Goal: Task Accomplishment & Management: Complete application form

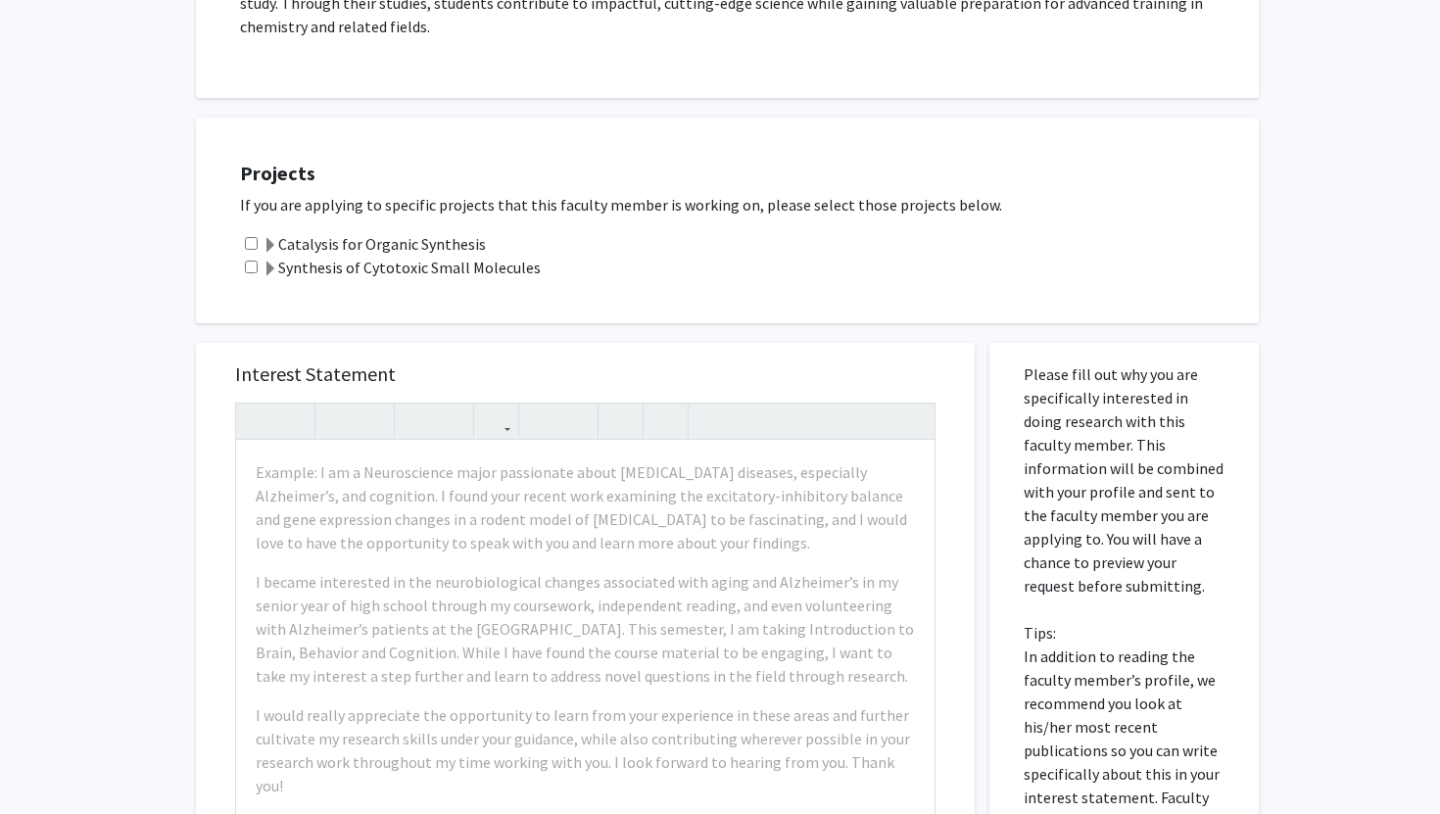
scroll to position [856, 0]
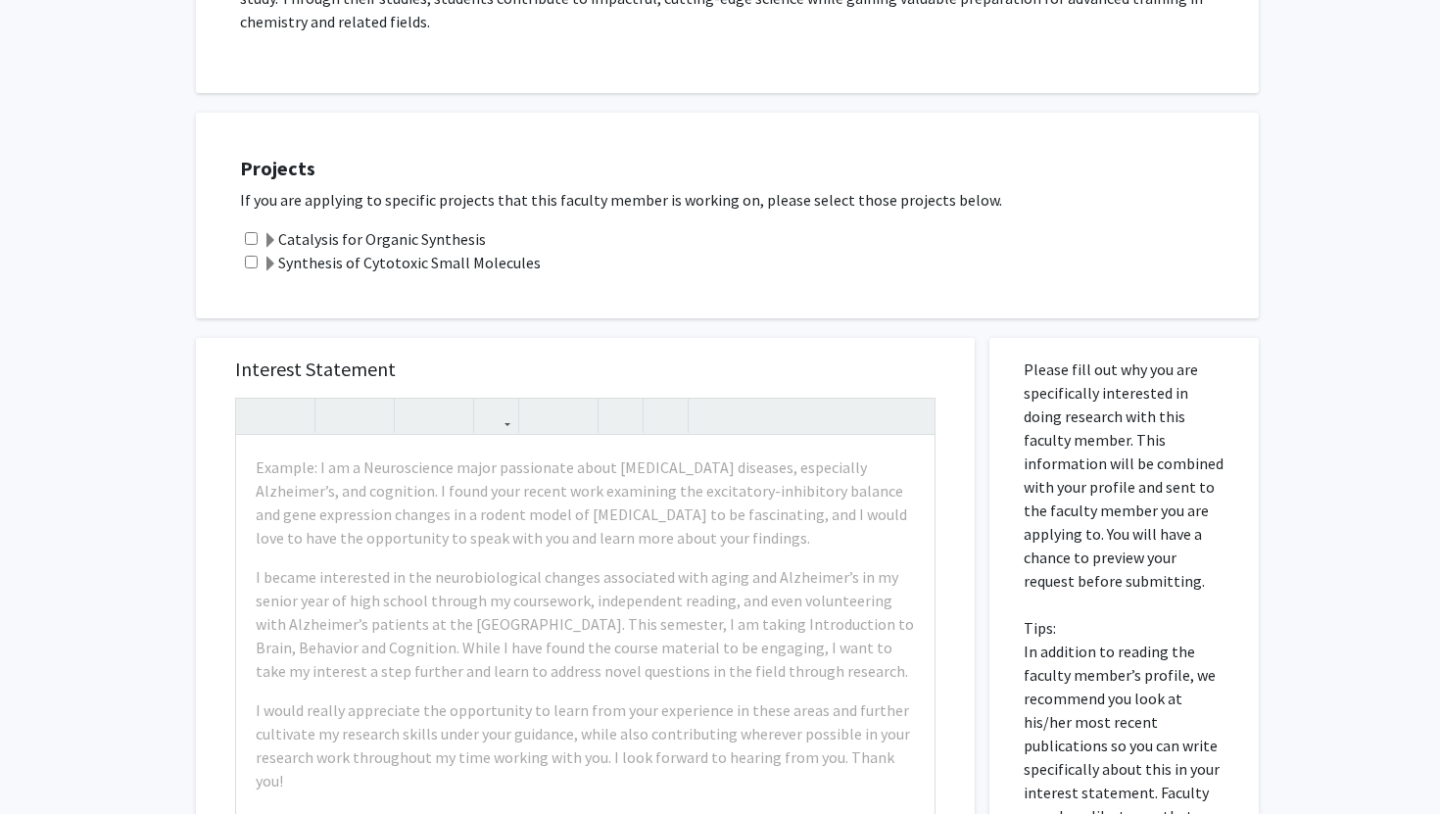
click at [267, 233] on span at bounding box center [271, 241] width 16 height 16
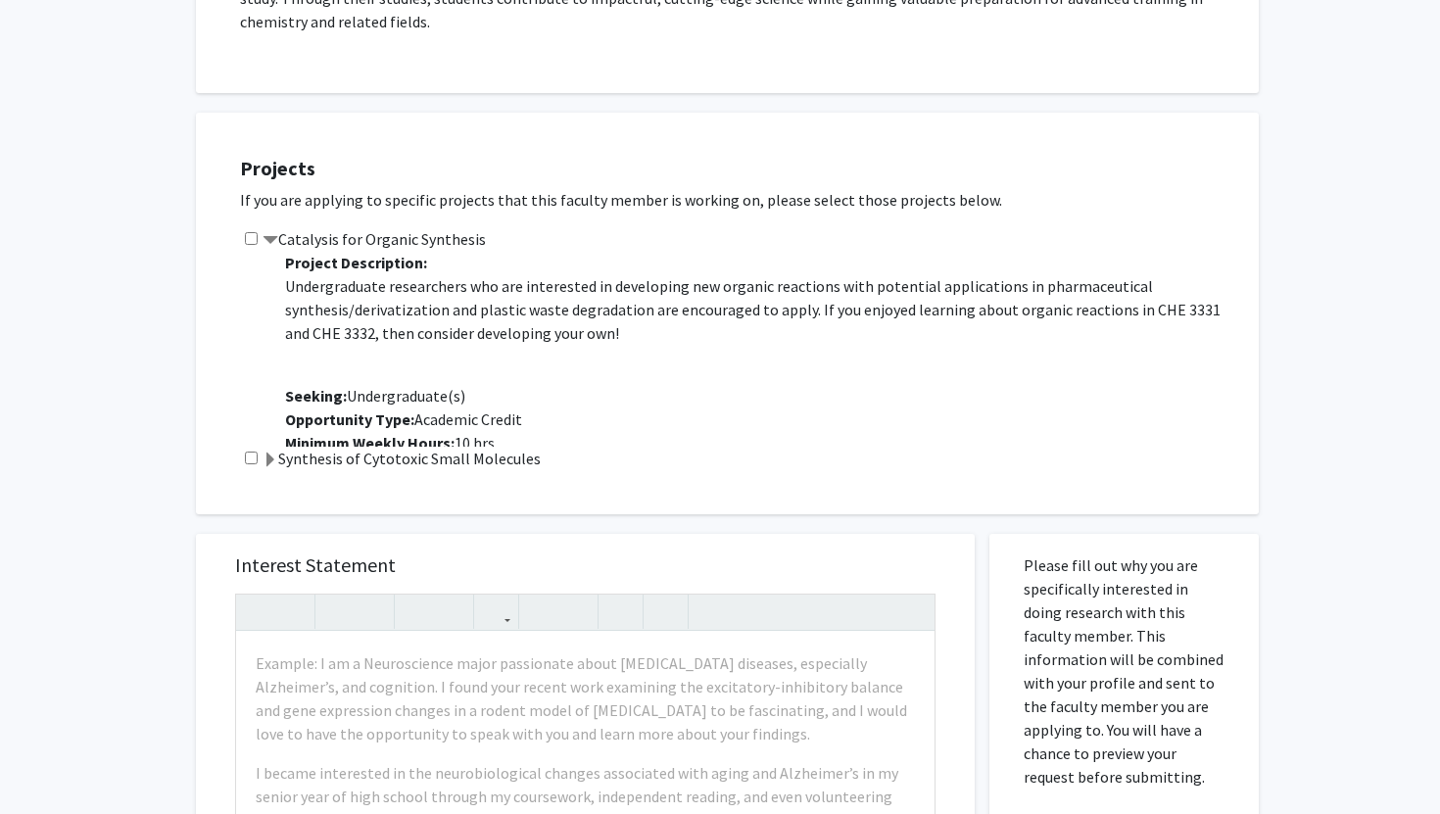
click at [276, 447] on label "Synthesis of Cytotoxic Small Molecules" at bounding box center [402, 459] width 278 height 24
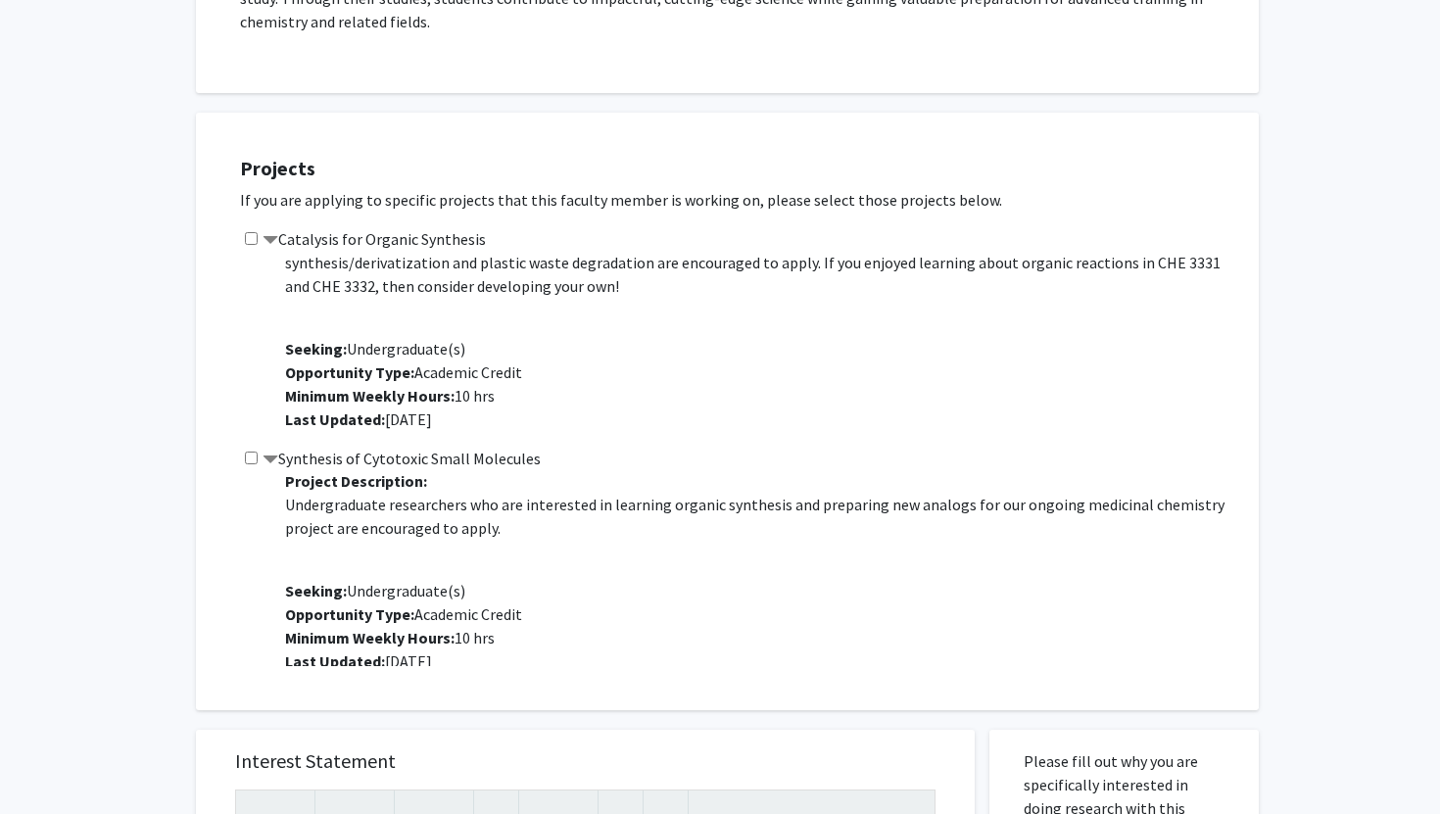
scroll to position [0, 0]
click at [259, 447] on div "Synthesis of Cytotoxic Small Molecules Project Description: Undergraduate resea…" at bounding box center [739, 556] width 999 height 219
click at [252, 452] on input "checkbox" at bounding box center [251, 458] width 13 height 13
checkbox input "true"
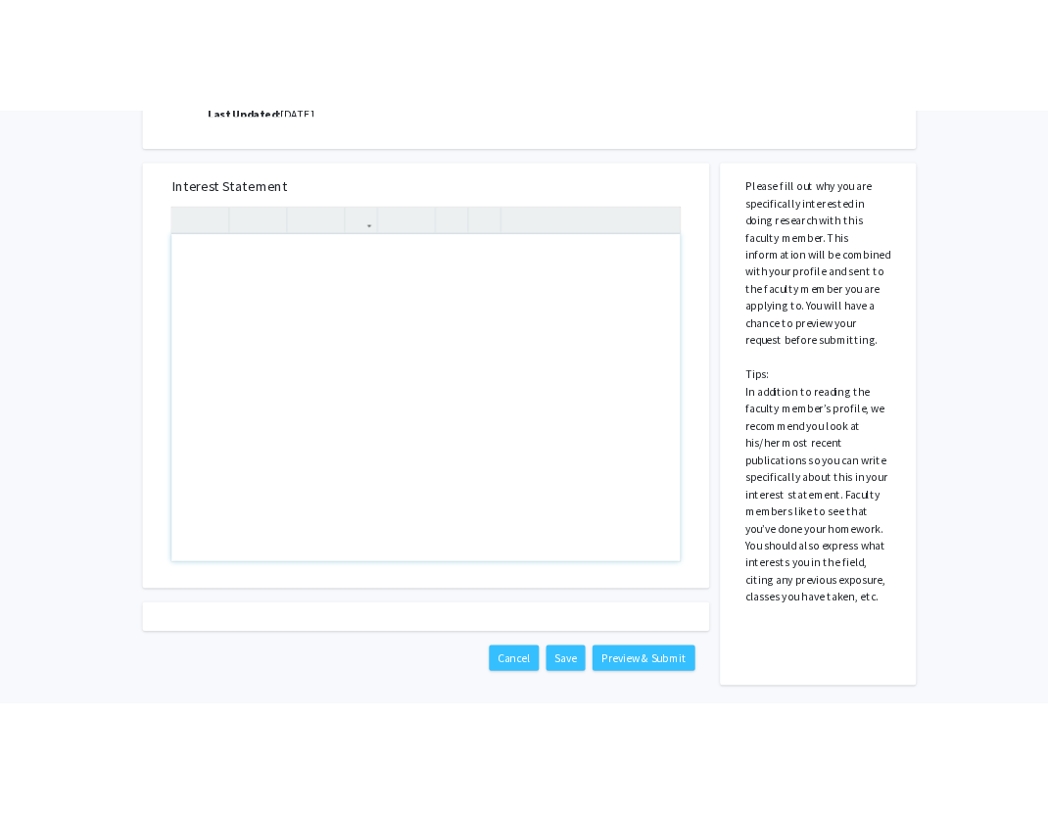
scroll to position [1467, 0]
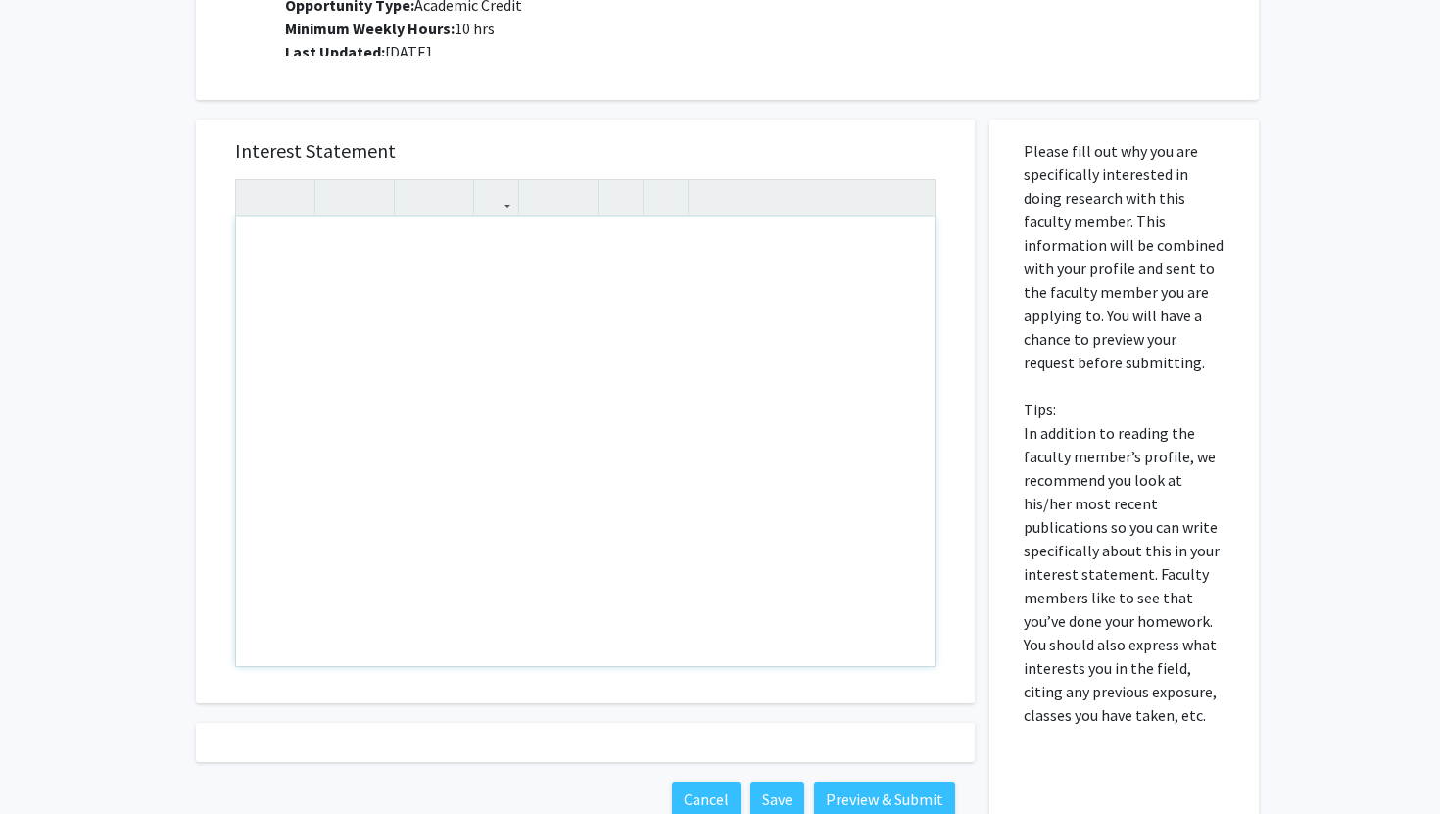
click at [417, 217] on div "Note to users with screen readers: Please press Alt+0 or Option+0 to deactivate…" at bounding box center [585, 441] width 698 height 449
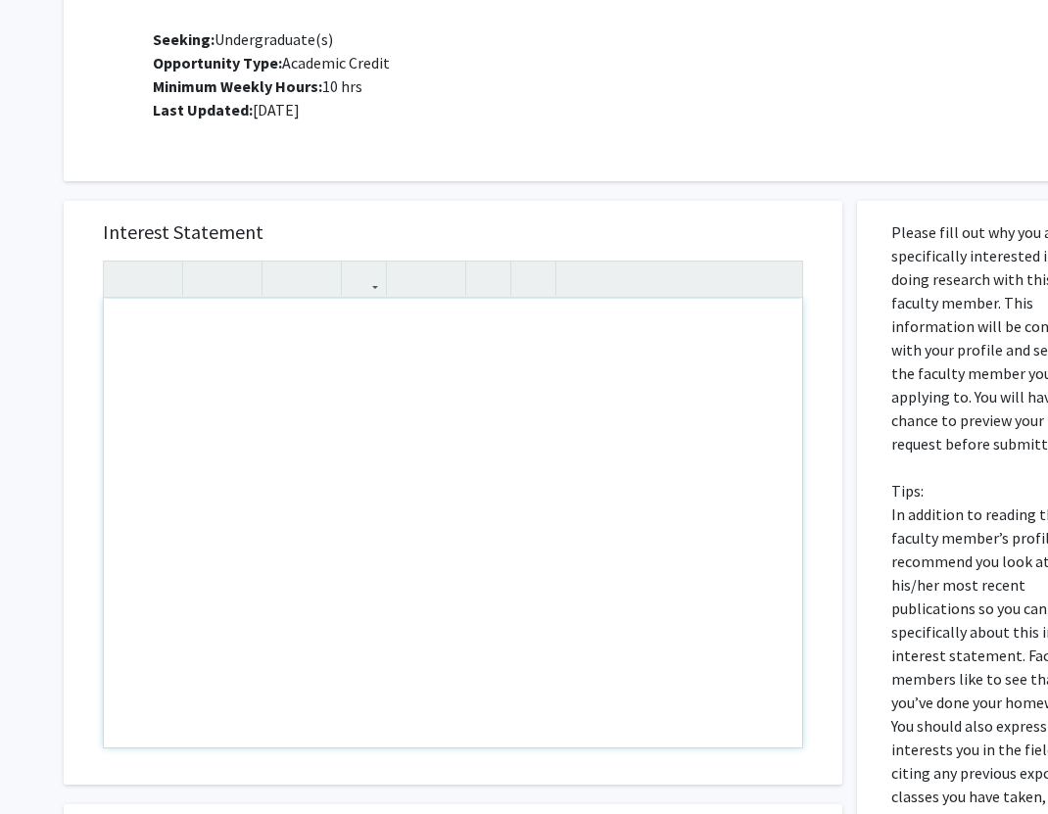
scroll to position [1399, 0]
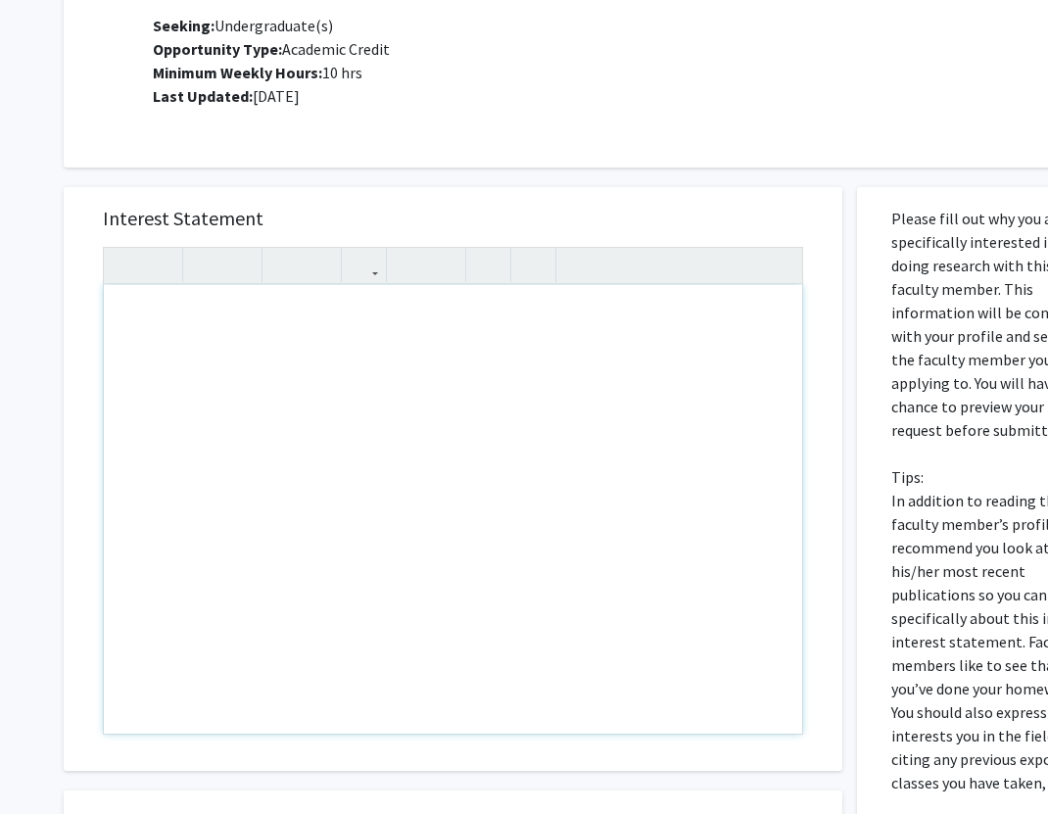
click at [411, 409] on div "Note to users with screen readers: Please press Alt+0 or Option+0 to deactivate…" at bounding box center [453, 509] width 698 height 449
paste div "Note to users with screen readers: Please press Alt+0 or Option+0 to deactivate…"
type textarea "<l>I do s Ametconse adipi elitse doeiusmodt in utl etdoloremag al enima minimve…"
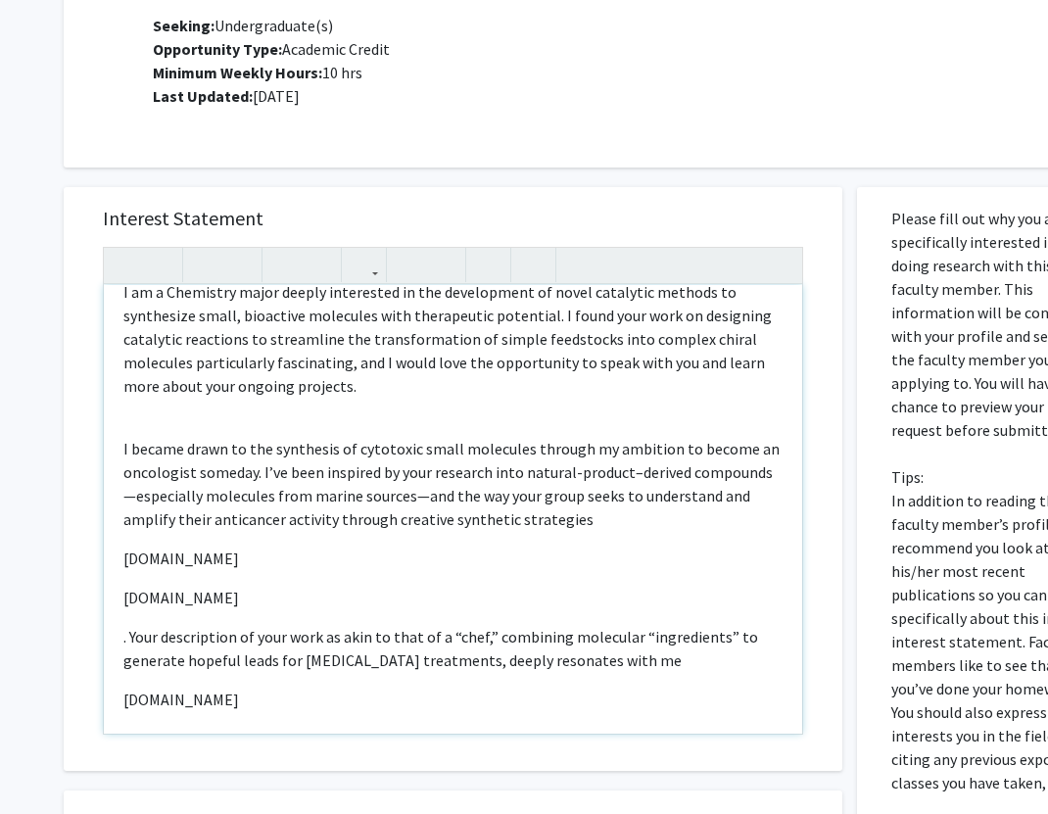
scroll to position [37, 0]
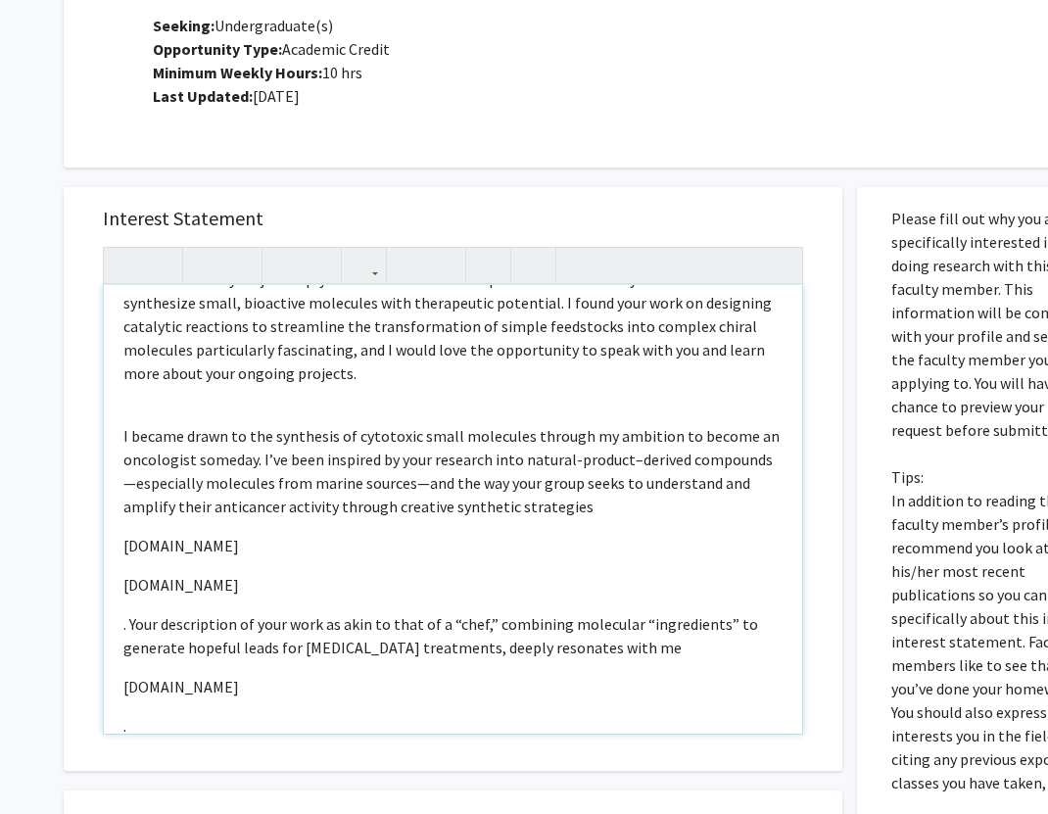
click at [315, 534] on p "[DOMAIN_NAME]" at bounding box center [452, 546] width 659 height 24
drag, startPoint x: 349, startPoint y: 565, endPoint x: 138, endPoint y: 526, distance: 214.2
click at [138, 526] on div "I am a Chemistry major deeply interested in the development of novel catalytic …" at bounding box center [453, 509] width 698 height 449
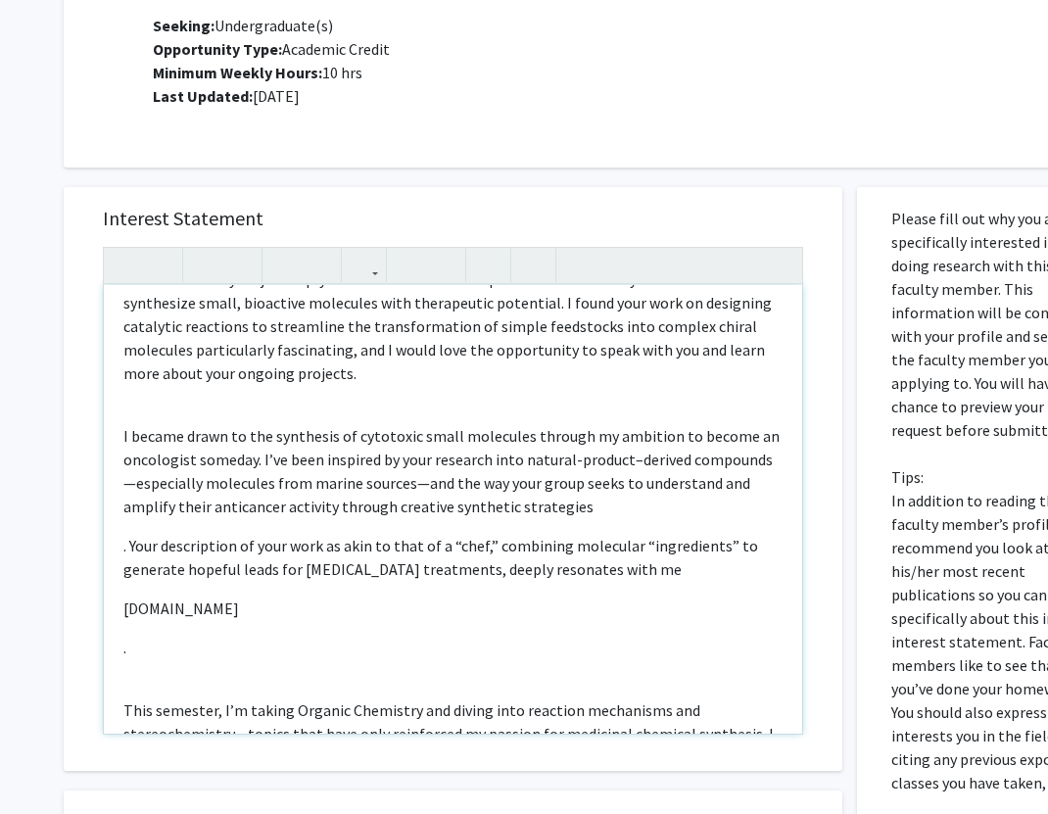
click at [125, 534] on p ". Your description of your work as akin to that of a “chef,” combining molecula…" at bounding box center [452, 557] width 659 height 47
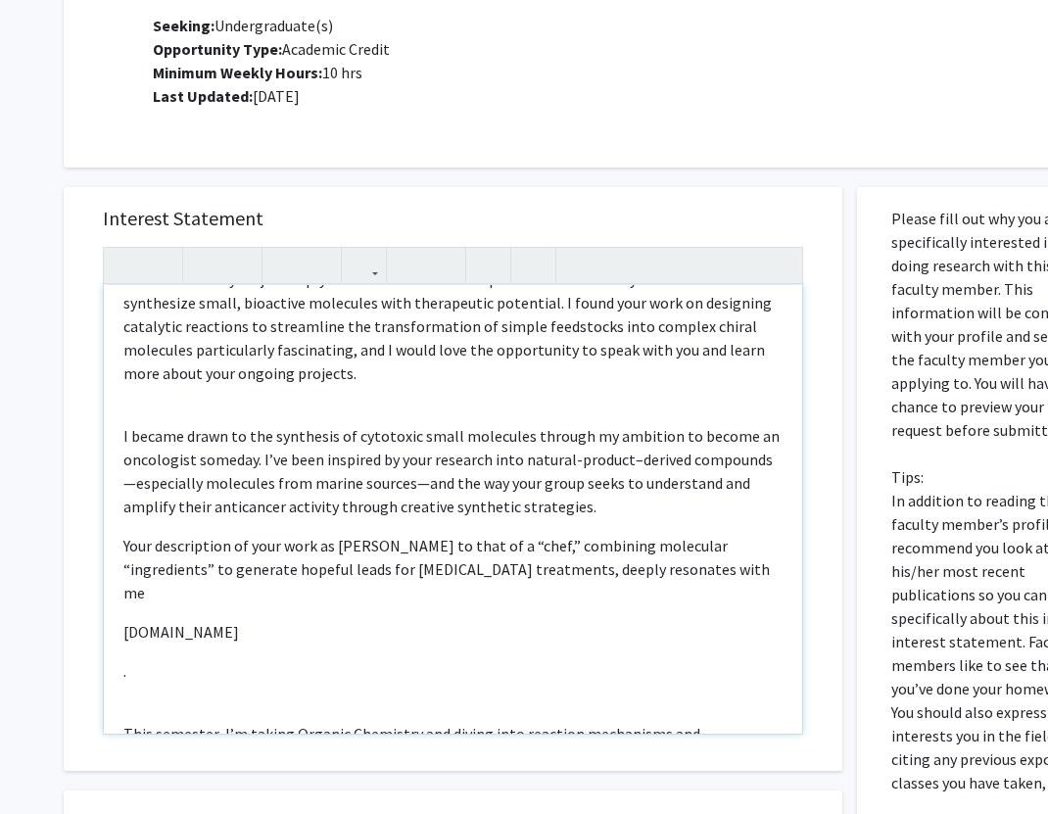
click at [129, 536] on span "Your description of your work as [PERSON_NAME] to that of a “chef,” combining m…" at bounding box center [446, 569] width 647 height 67
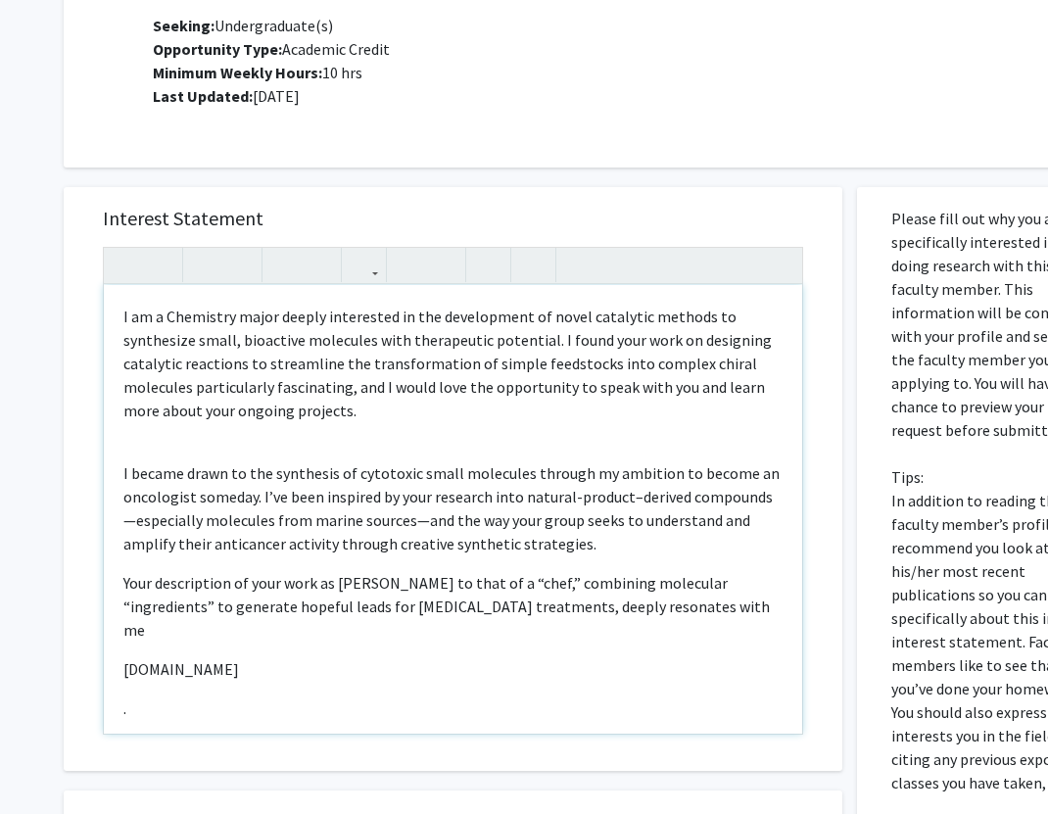
click at [120, 292] on div "I am a Chemistry major deeply interested in the development of novel catalytic …" at bounding box center [453, 509] width 698 height 449
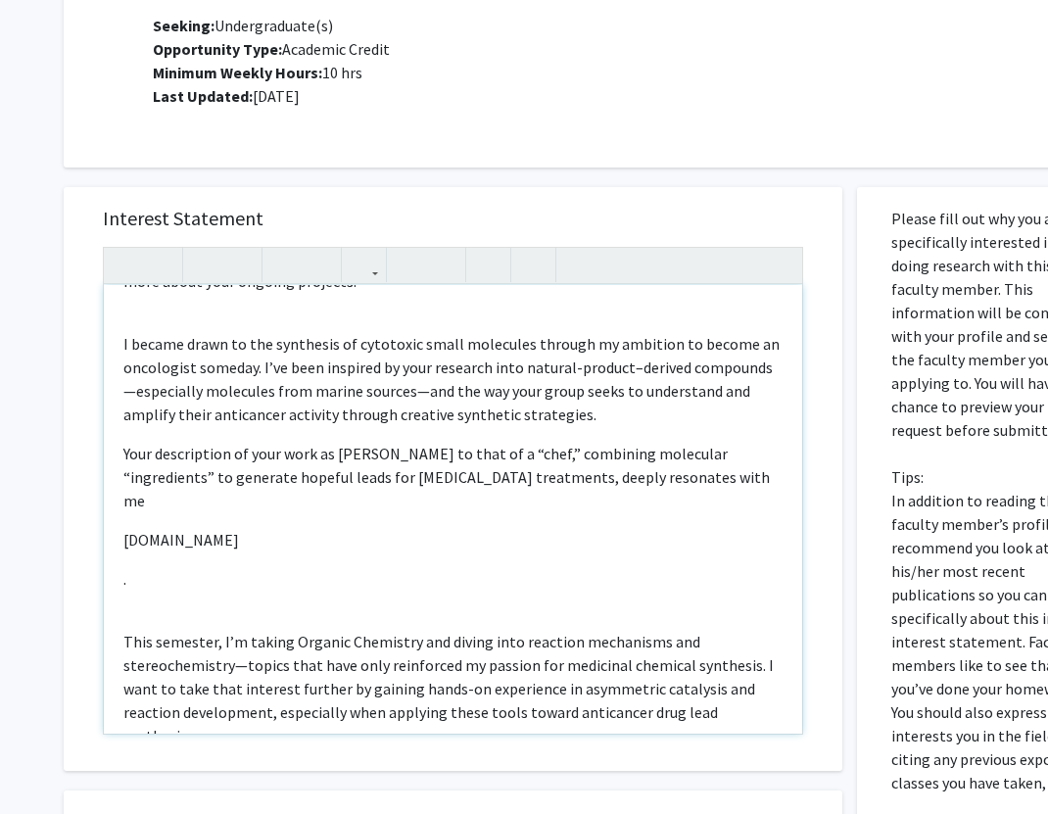
scroll to position [148, 0]
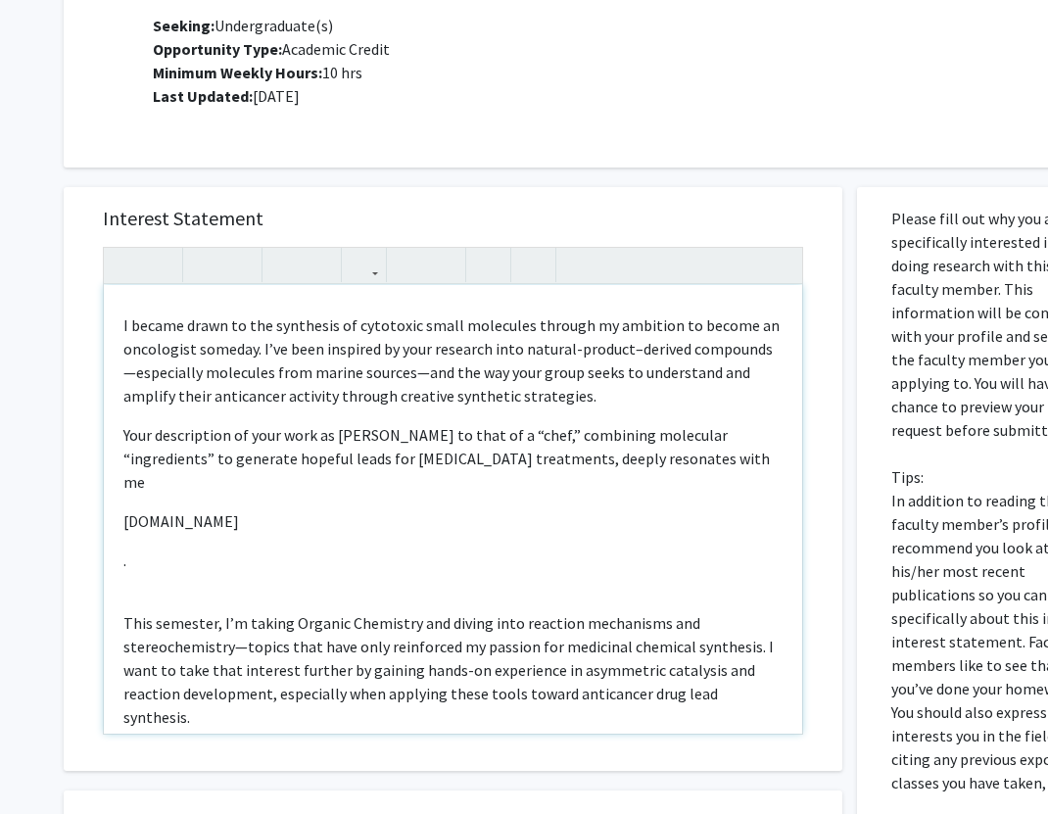
click at [119, 520] on div "I am a Chemistry major deeply interested in the development of novel catalytic …" at bounding box center [453, 509] width 698 height 449
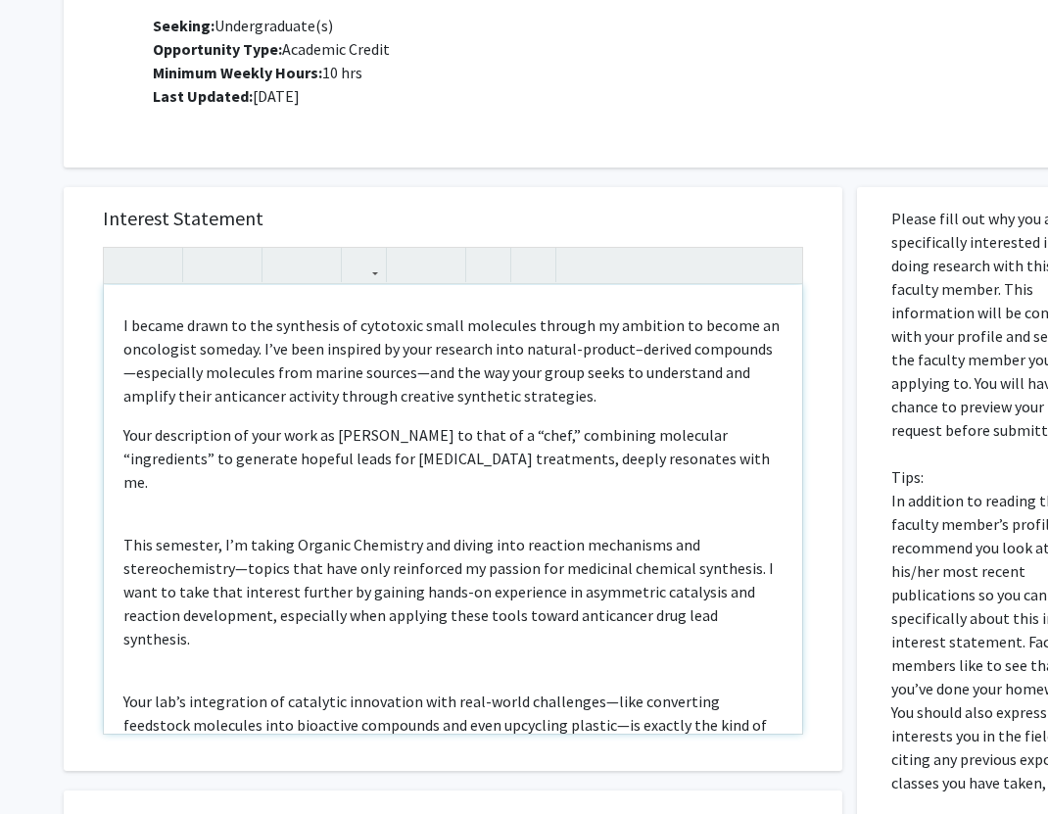
click at [127, 484] on div "I am a Chemistry major deeply interested in the development of novel catalytic …" at bounding box center [453, 509] width 698 height 449
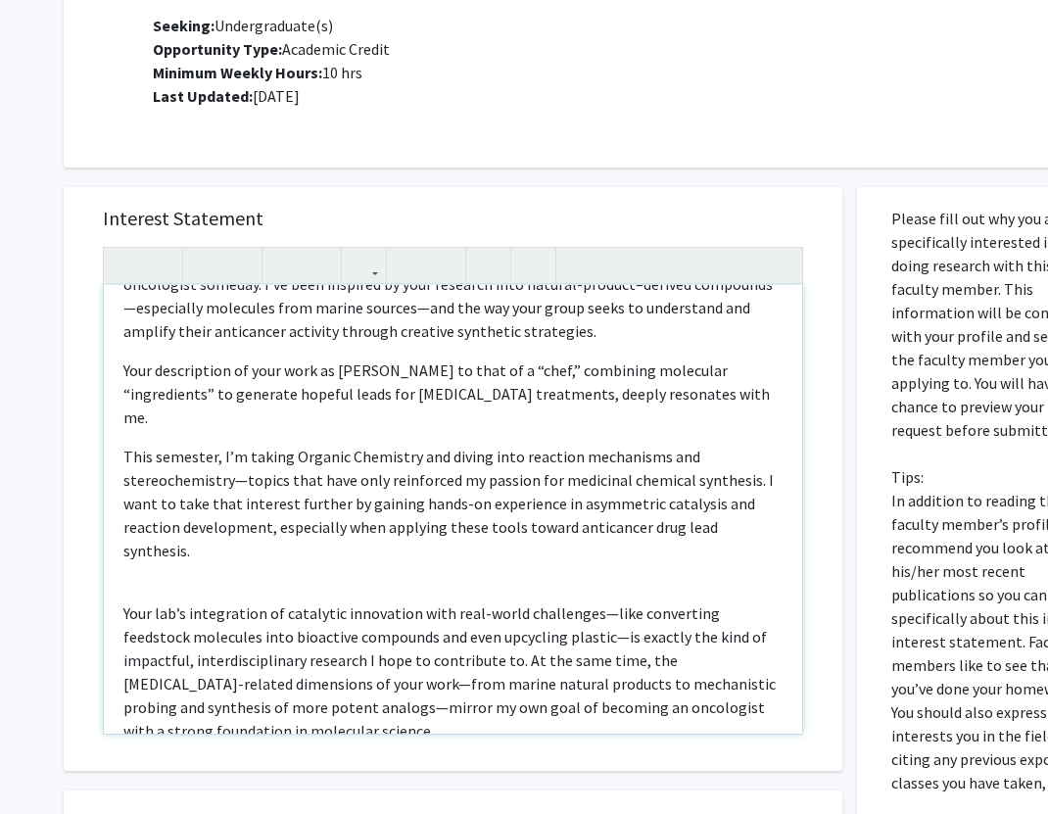
scroll to position [221, 0]
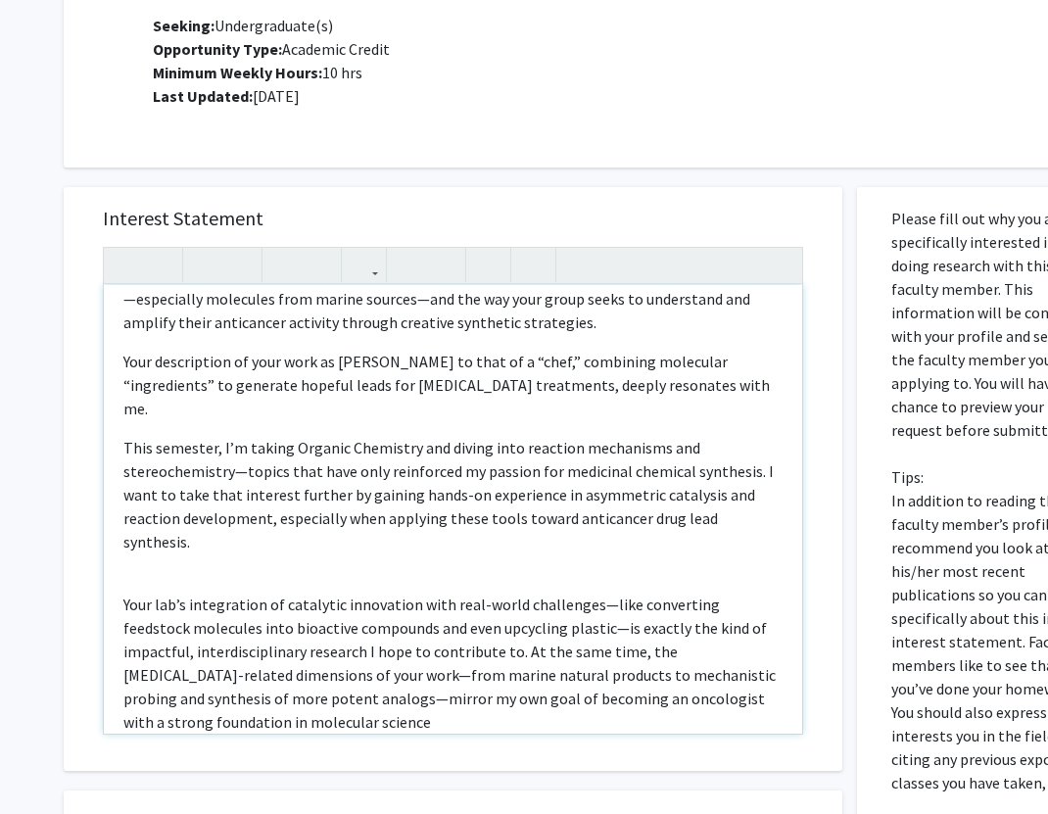
click at [141, 514] on div "I am a Chemistry major deeply interested in the development of novel catalytic …" at bounding box center [453, 509] width 698 height 449
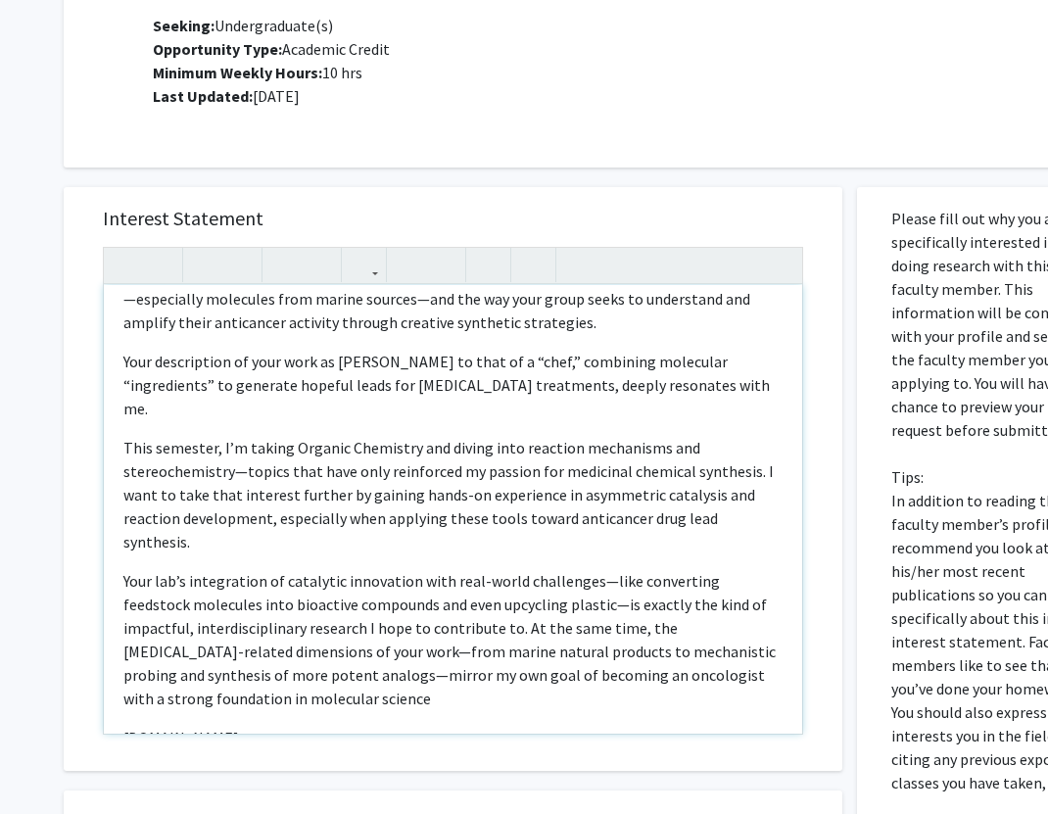
drag, startPoint x: 263, startPoint y: 666, endPoint x: 92, endPoint y: 650, distance: 171.2
click at [92, 652] on div "Interest Statement I am a Chemistry major deeply interested in the development …" at bounding box center [453, 479] width 740 height 584
drag, startPoint x: 340, startPoint y: 664, endPoint x: 45, endPoint y: 630, distance: 296.9
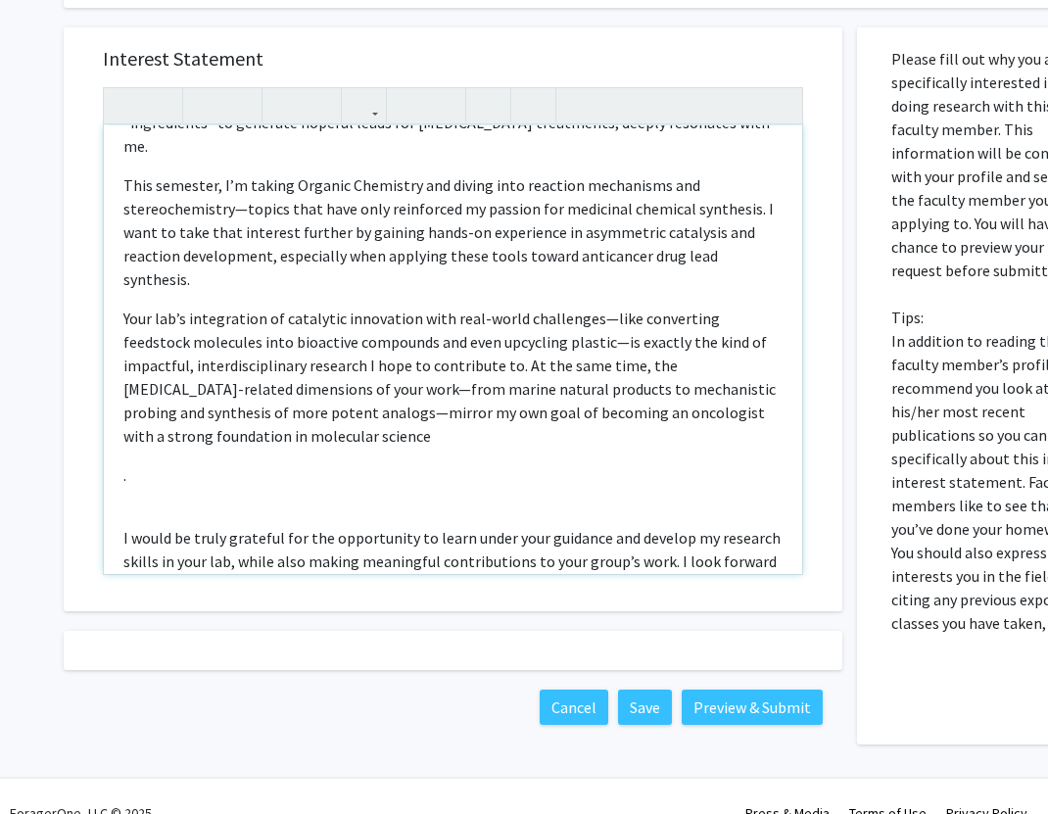
scroll to position [359, 0]
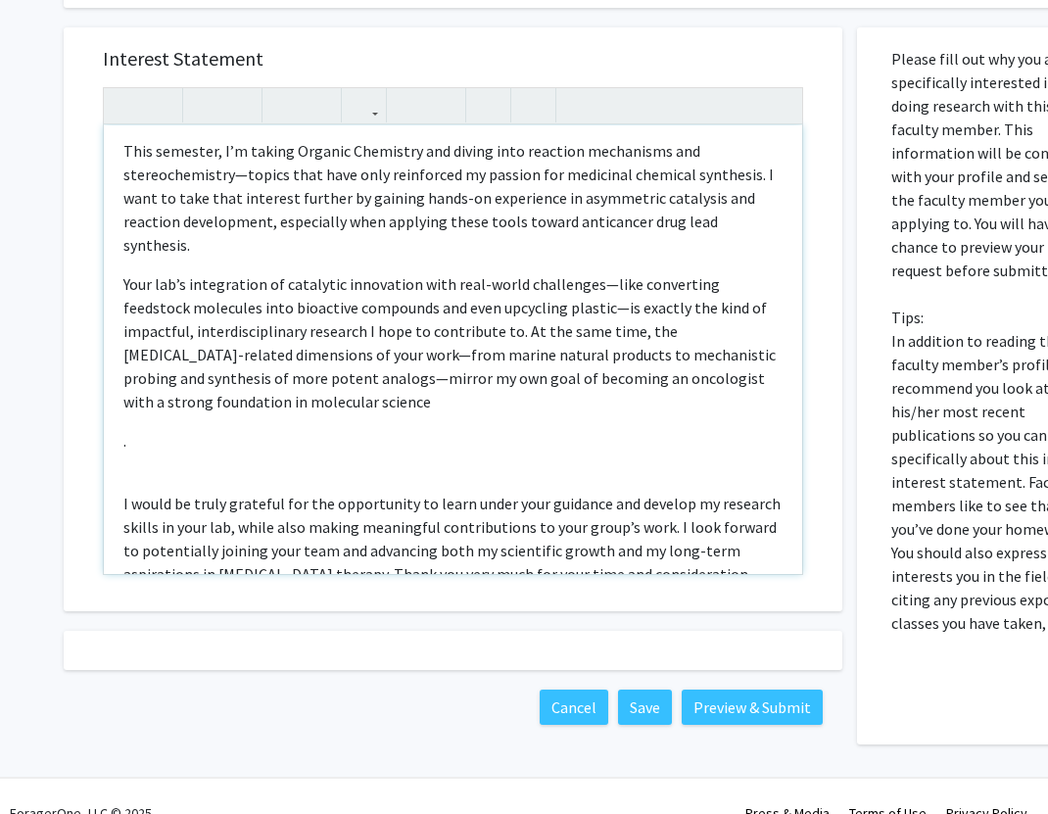
click at [125, 429] on p "." at bounding box center [452, 441] width 659 height 24
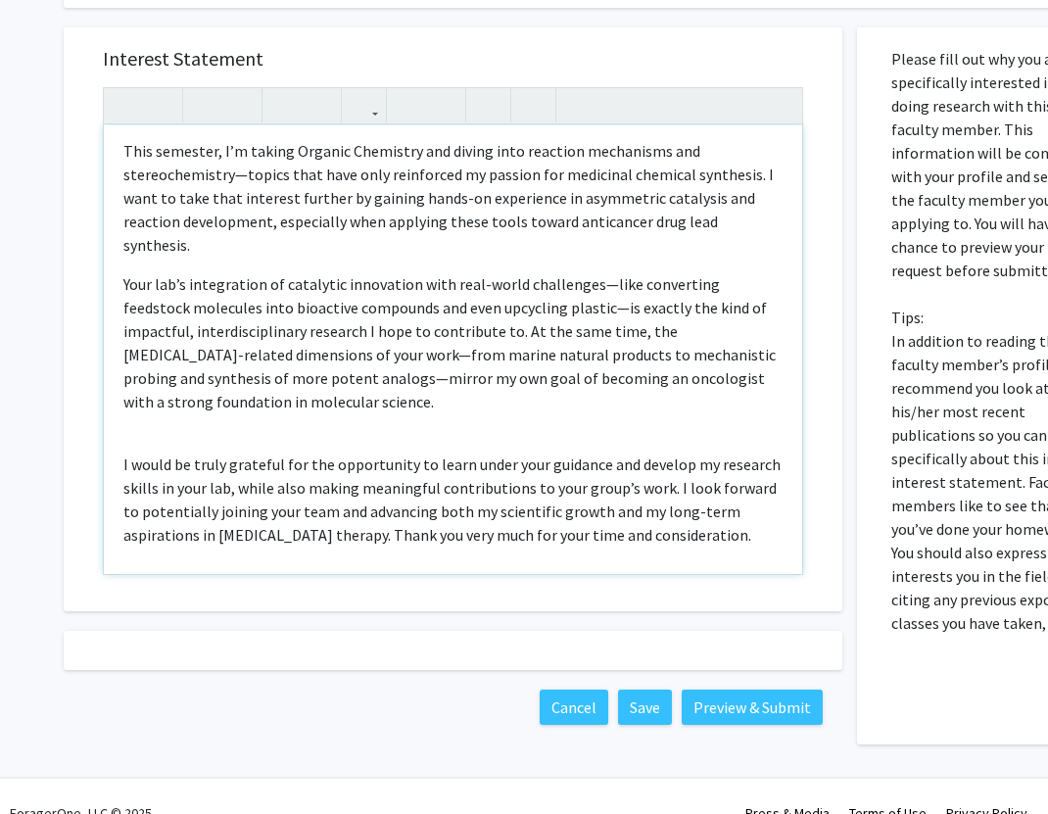
scroll to position [319, 0]
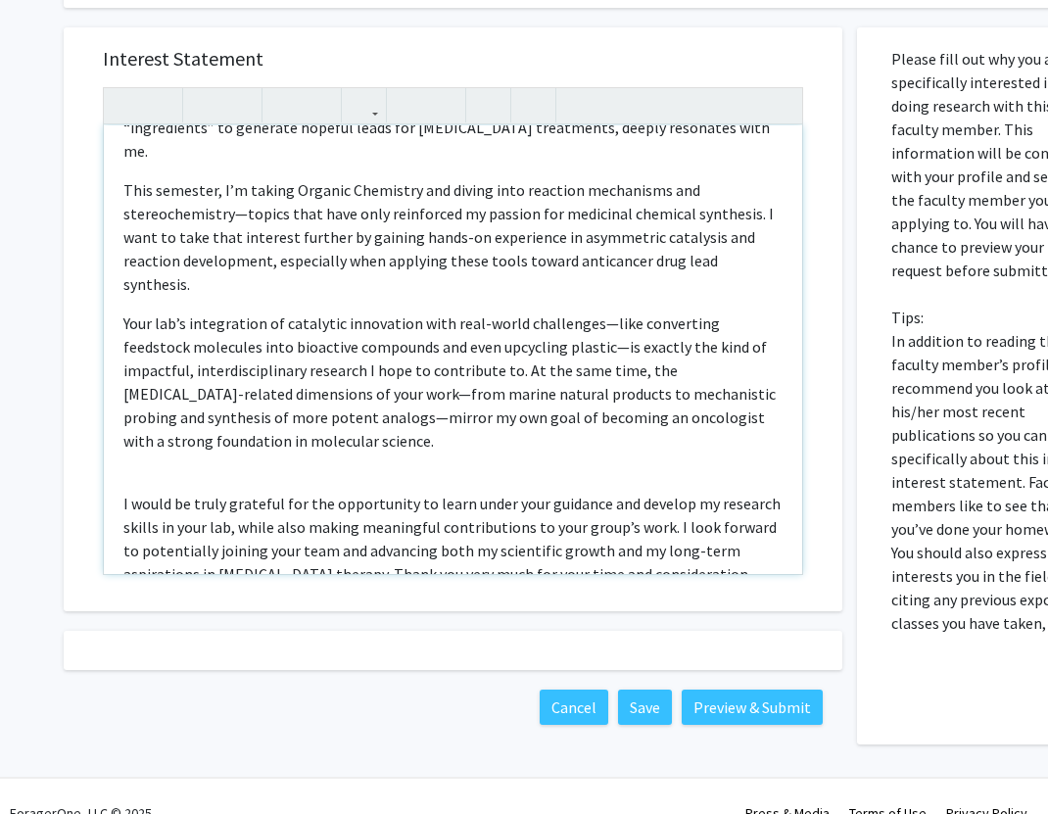
click at [124, 392] on div "I am a Chemistry major deeply interested in the development of novel catalytic …" at bounding box center [453, 349] width 698 height 449
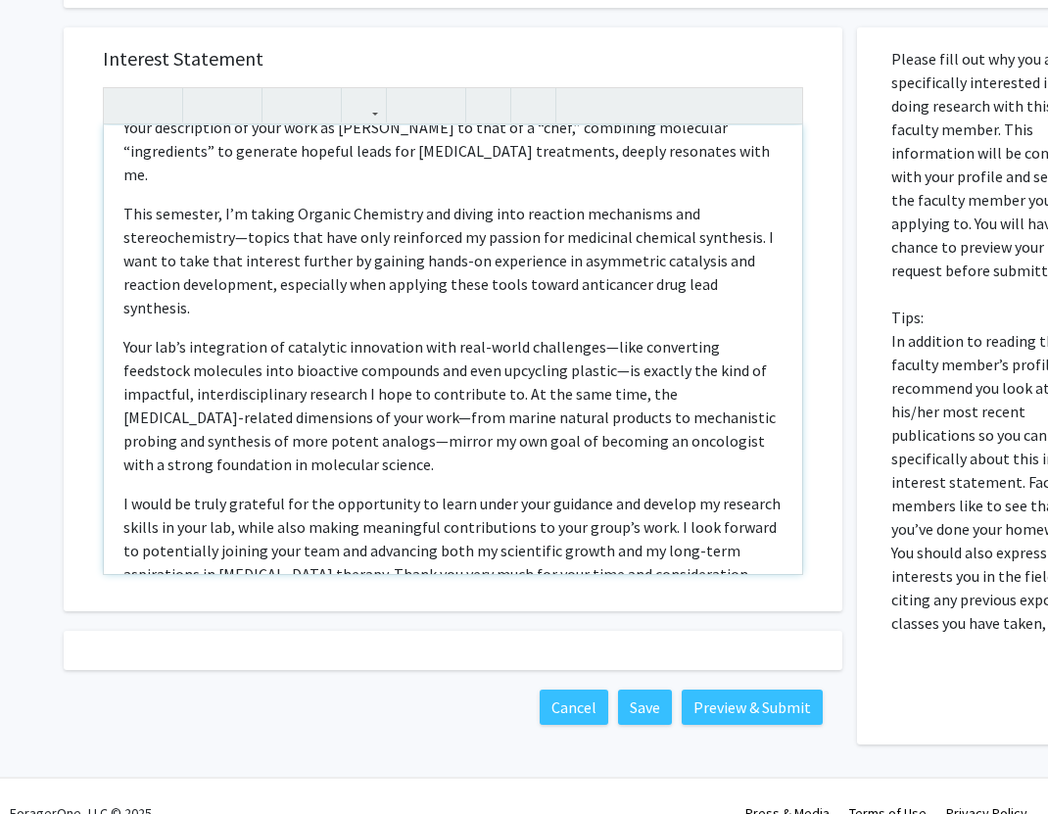
click at [277, 492] on p "I would be truly grateful for the opportunity to learn under your guidance and …" at bounding box center [452, 539] width 659 height 94
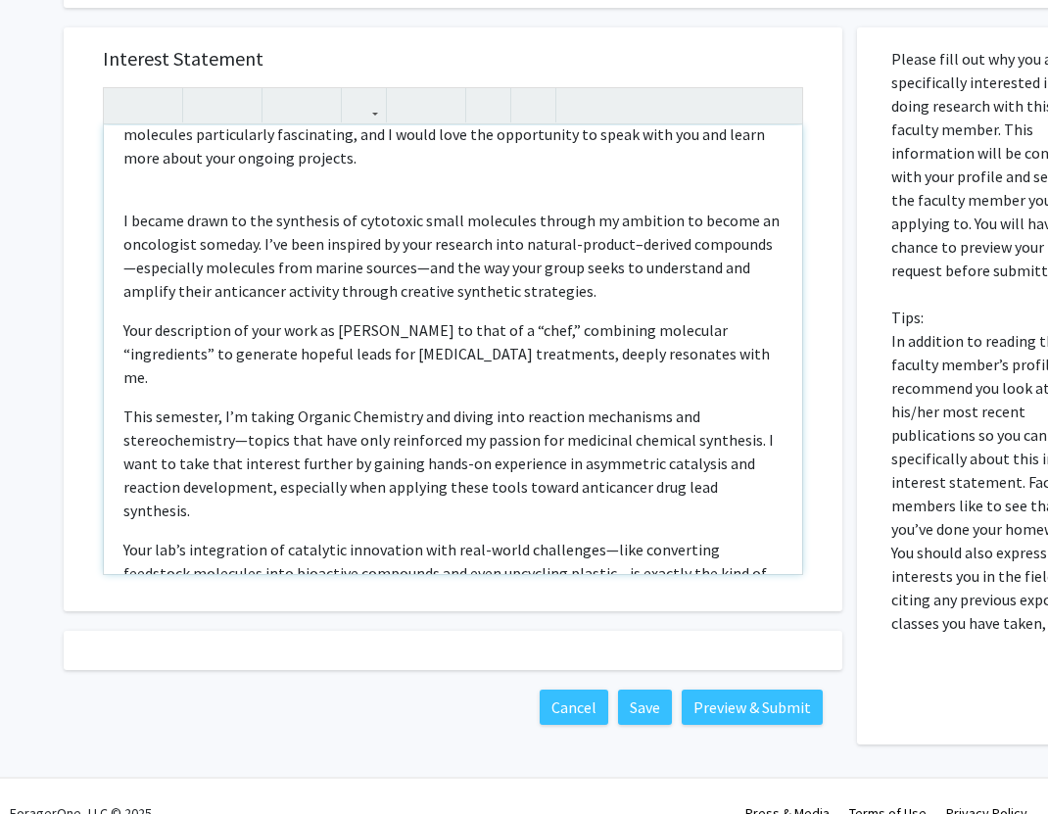
scroll to position [89, 0]
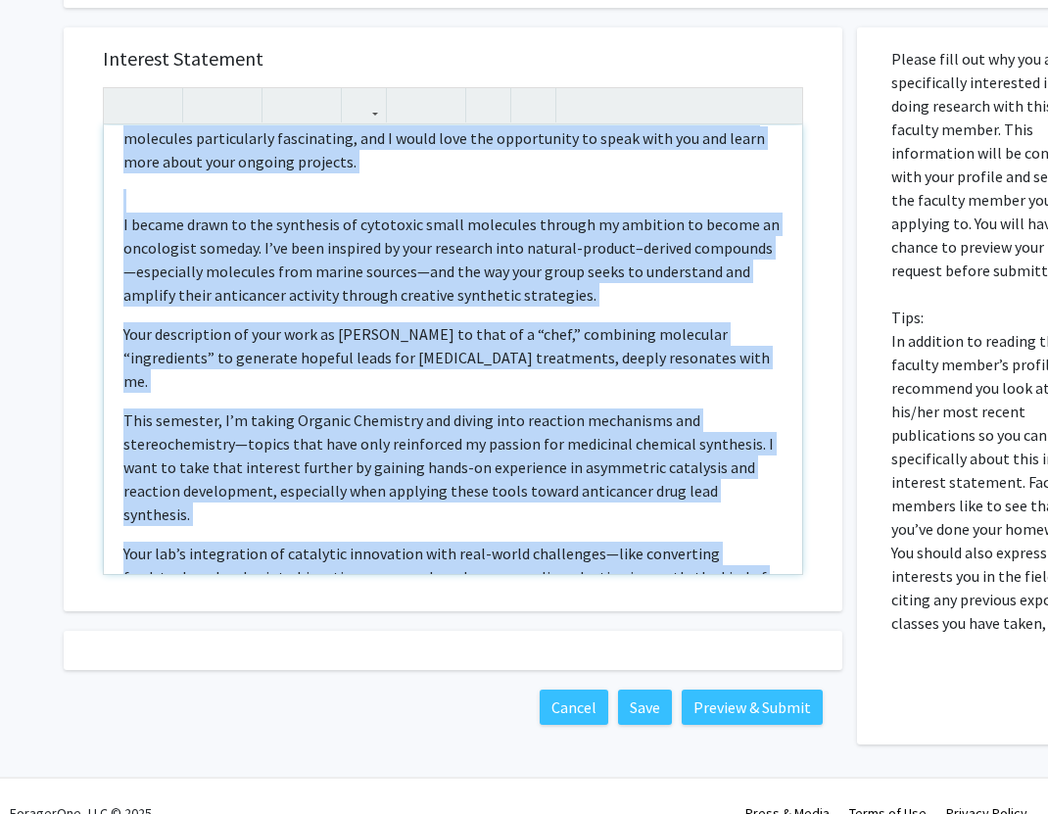
copy div "L ip d Sitametco adipi elitse doeiusmodt in utl etdoloremag al enima minimveni …"
click at [339, 213] on p "I became drawn to the synthesis of cytotoxic small molecules through my ambitio…" at bounding box center [452, 260] width 659 height 94
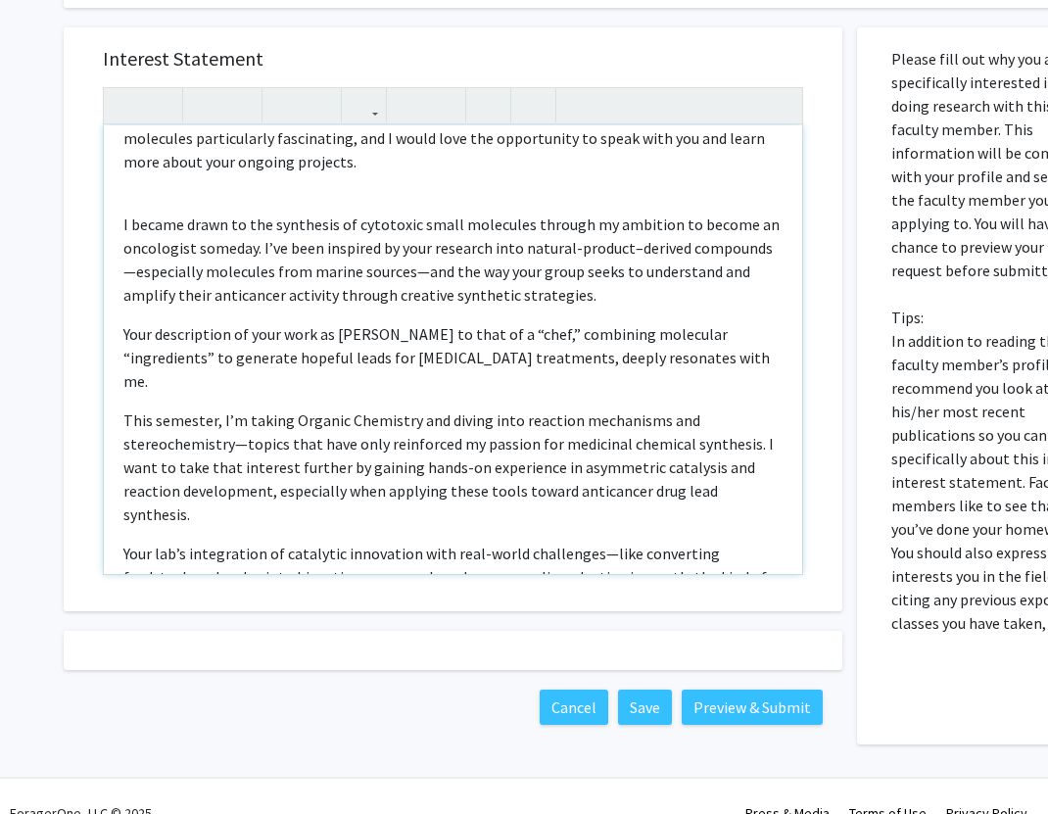
click at [307, 176] on div "I am a Chemistry major deeply interested in the development of novel catalytic …" at bounding box center [453, 349] width 698 height 449
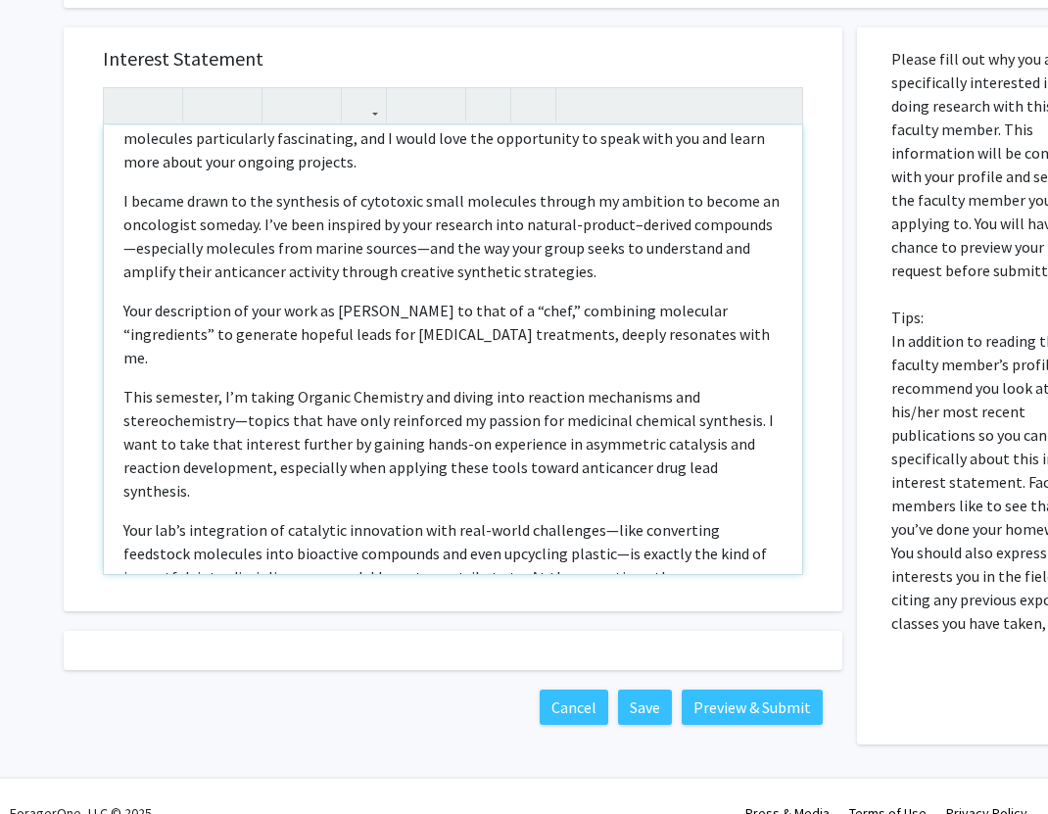
type textarea "<l>I do s Ametconse adipi elitse doeiusmodt in utl etdoloremag al enima minimve…"
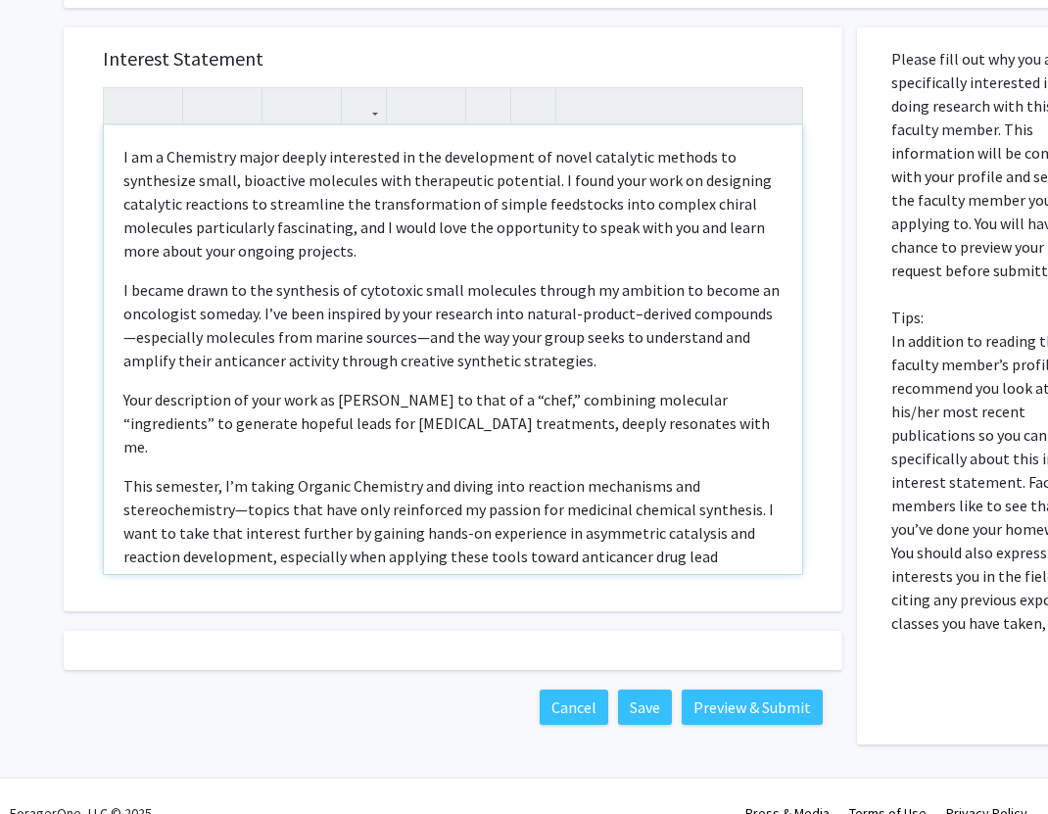
scroll to position [1548, 0]
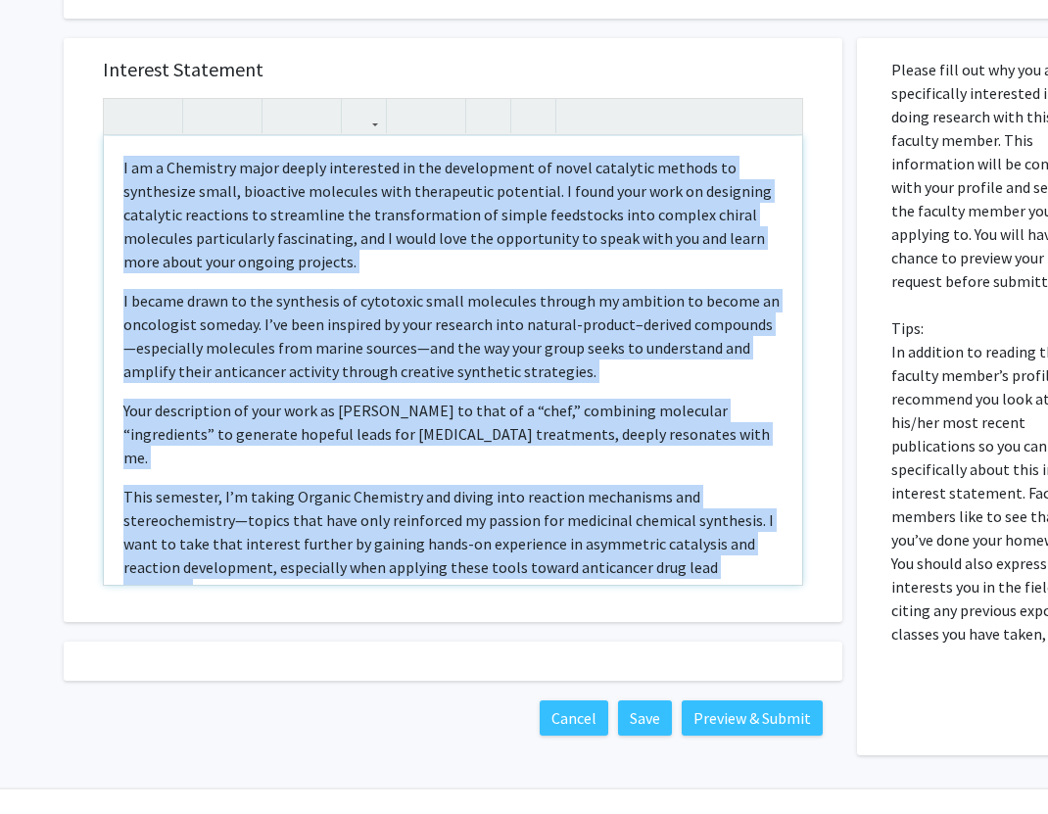
copy div "L ip d Sitametco adipi elitse doeiusmodt in utl etdoloremag al enima minimveni …"
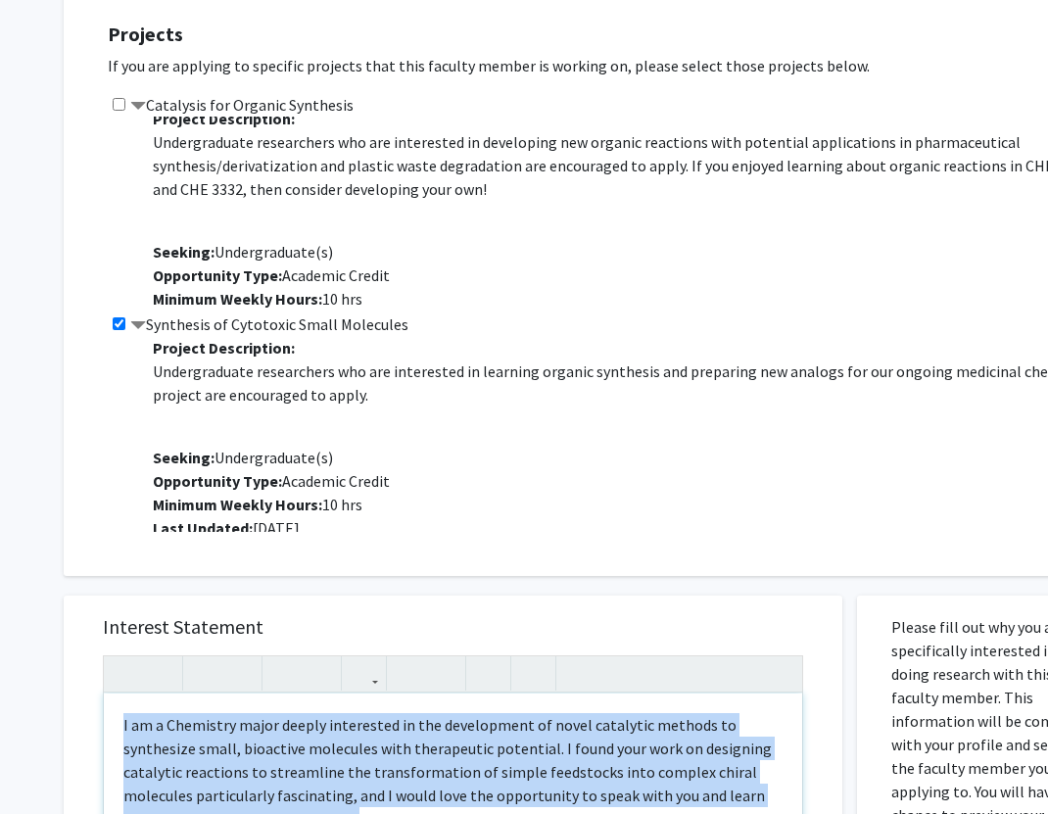
scroll to position [0, 0]
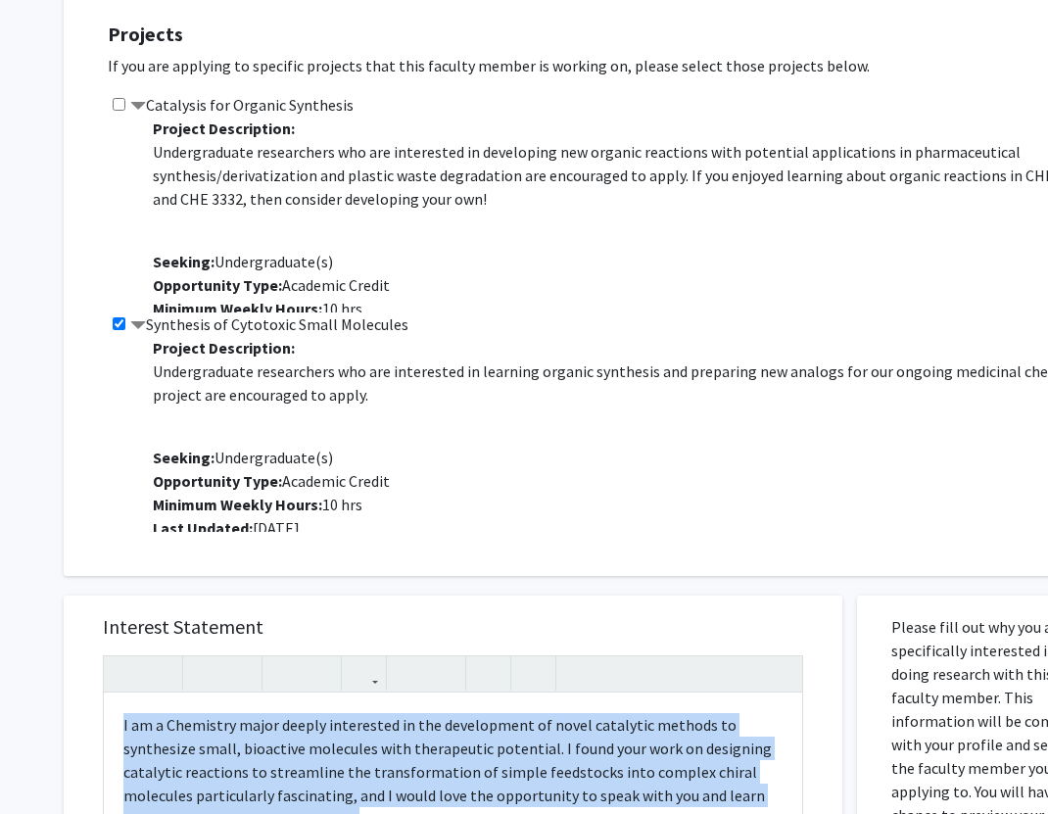
click at [119, 317] on input "checkbox" at bounding box center [119, 323] width 13 height 13
checkbox input "false"
click at [114, 98] on input "checkbox" at bounding box center [119, 104] width 13 height 13
checkbox input "true"
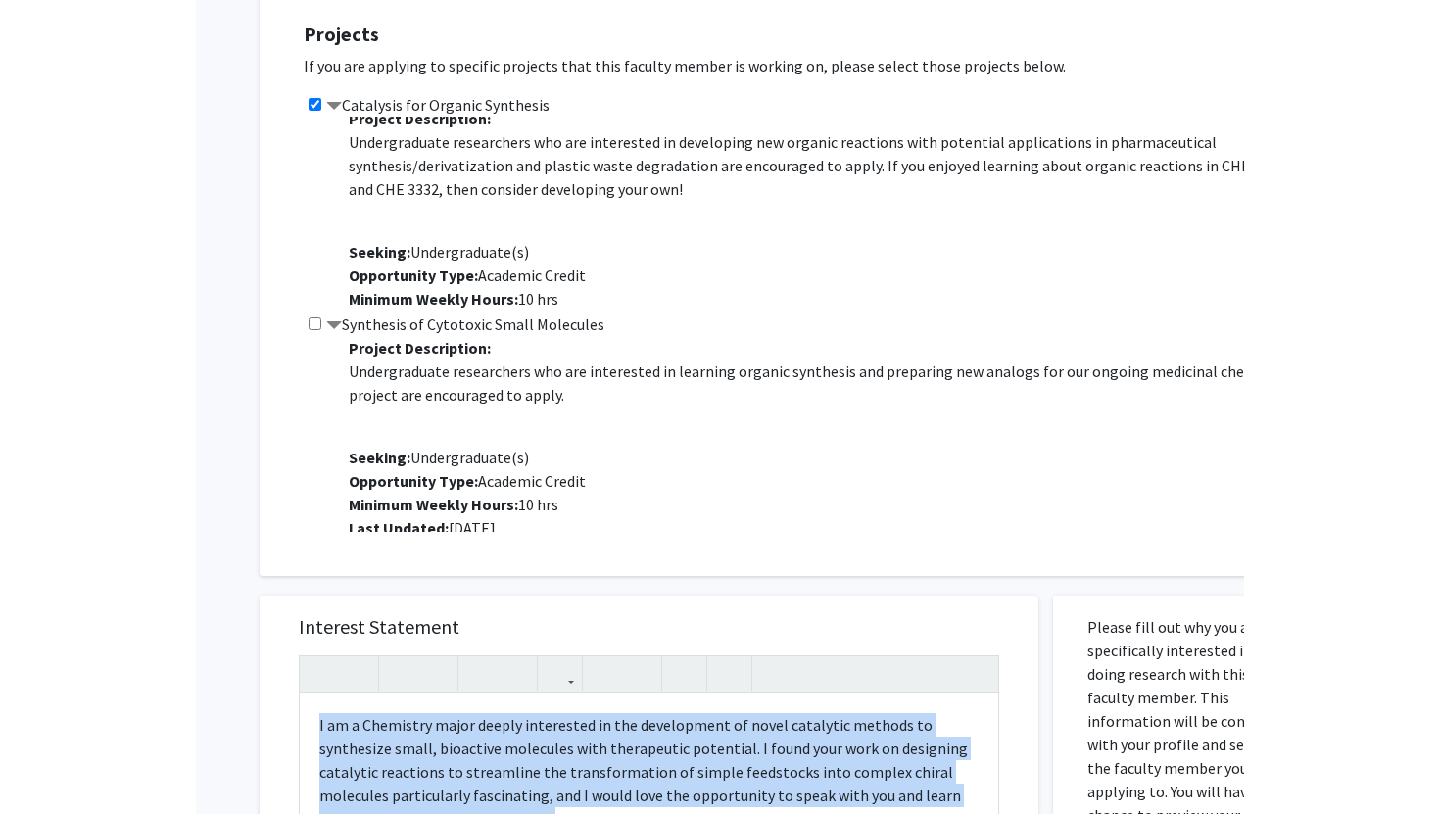
scroll to position [14, 0]
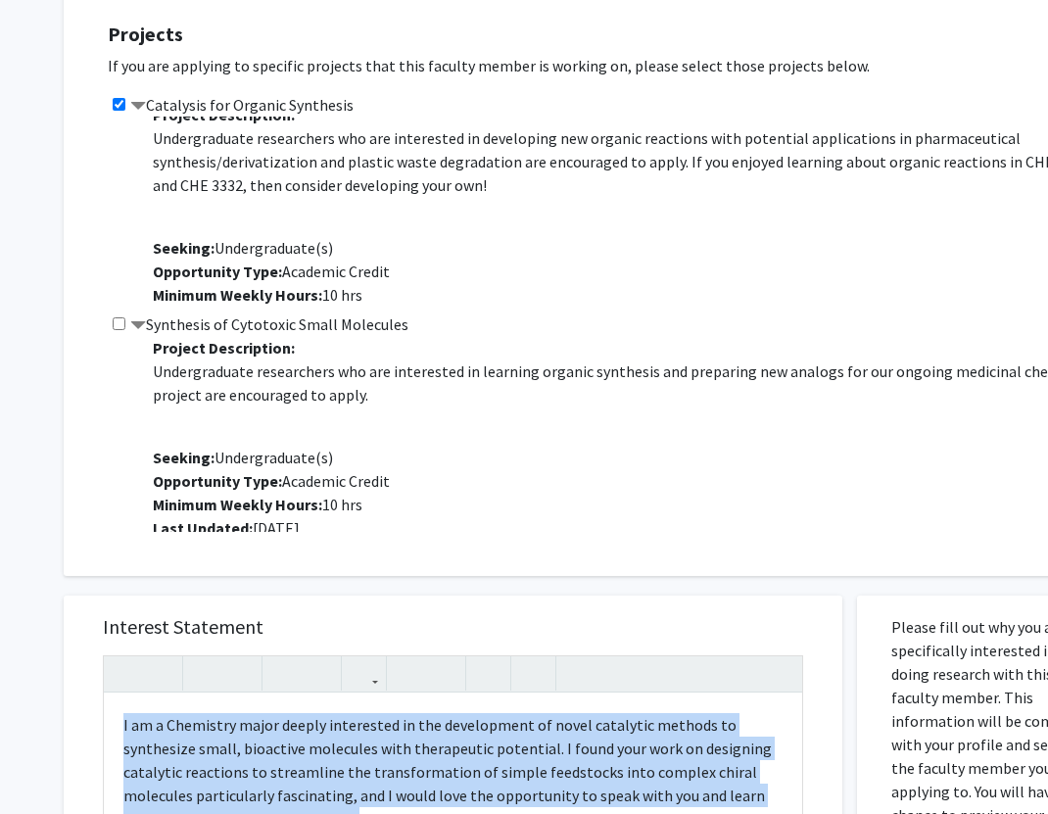
click at [120, 317] on input "checkbox" at bounding box center [119, 323] width 13 height 13
checkbox input "true"
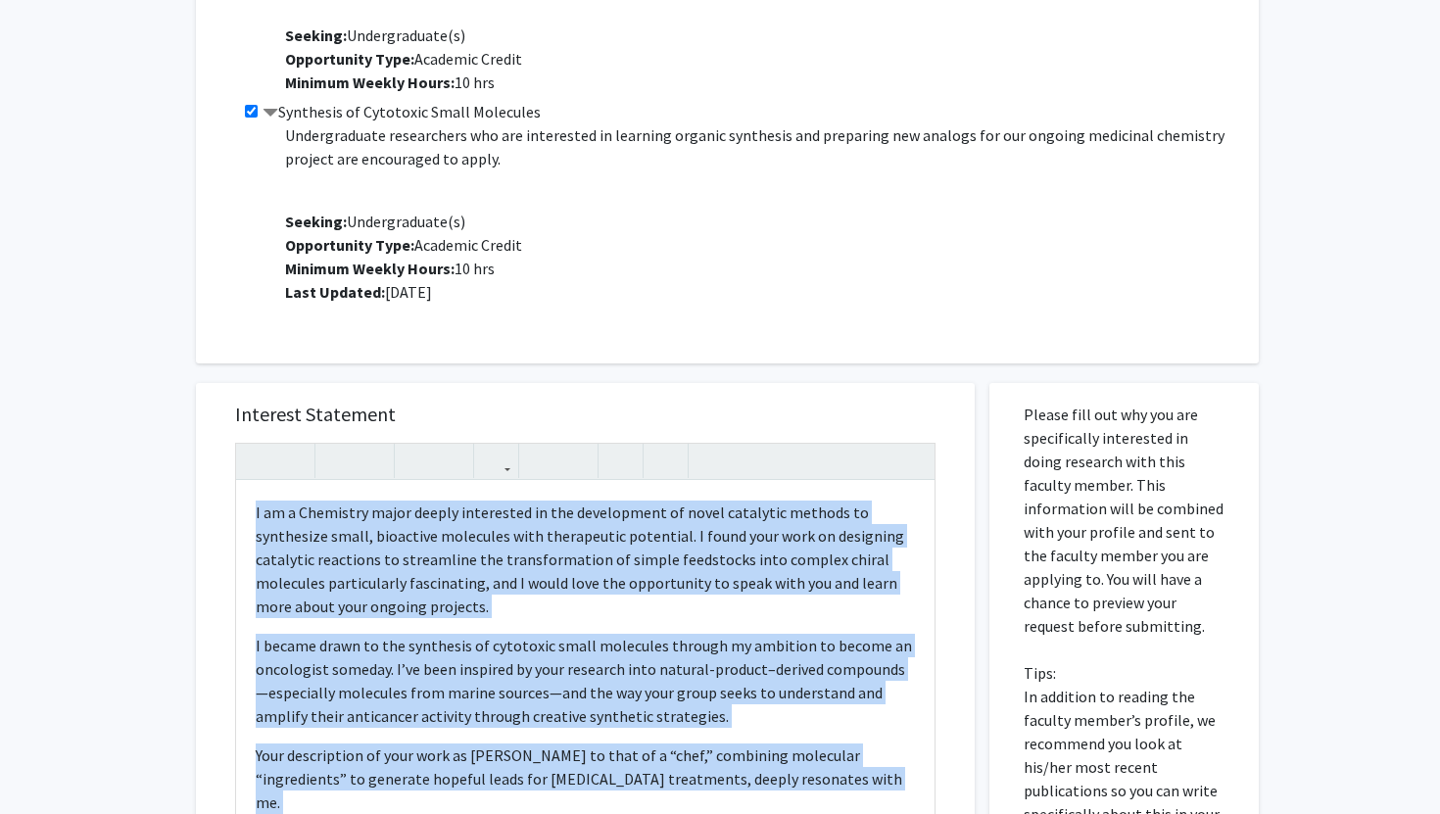
scroll to position [1214, 0]
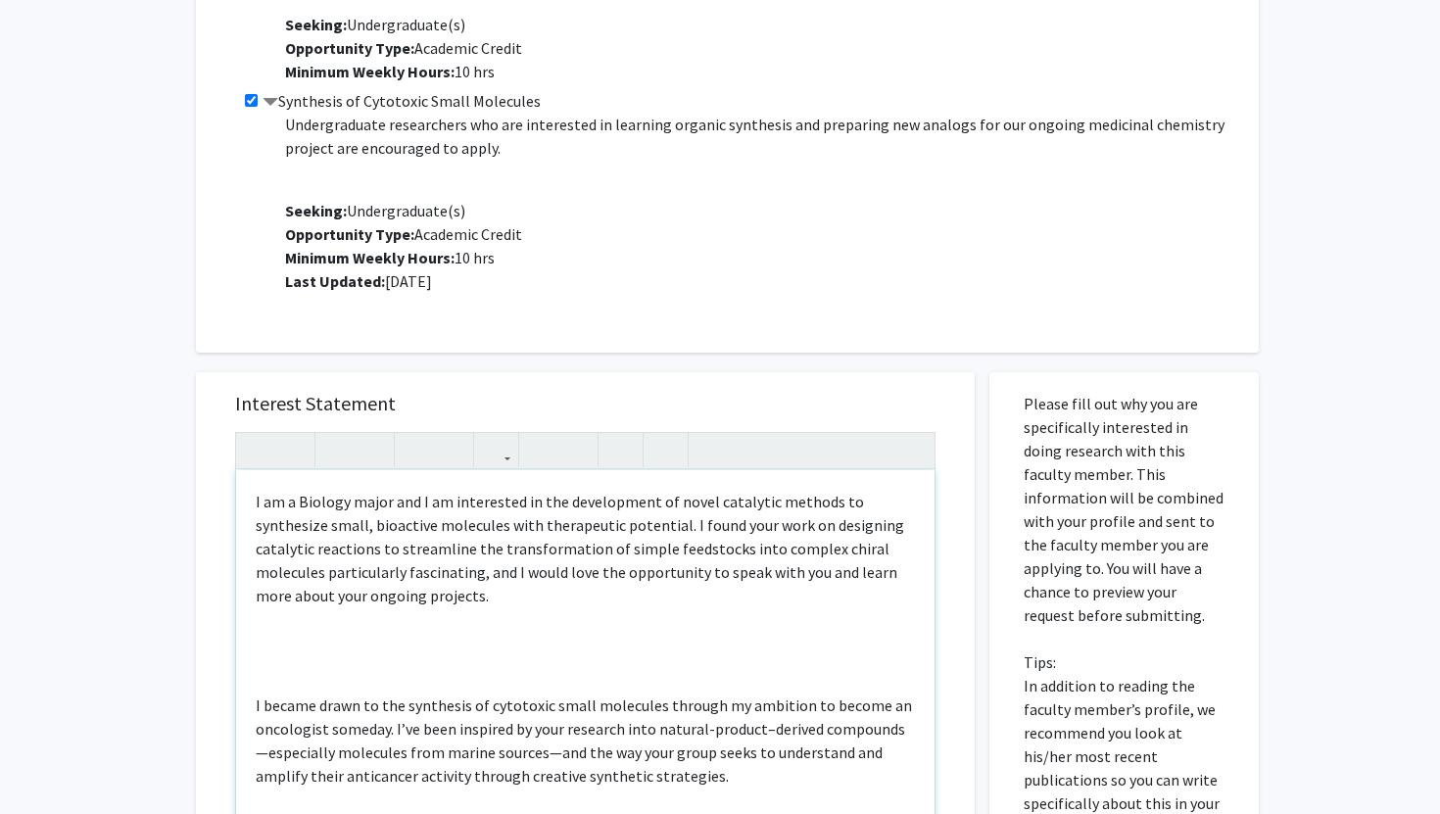
click at [448, 654] on div "I am a Biology major and I am interested in the development of novel catalytic …" at bounding box center [585, 694] width 698 height 449
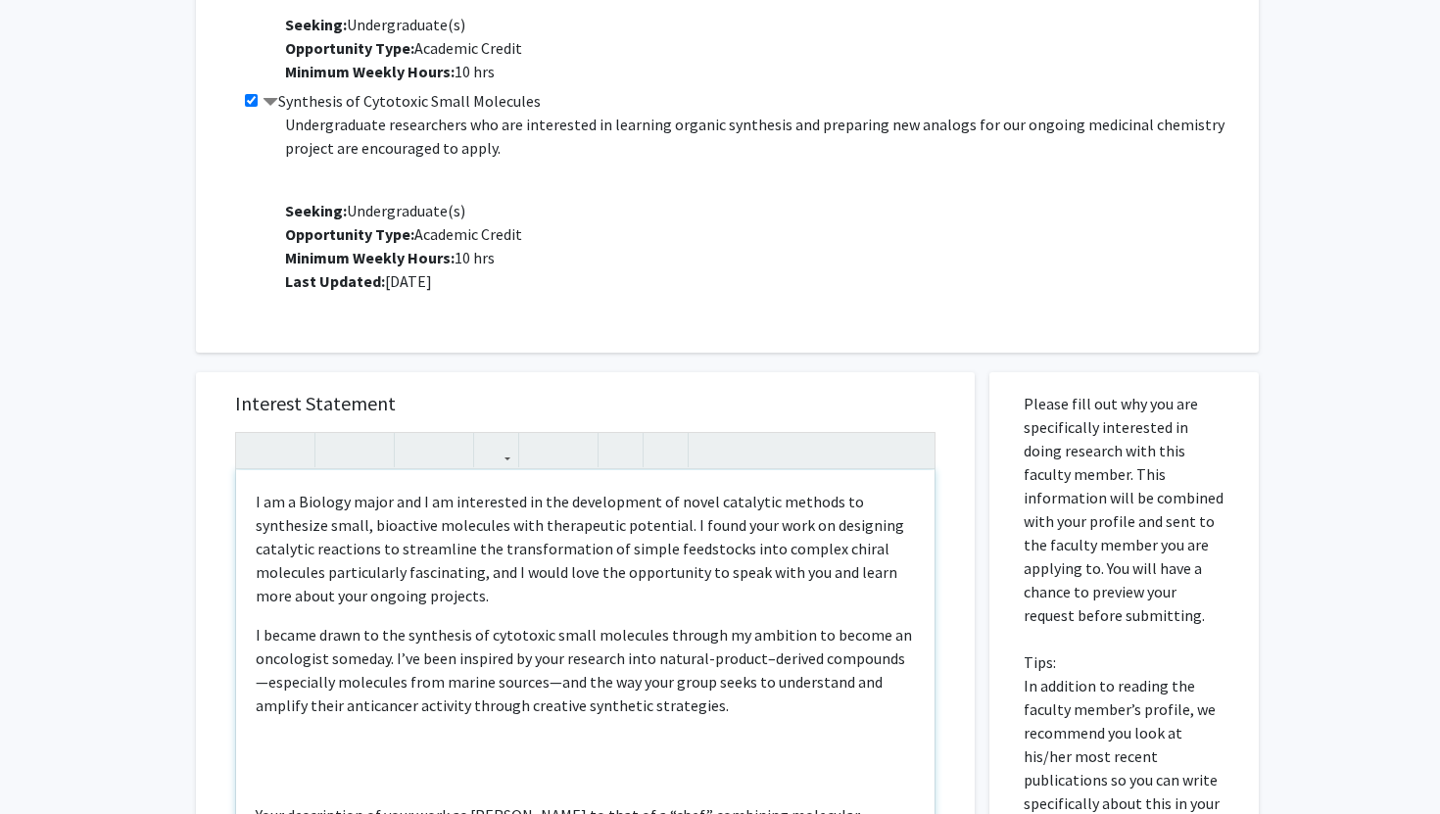
click at [297, 754] on div "I am a Biology major and I am interested in the development of novel catalytic …" at bounding box center [585, 694] width 698 height 449
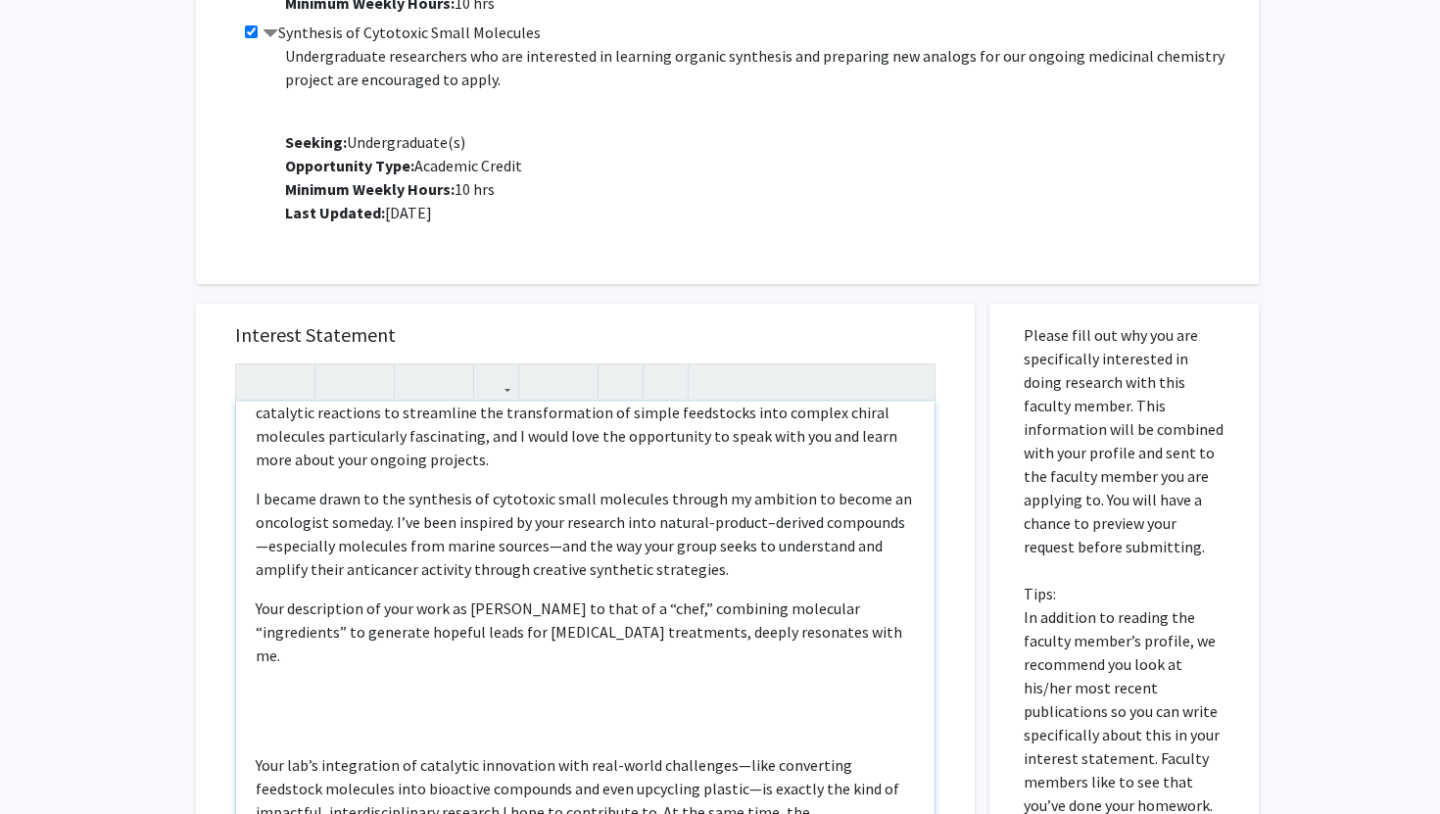
scroll to position [197, 0]
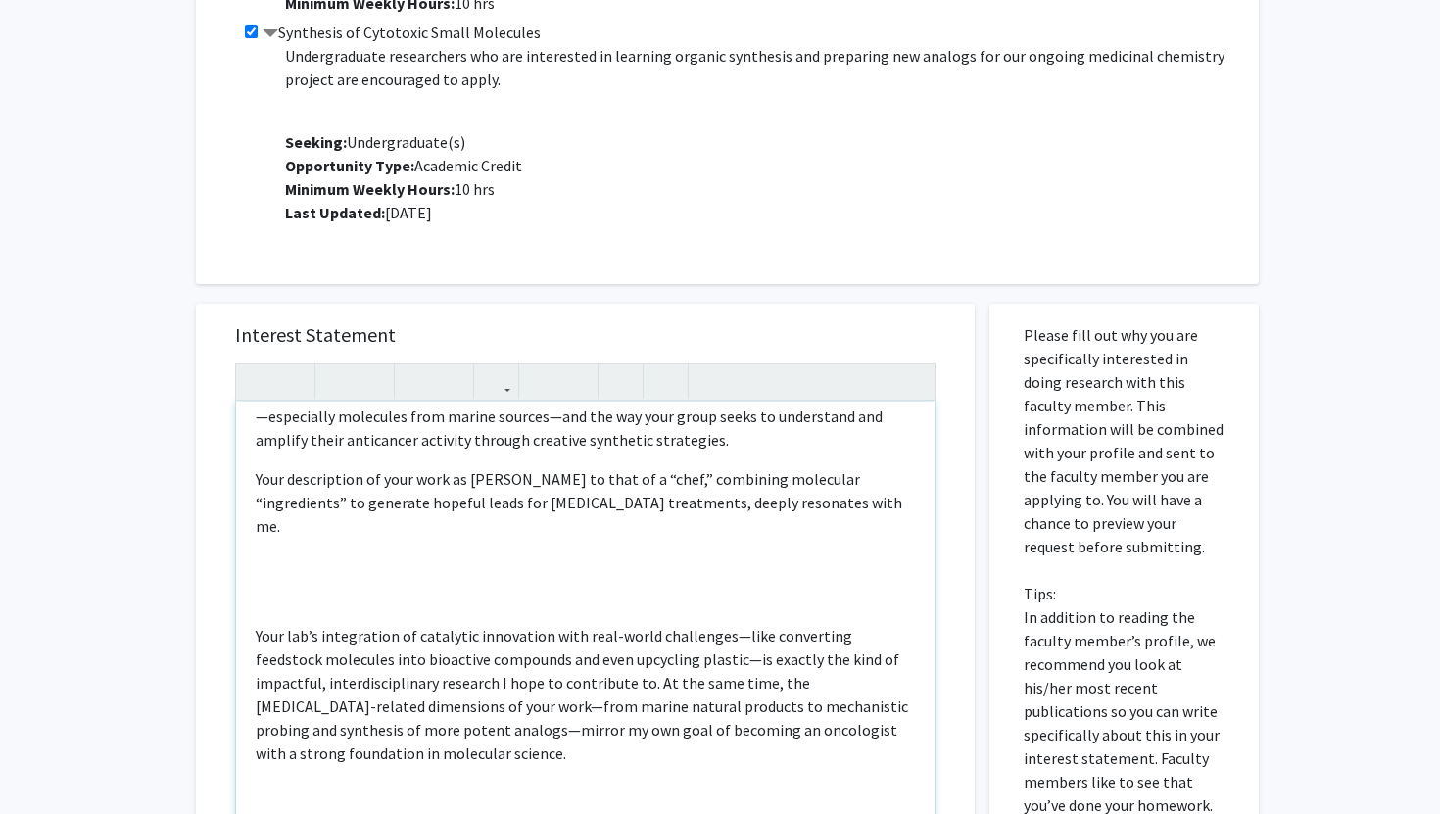
click at [257, 624] on p "Your lab’s integration of catalytic innovation with real-world challenges—like …" at bounding box center [585, 694] width 659 height 141
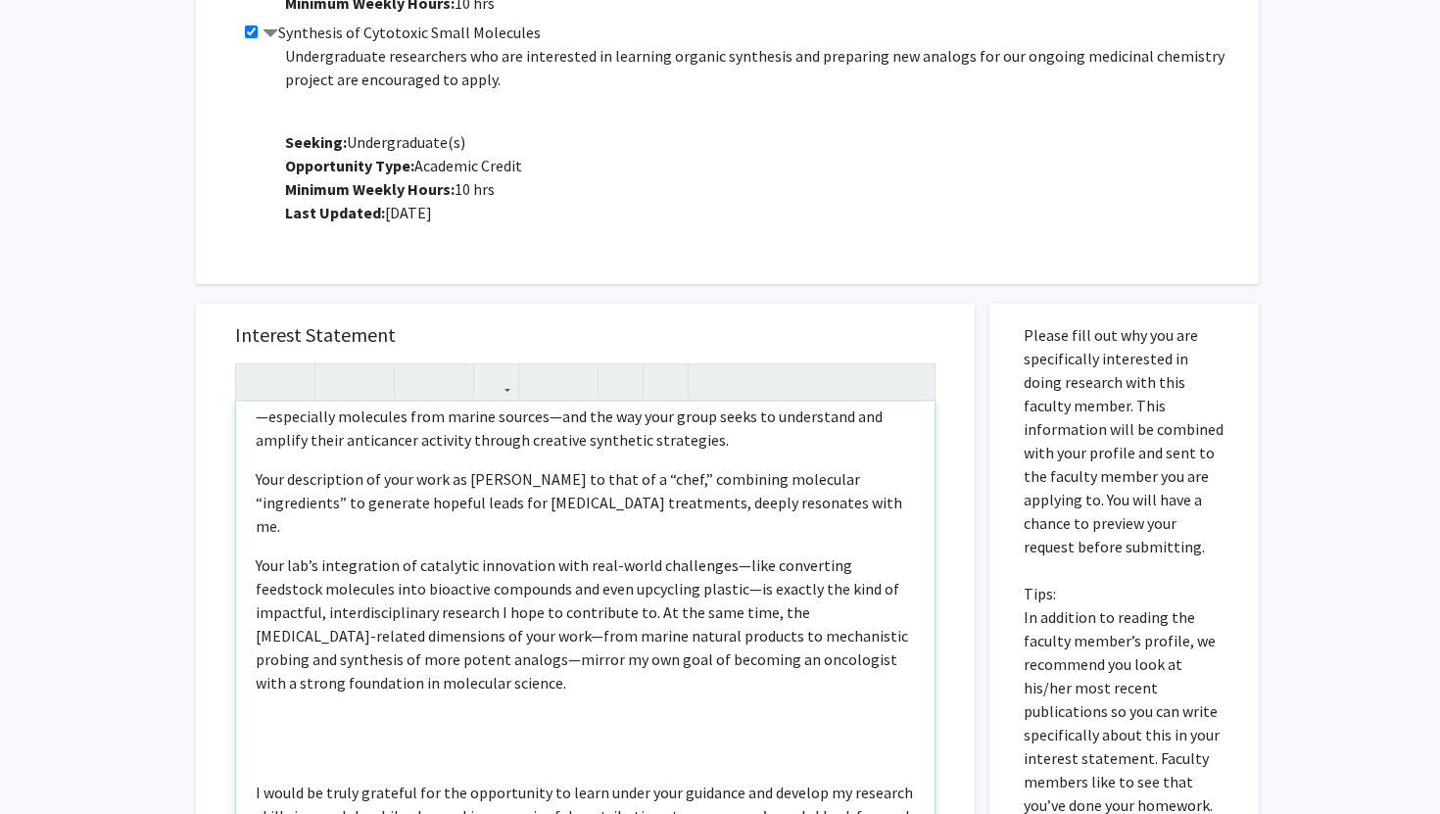
scroll to position [233, 0]
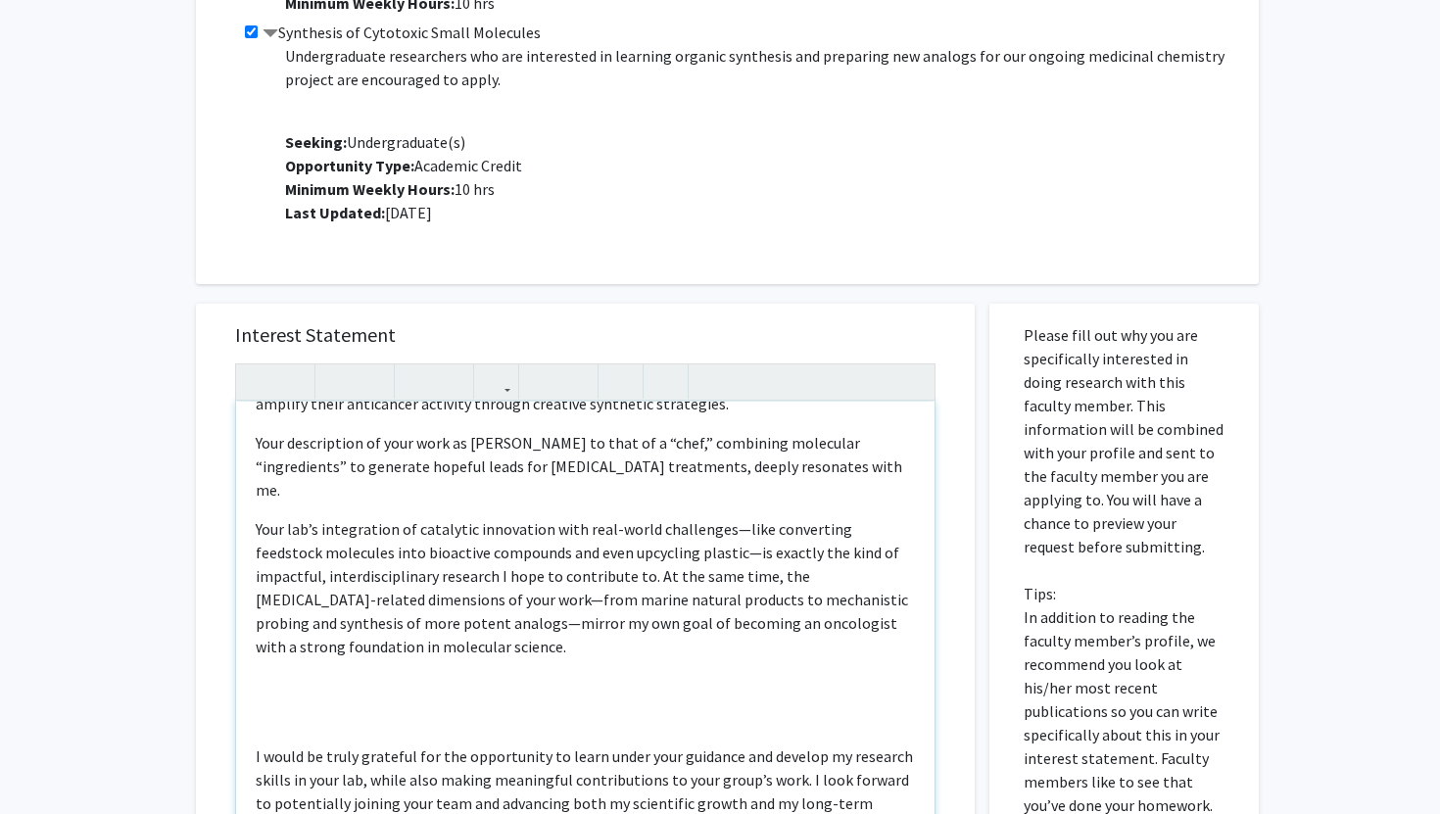
click at [248, 721] on div "I am a Biology major and I am interested in the development of novel catalytic …" at bounding box center [585, 626] width 698 height 449
click at [256, 745] on p "I would be truly grateful for the opportunity to learn under your guidance and …" at bounding box center [585, 792] width 659 height 94
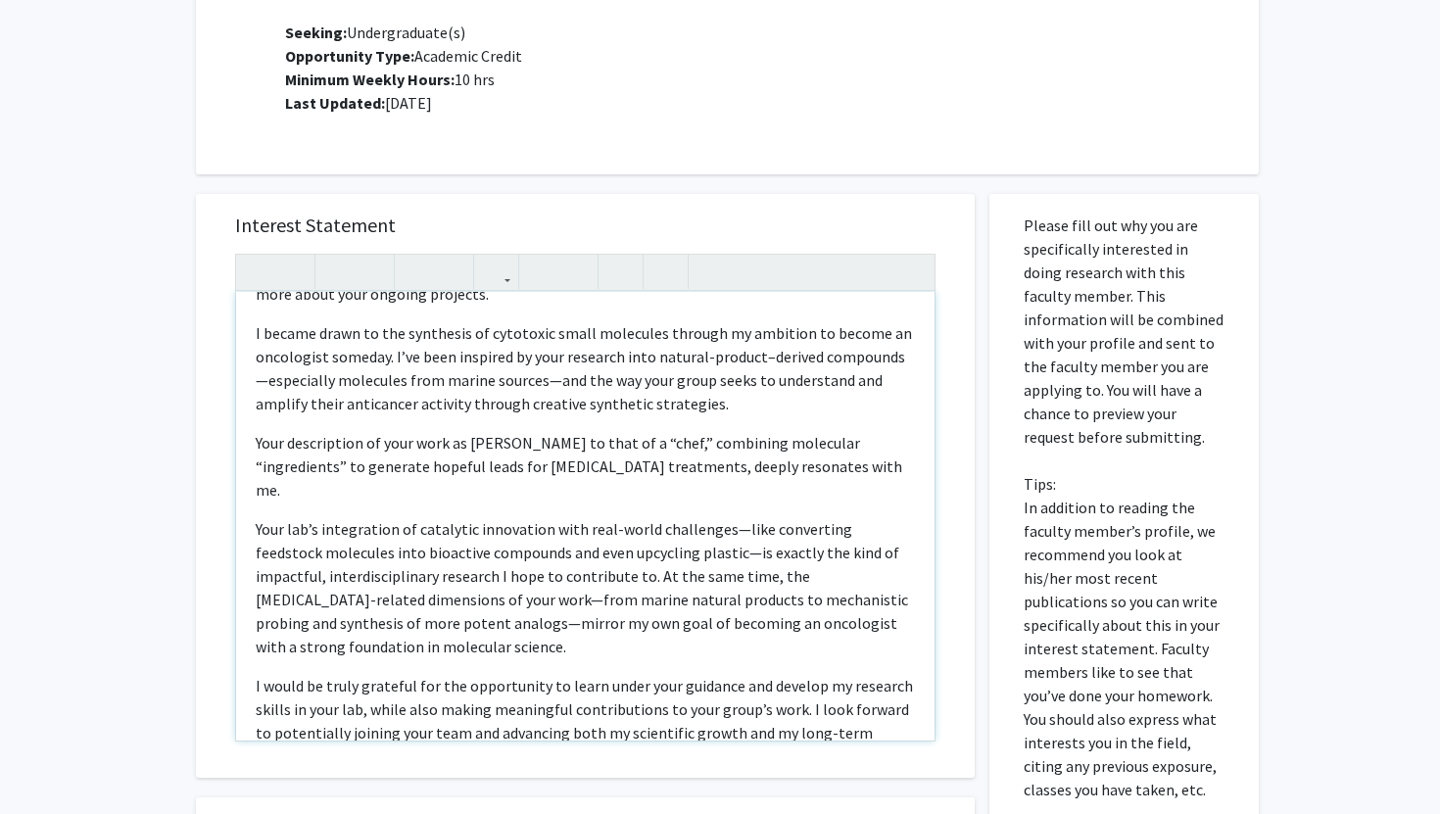
scroll to position [163, 0]
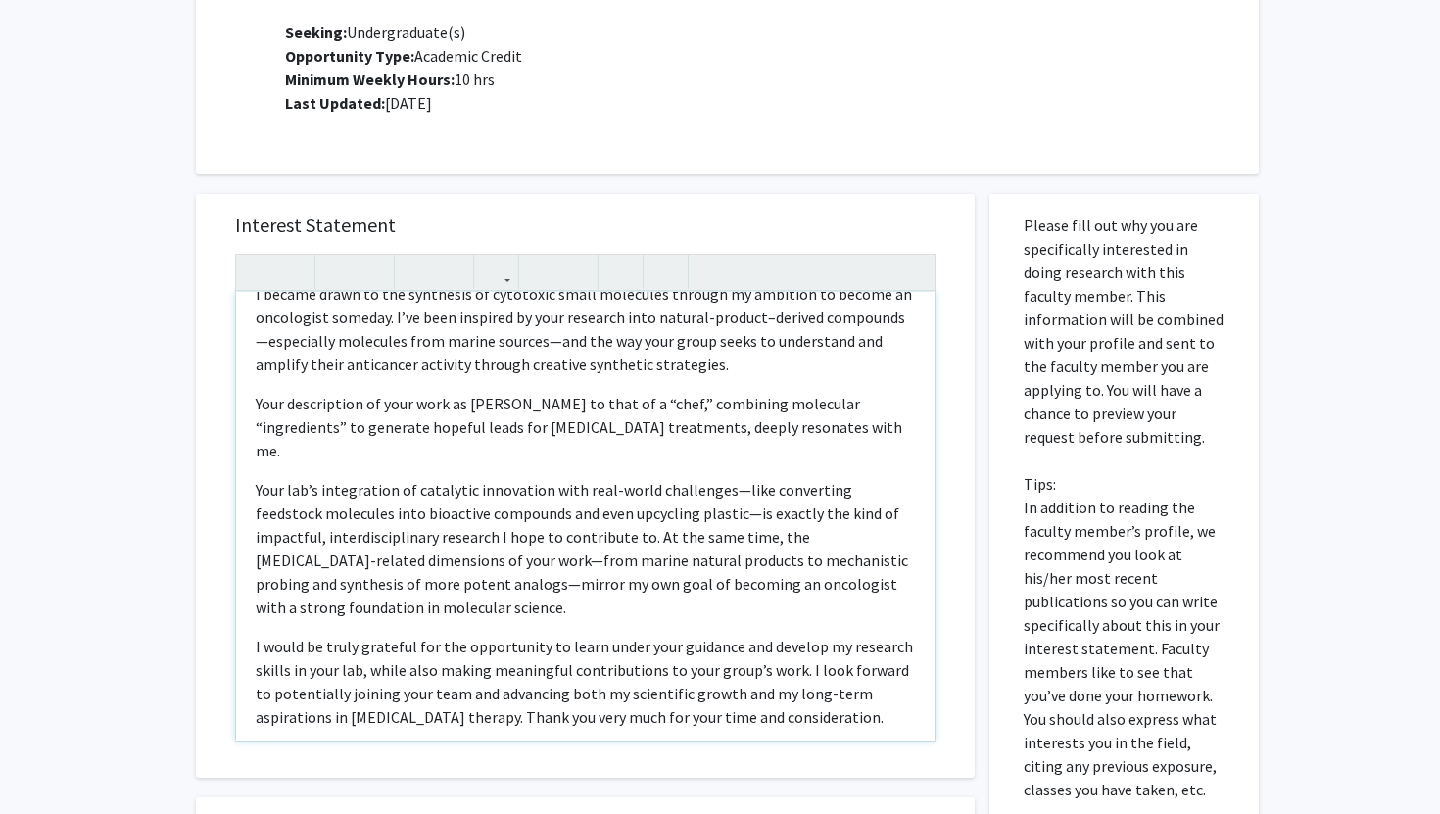
type textarea "<l>I do s Ametcon adipi eli S do eiusmodtem in utl etdoloremag al enima minimve…"
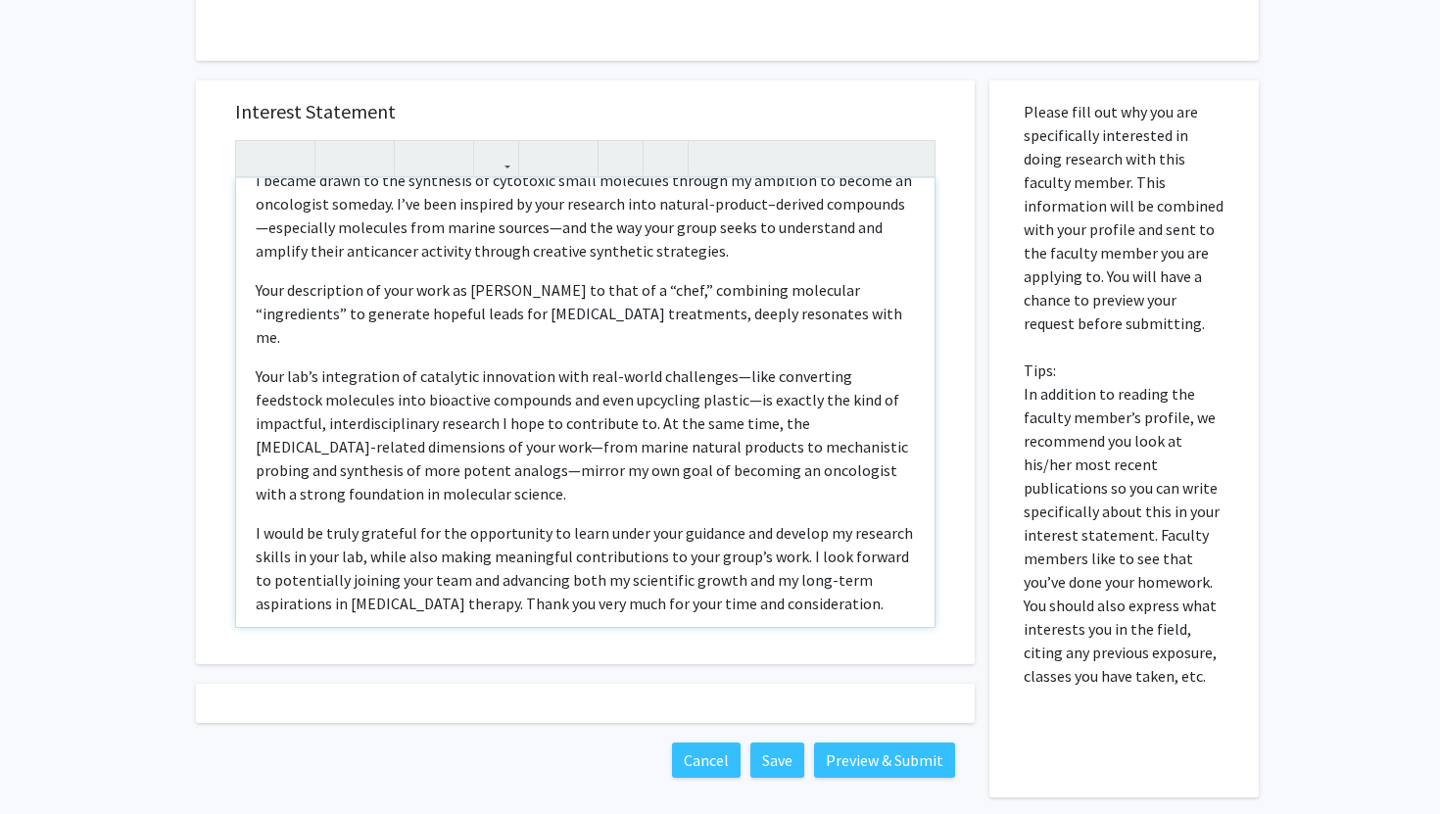
scroll to position [1568, 0]
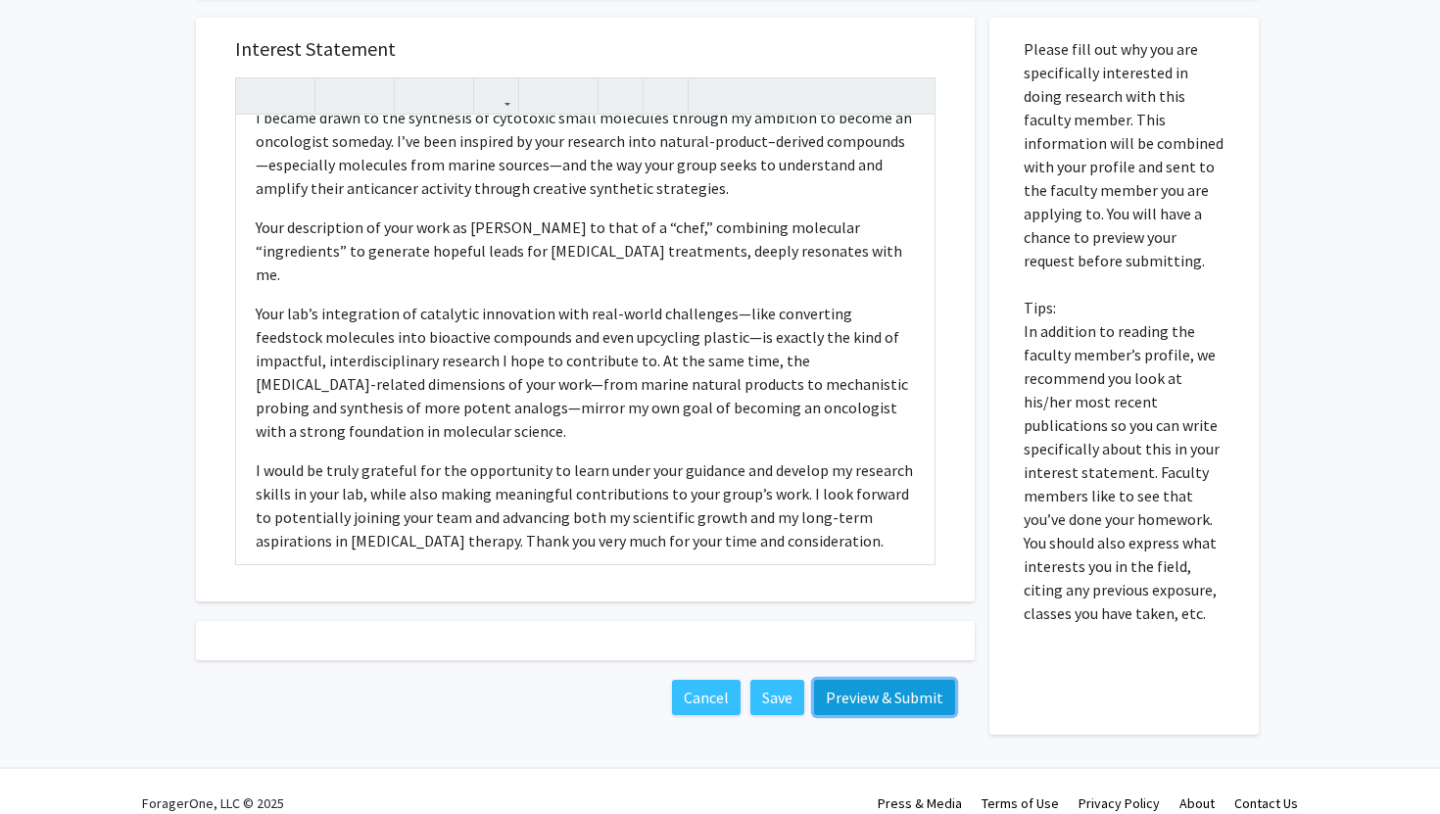
click at [845, 680] on button "Preview & Submit" at bounding box center [884, 697] width 141 height 35
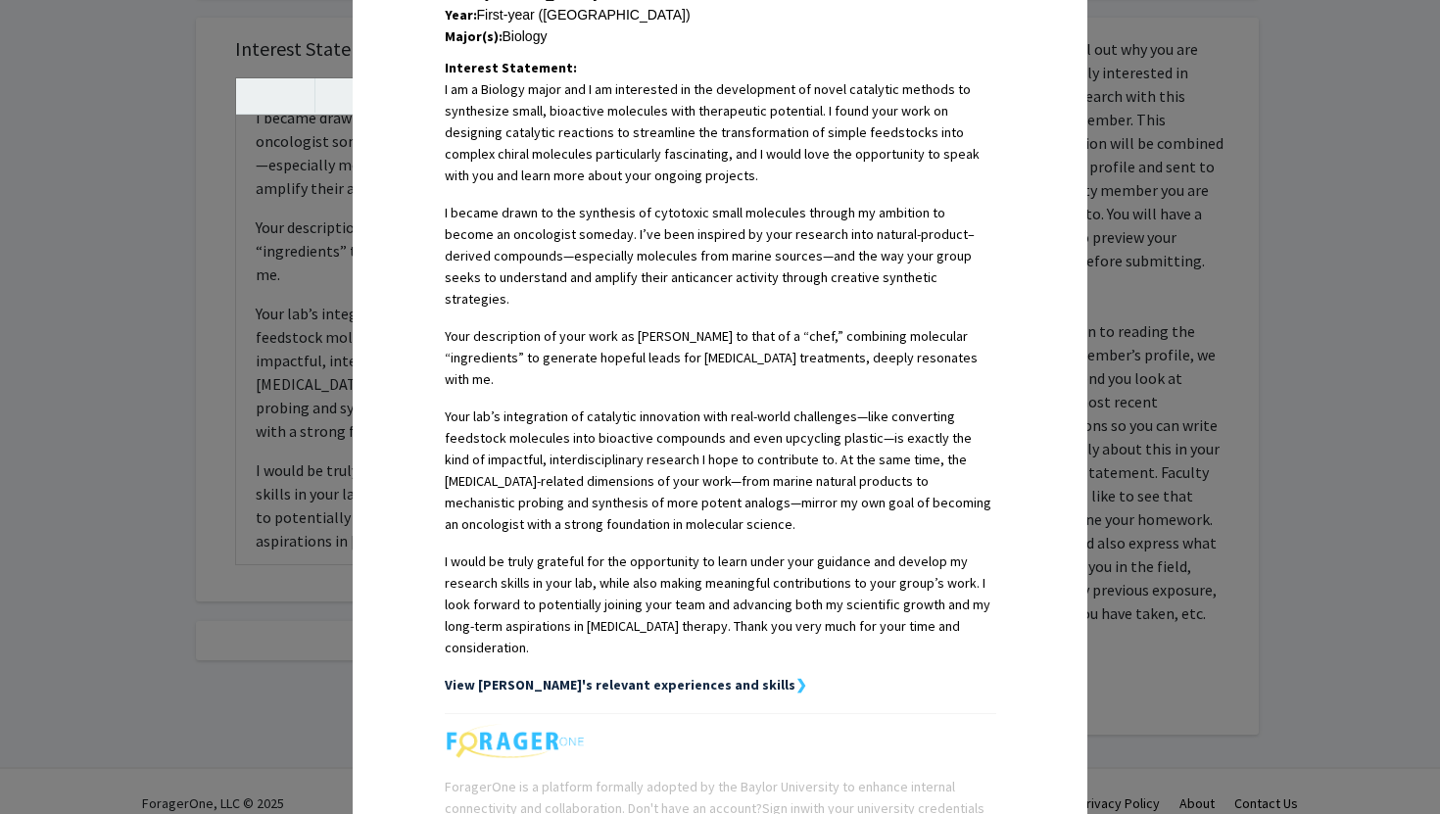
scroll to position [595, 0]
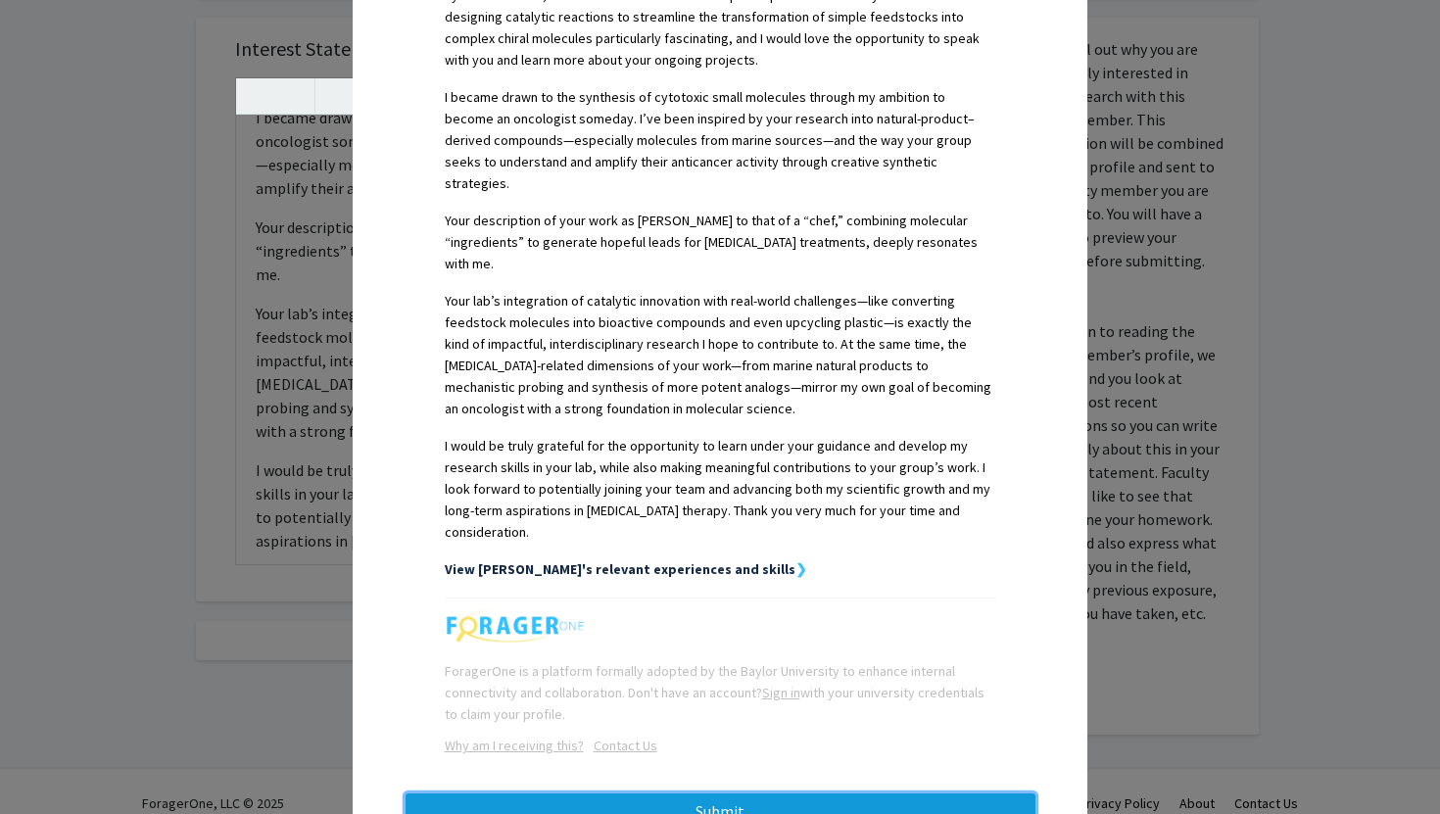
click at [650, 794] on button "Submit" at bounding box center [721, 811] width 630 height 35
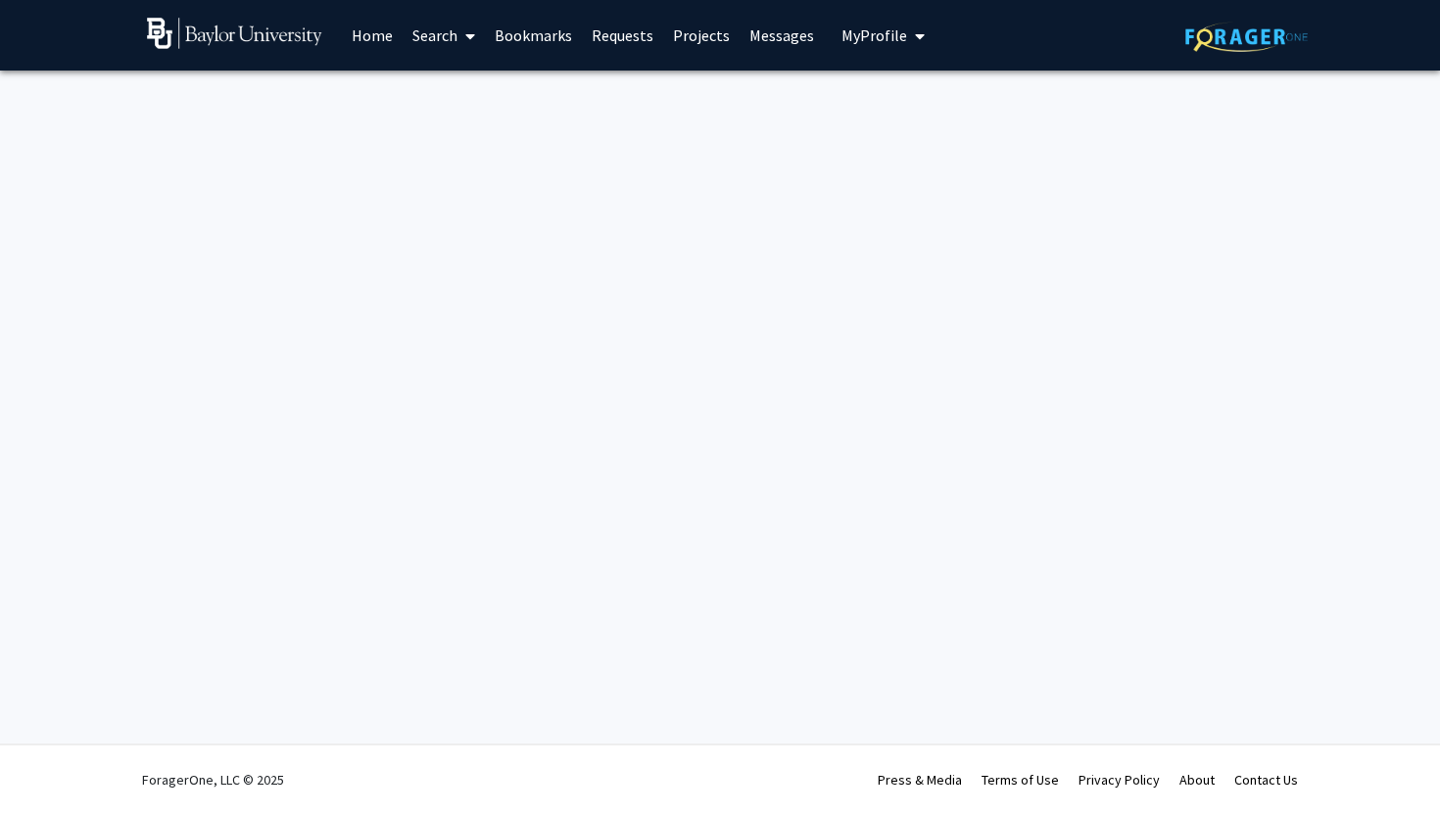
click at [313, 33] on img at bounding box center [234, 33] width 175 height 31
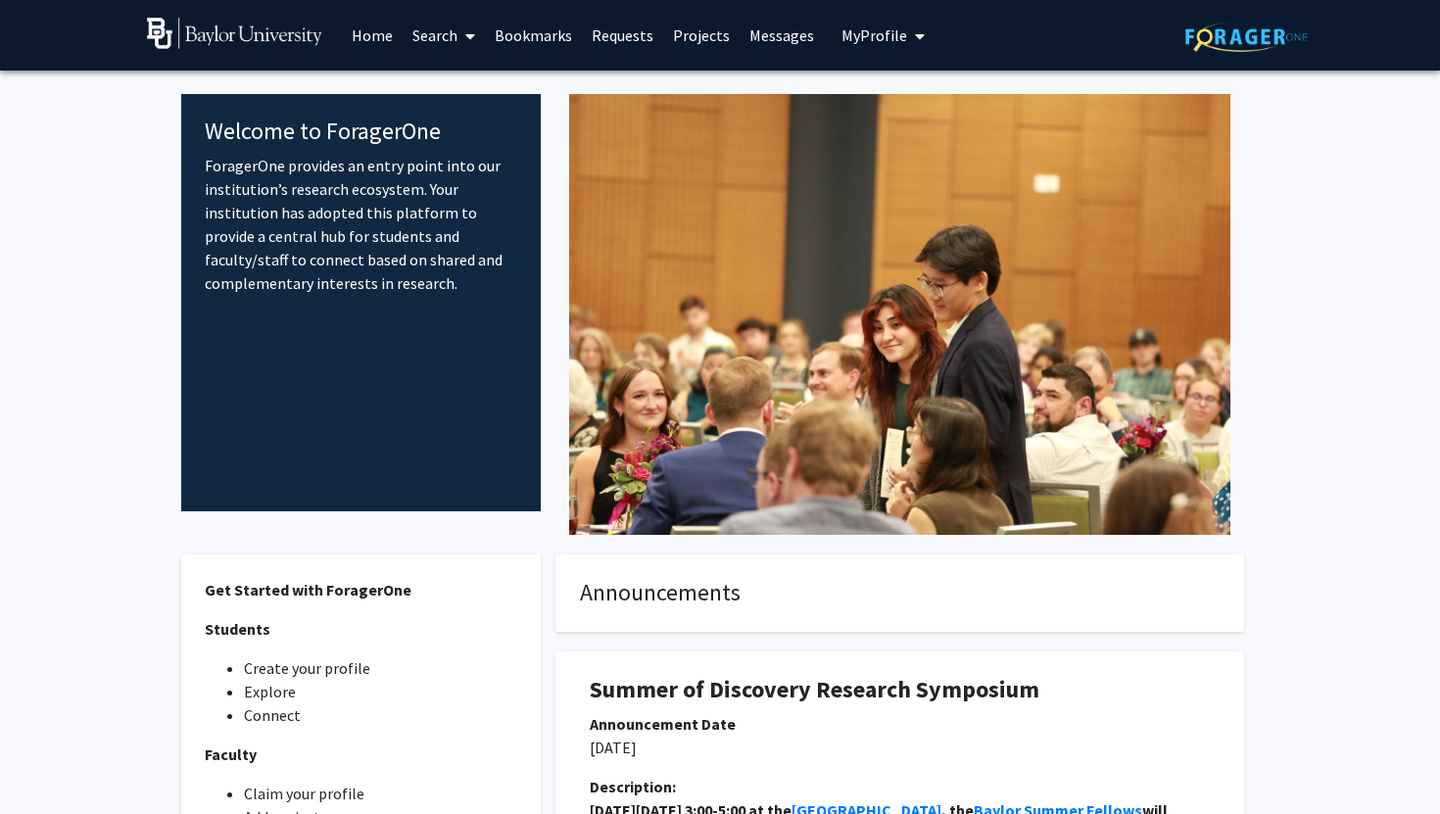
click at [746, 35] on link "Messages" at bounding box center [782, 35] width 84 height 69
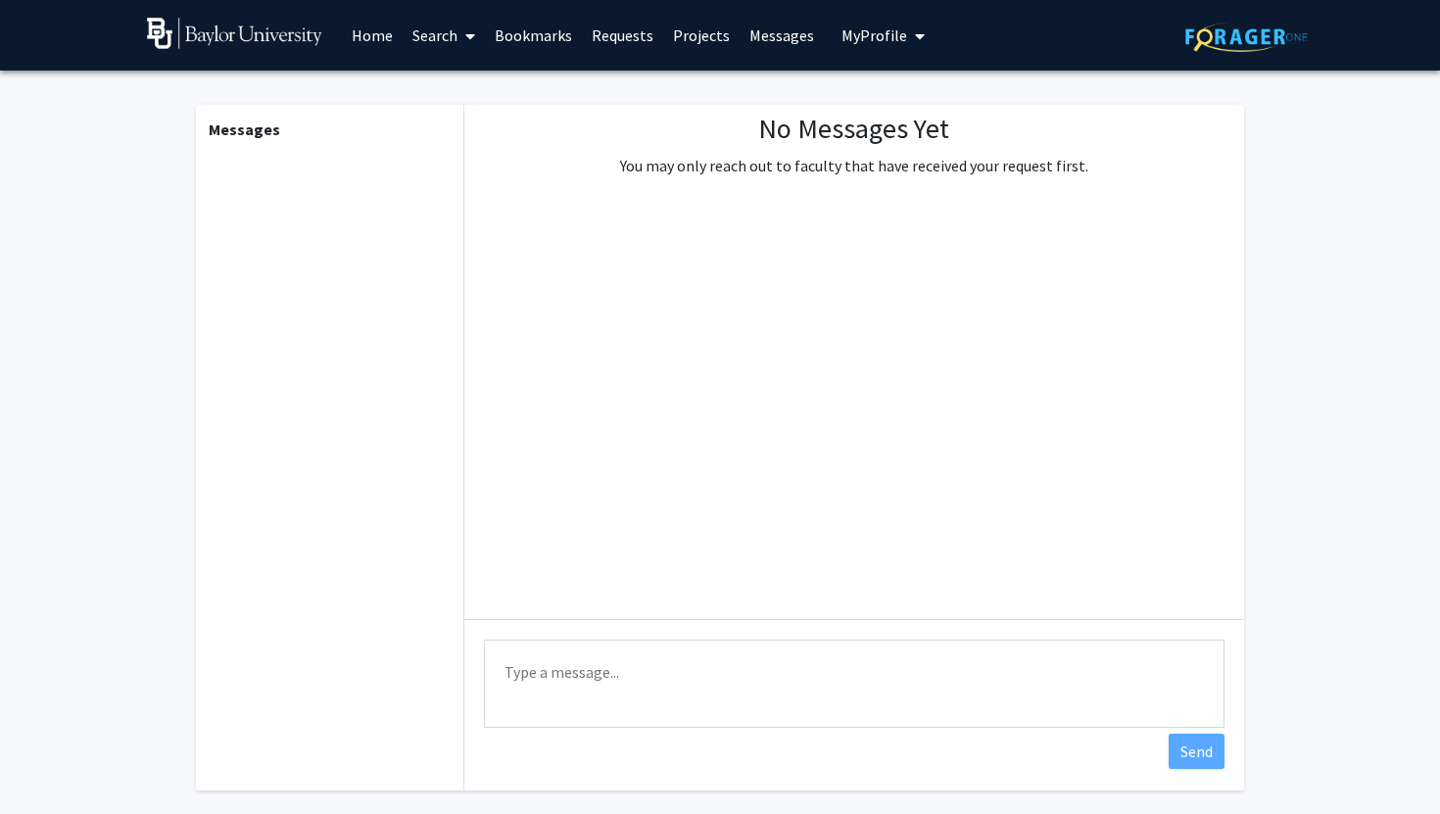
click at [657, 40] on link "Requests" at bounding box center [622, 35] width 81 height 69
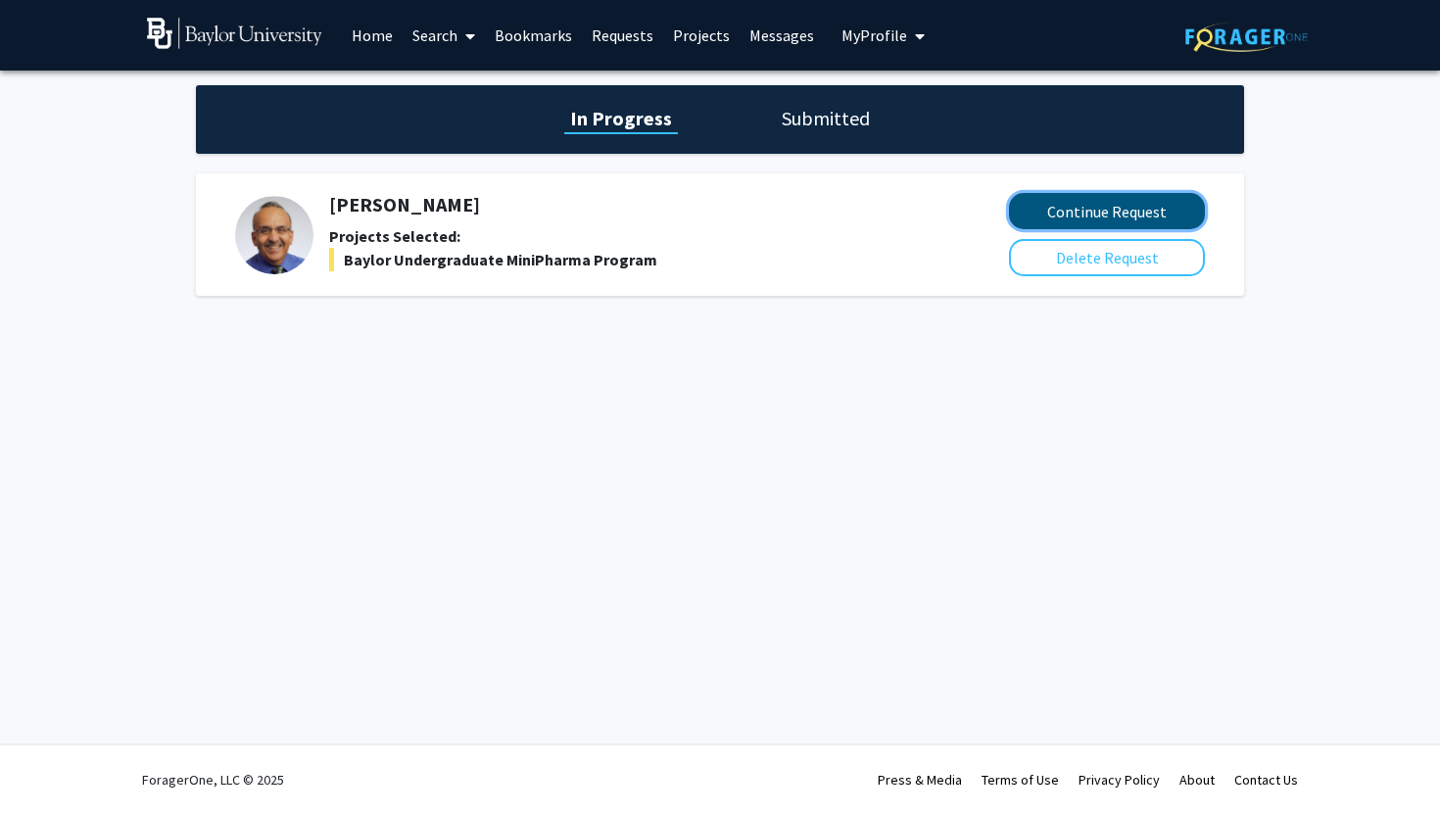
click at [1083, 208] on button "Continue Request" at bounding box center [1107, 211] width 196 height 36
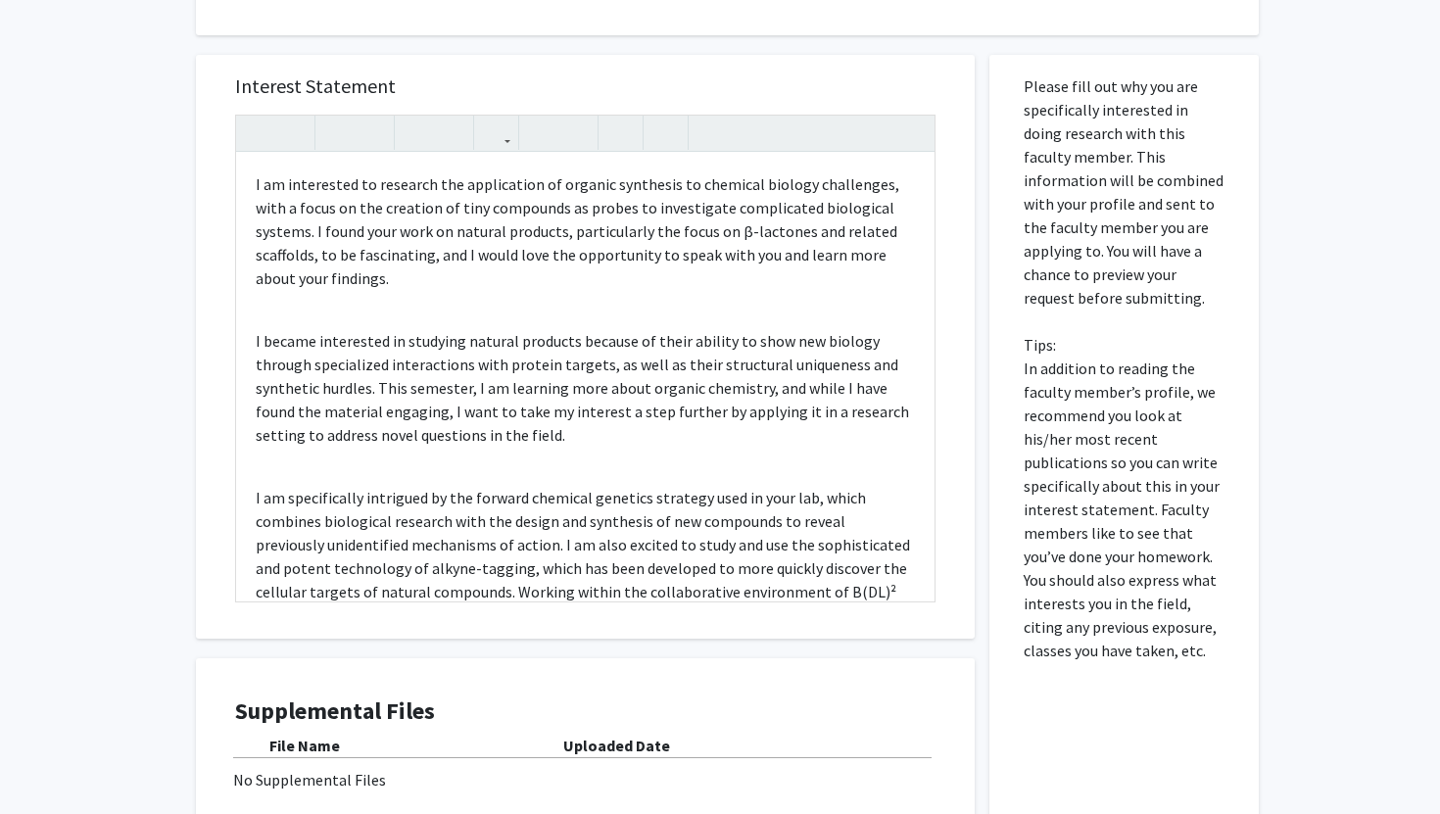
scroll to position [1183, 0]
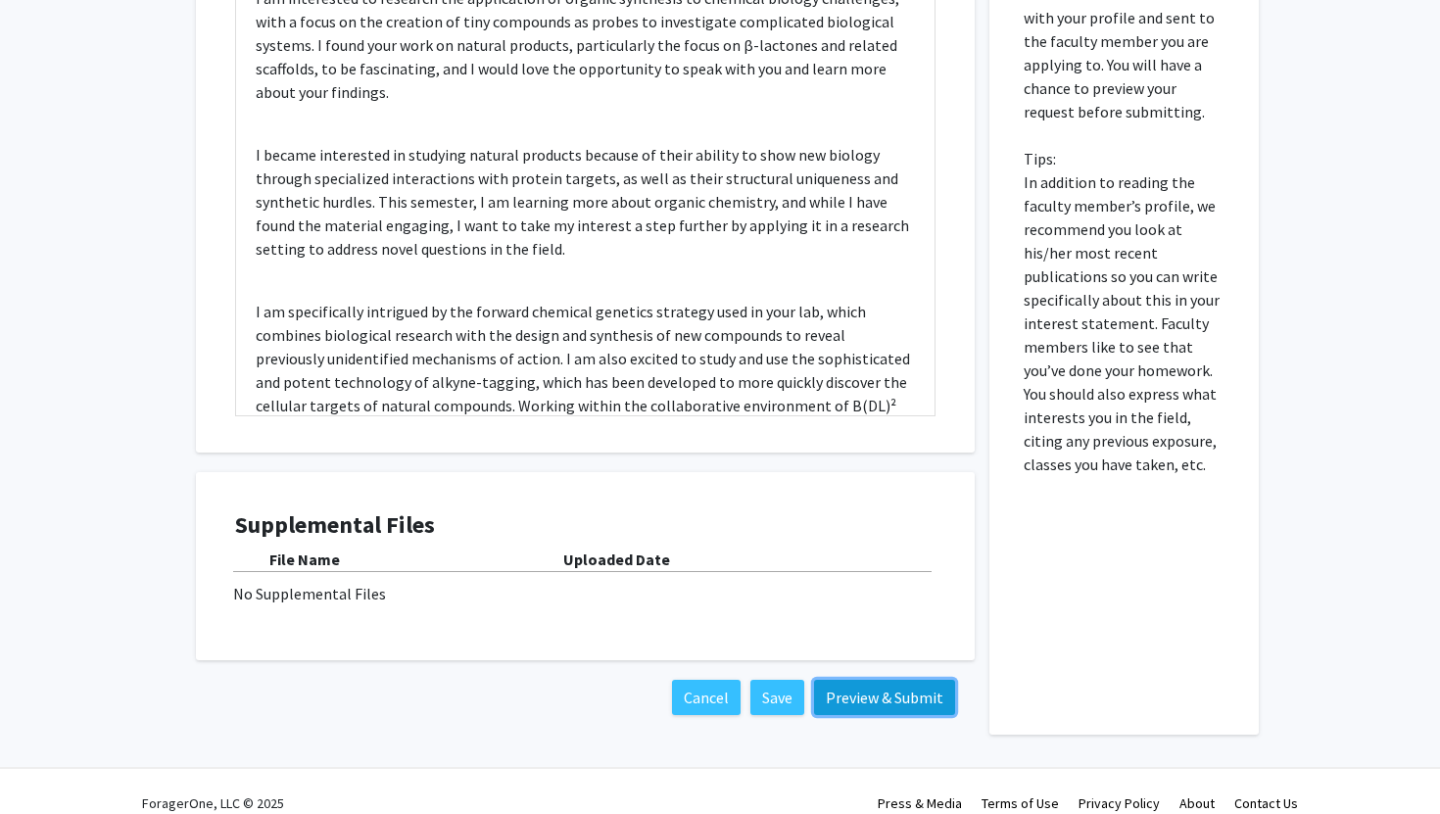
click at [872, 680] on button "Preview & Submit" at bounding box center [884, 697] width 141 height 35
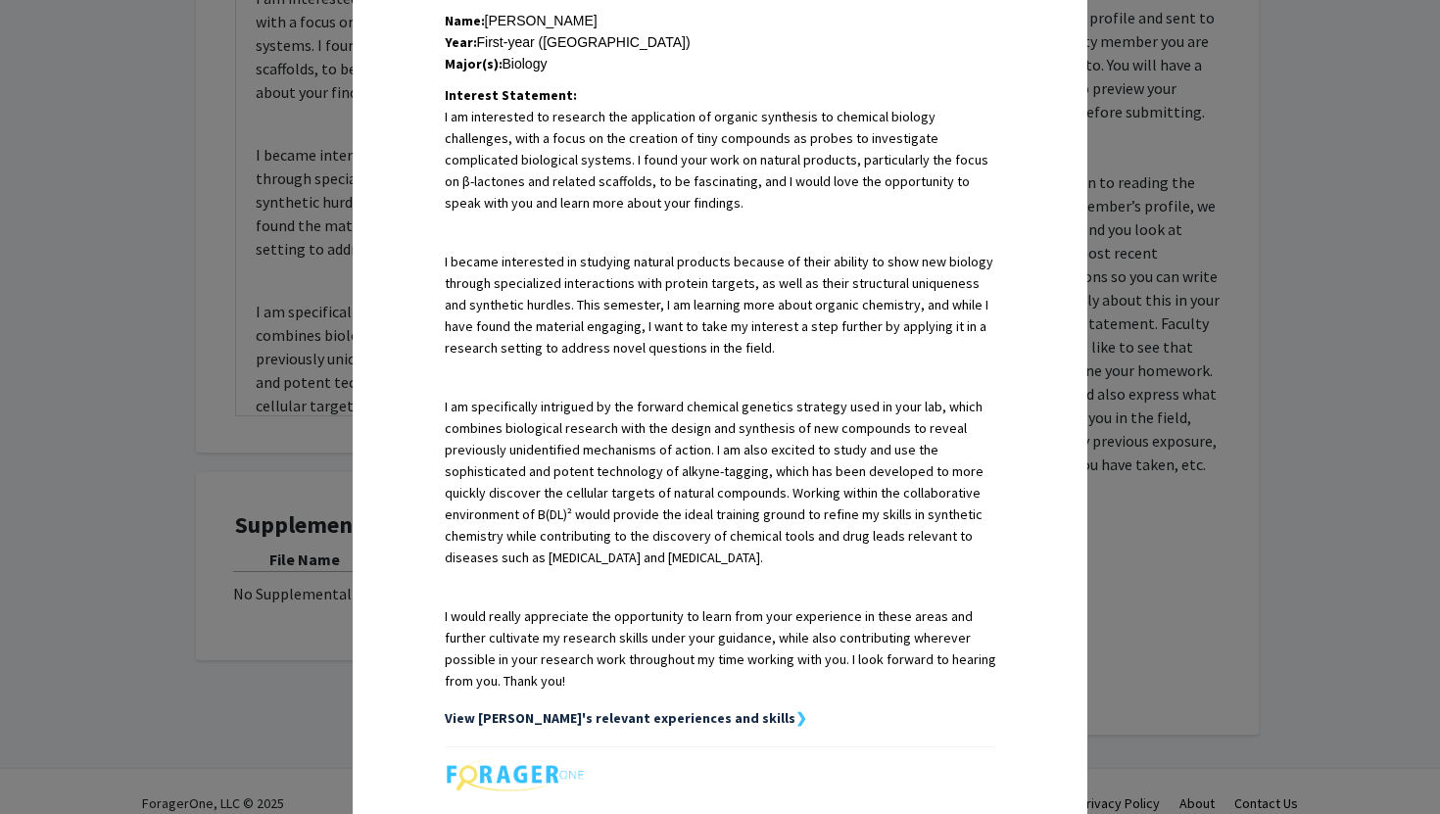
scroll to position [667, 0]
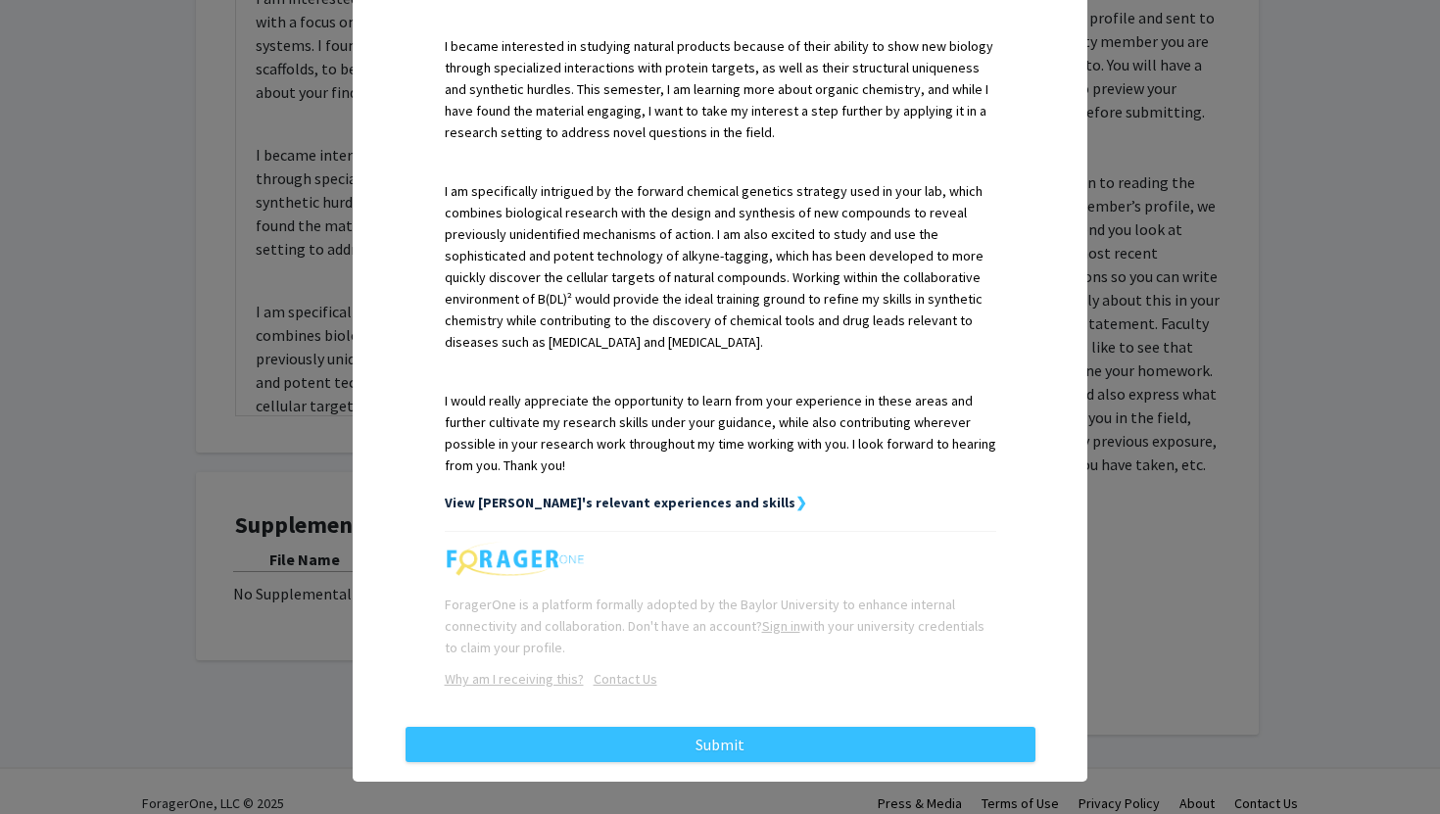
click at [727, 492] on div "View Shruthi's relevant experiences and skills ❯" at bounding box center [721, 503] width 552 height 22
click at [795, 494] on strong "❯" at bounding box center [801, 503] width 12 height 18
click at [1065, 417] on div "Request Preview × Below is a copy of the request that you are submitting to Dan…" at bounding box center [720, 70] width 735 height 1421
click at [1129, 359] on div "Request Preview × Below is a copy of the request that you are submitting to Dan…" at bounding box center [720, 407] width 1440 height 814
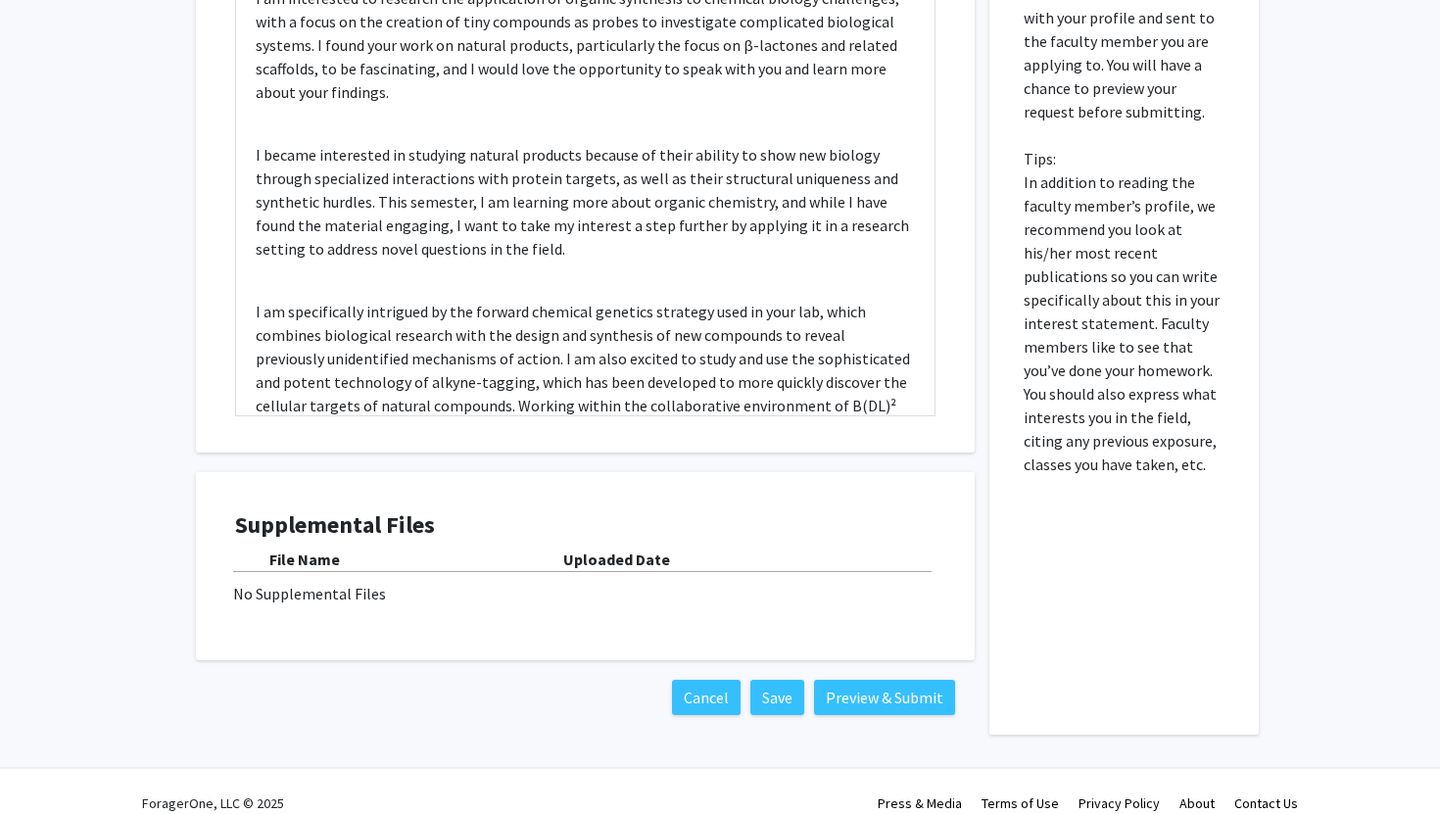
scroll to position [1177, 0]
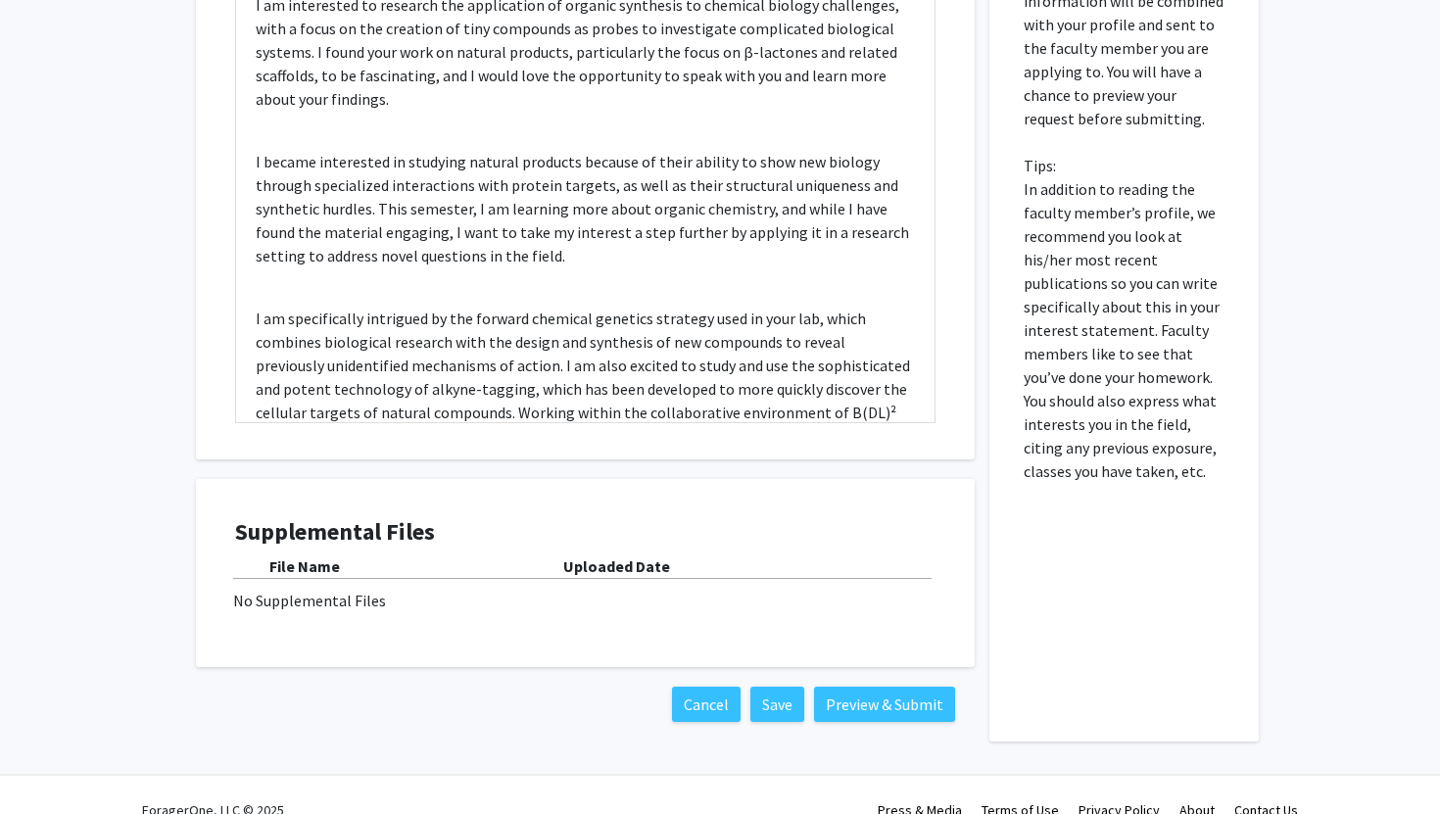
click at [528, 589] on div "No Supplemental Files" at bounding box center [585, 601] width 704 height 24
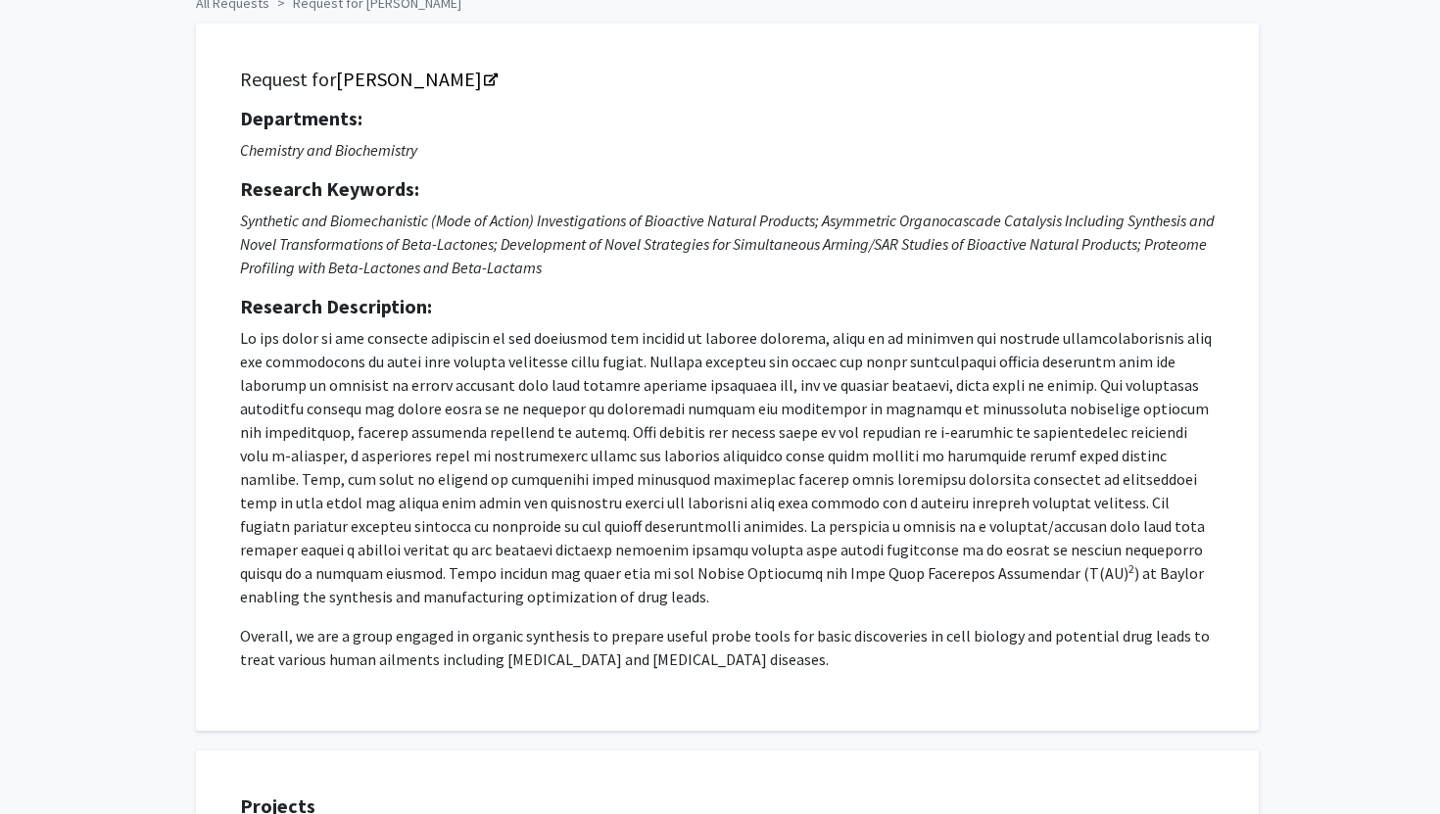
scroll to position [0, 0]
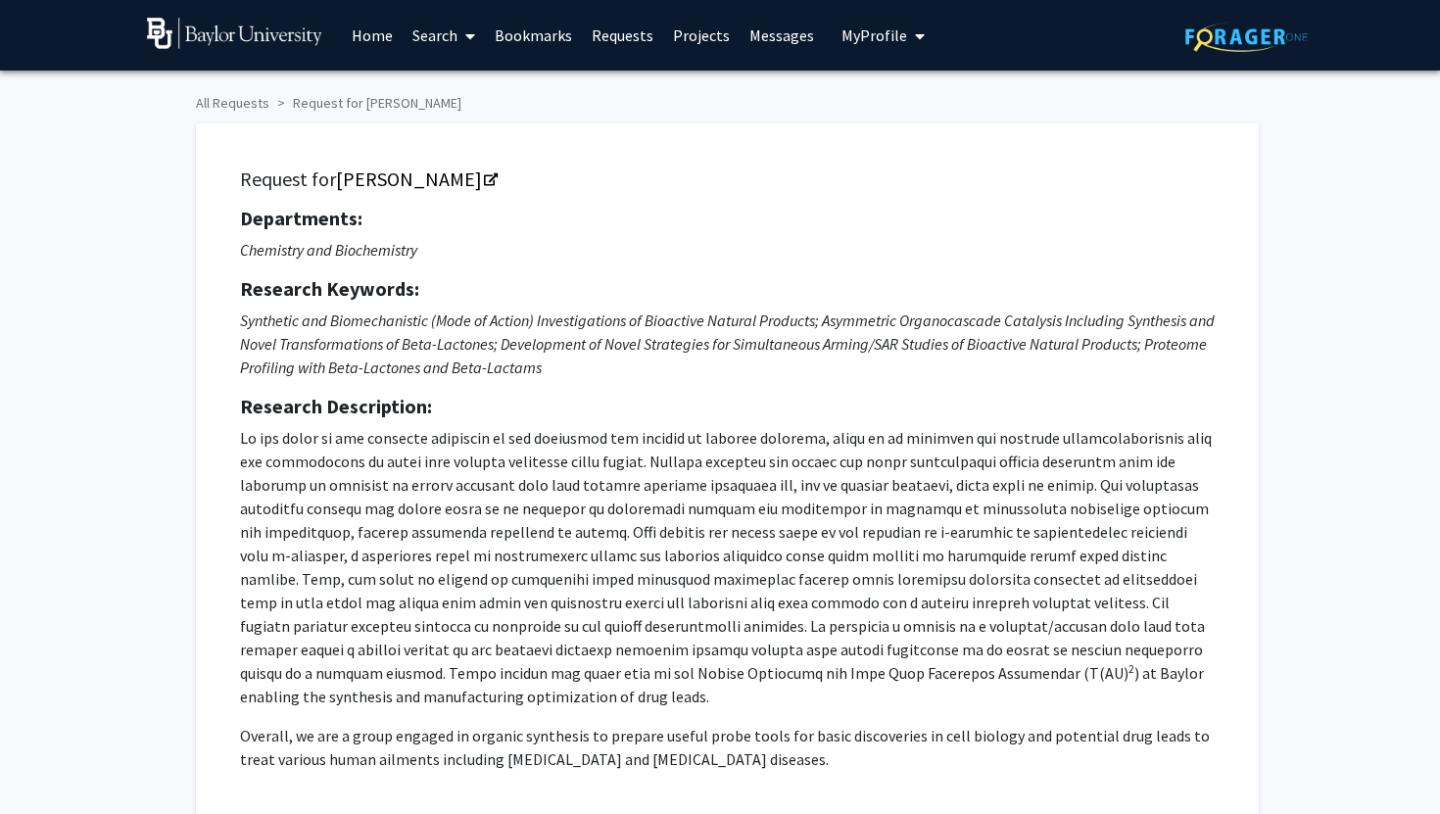
click at [873, 33] on span "My Profile" at bounding box center [875, 35] width 66 height 20
click at [913, 102] on span "View Profile" at bounding box center [963, 113] width 119 height 22
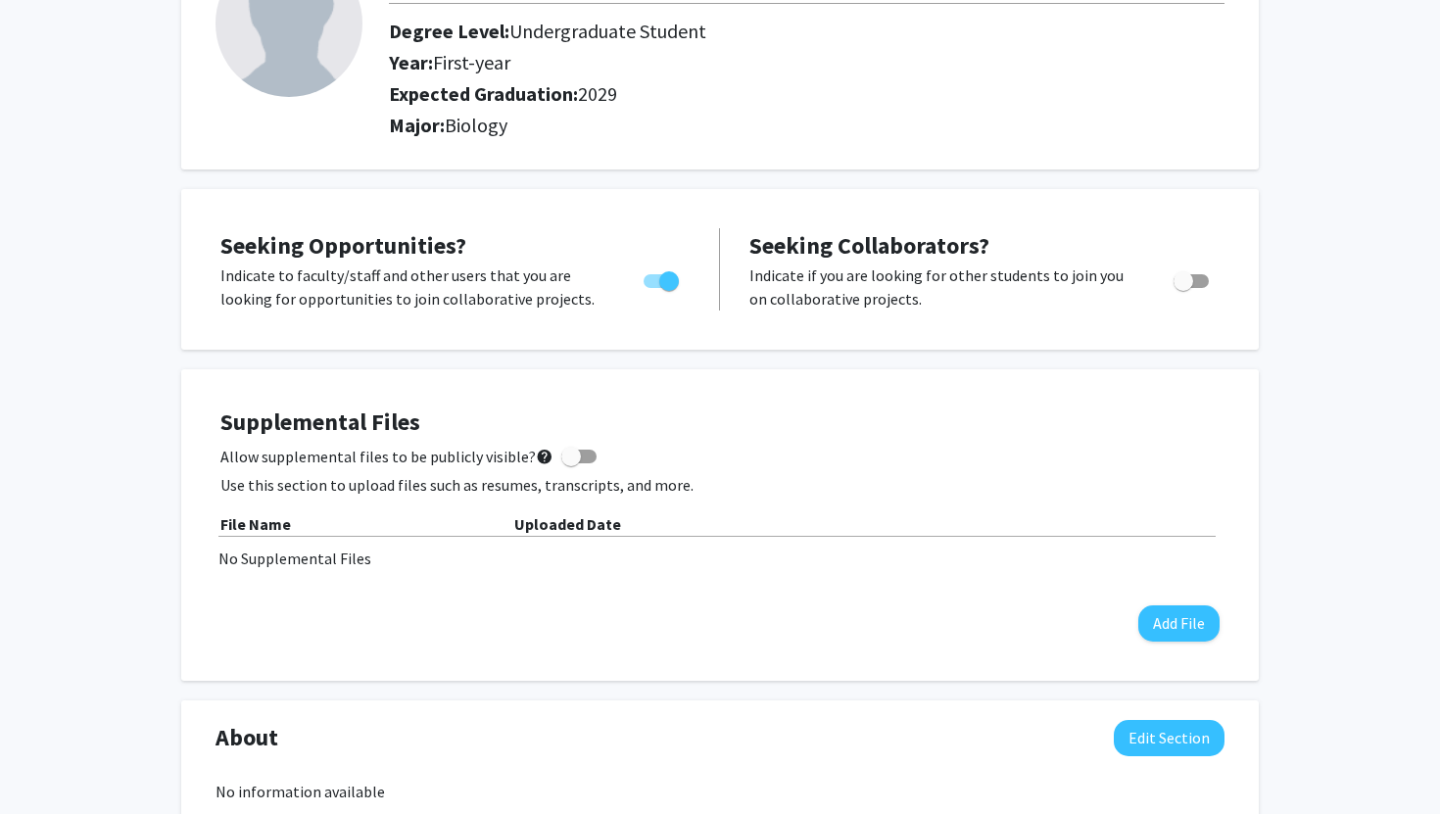
scroll to position [313, 0]
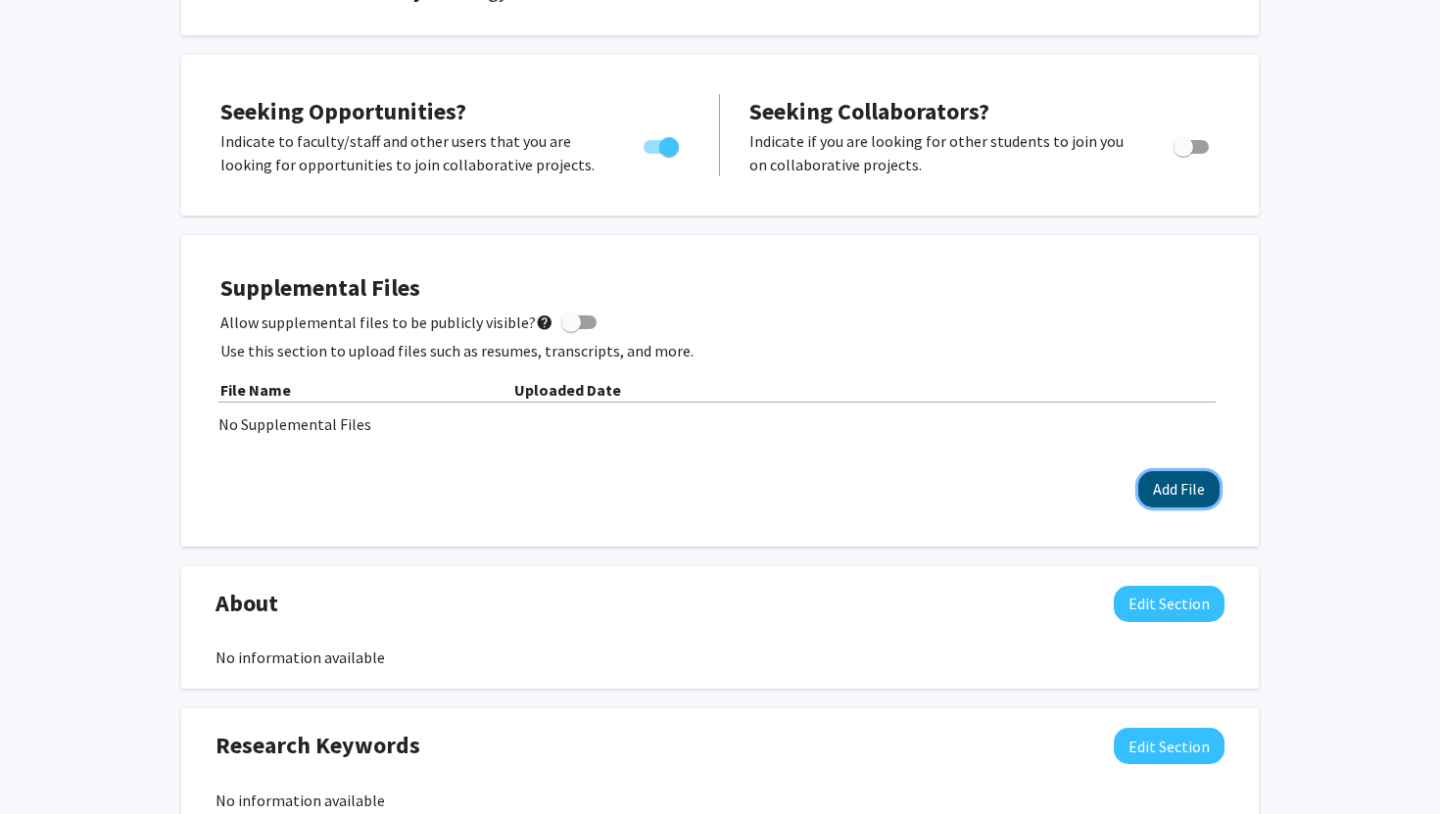
click at [1192, 487] on button "Add File" at bounding box center [1178, 489] width 81 height 36
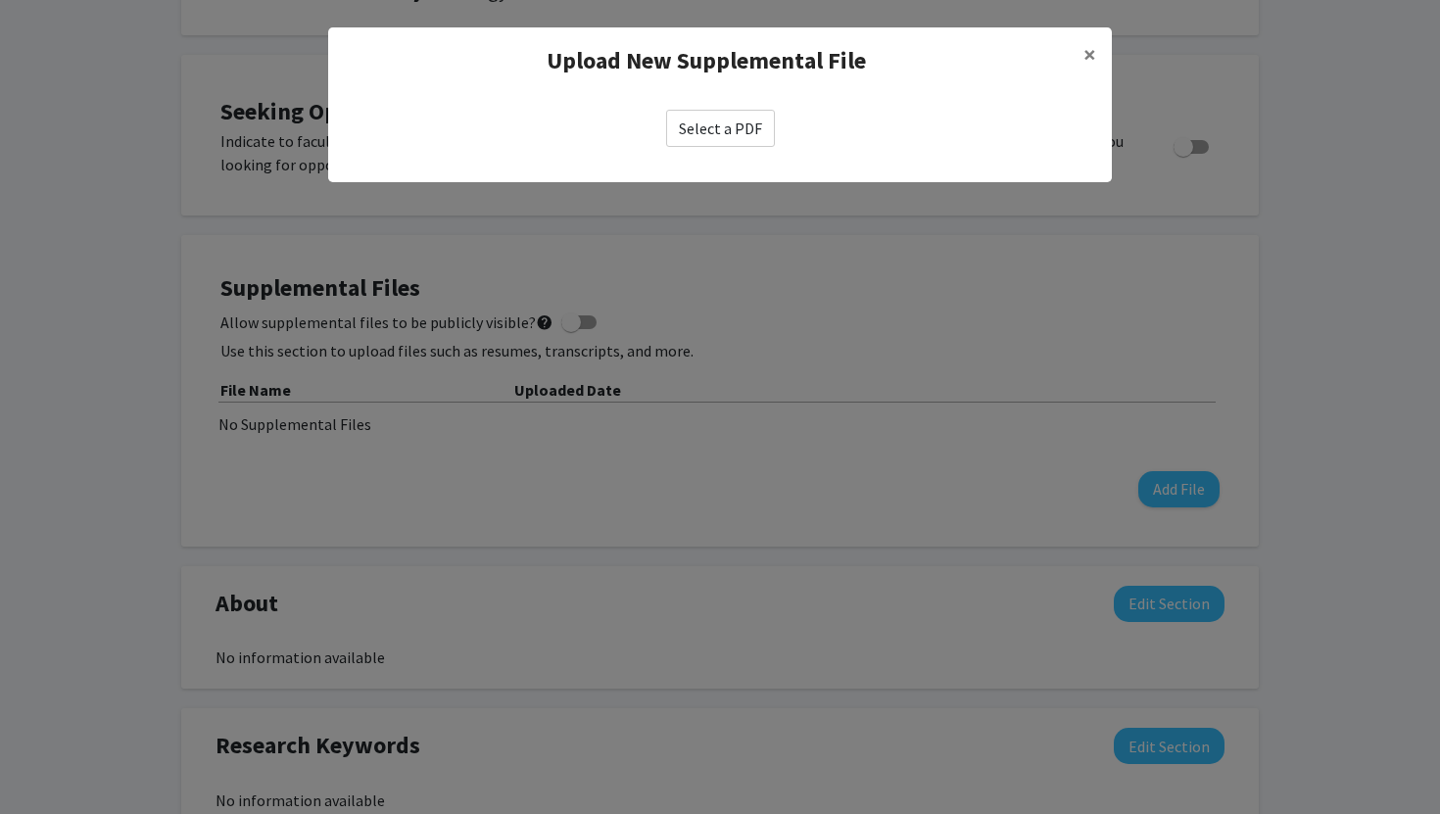
click at [701, 142] on label "Select a PDF" at bounding box center [720, 128] width 109 height 37
click at [0, 0] on input "Select a PDF" at bounding box center [0, 0] width 0 height 0
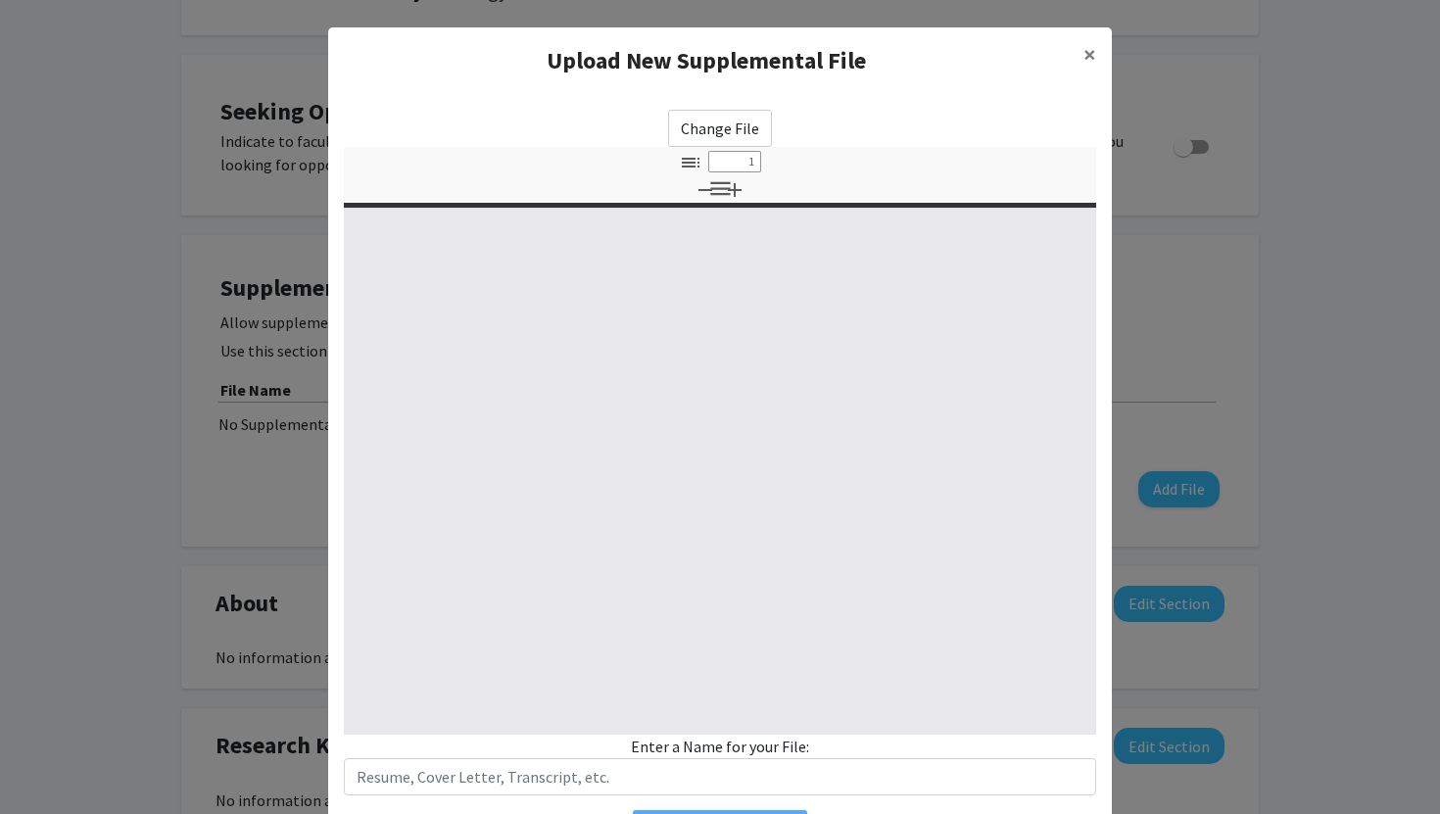
select select "custom"
type input "0"
select select "custom"
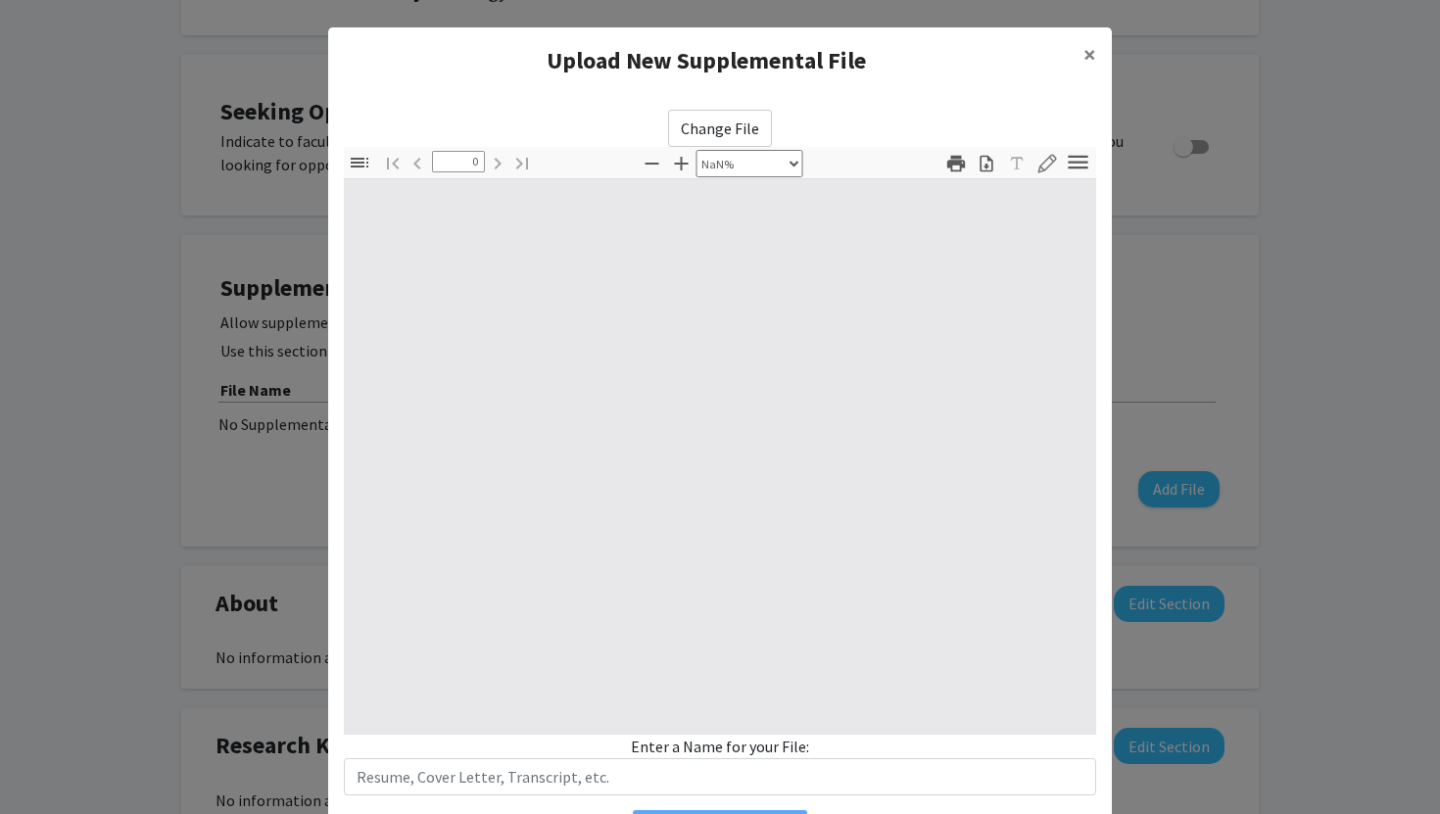
type input "1"
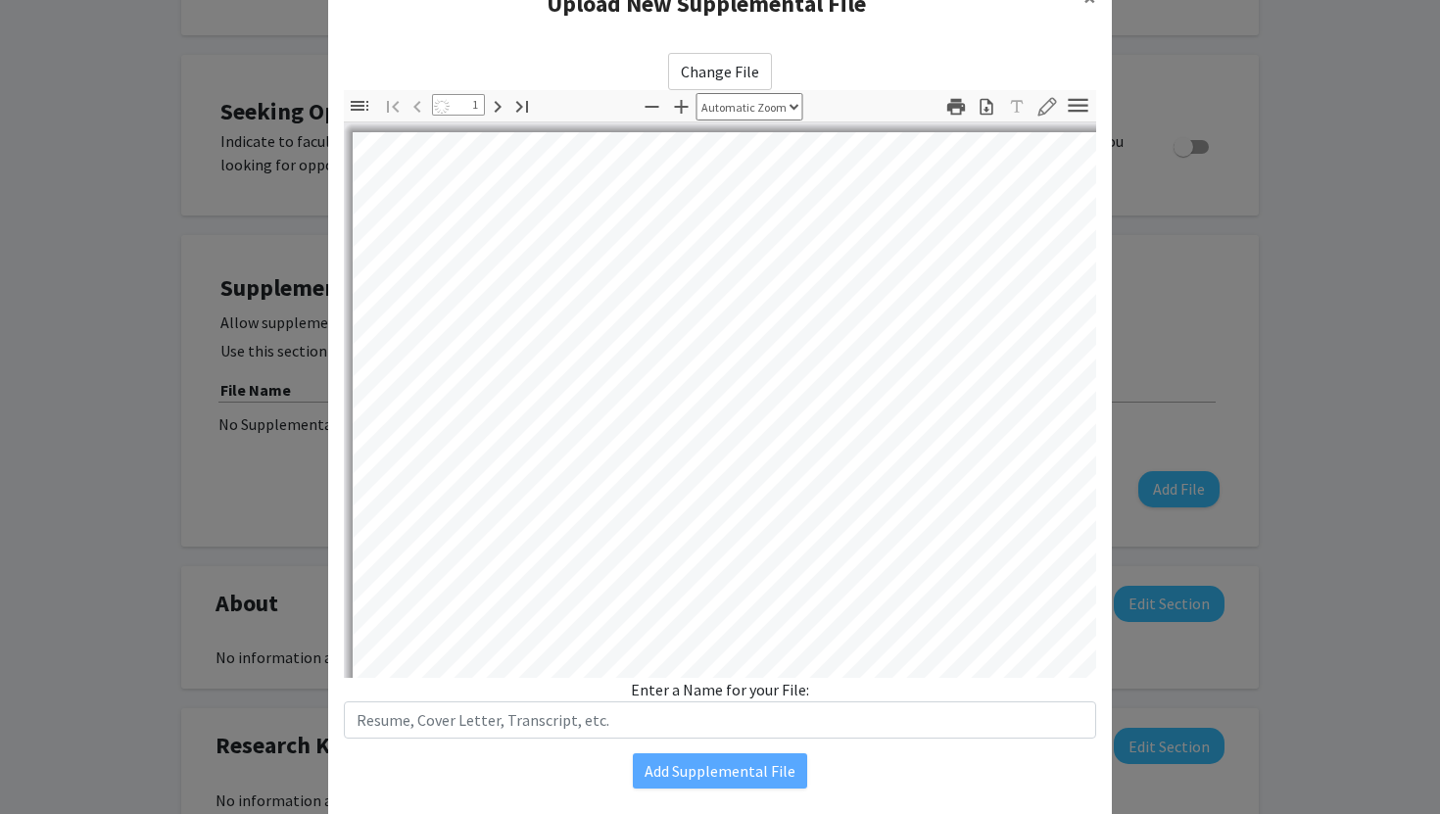
select select "auto"
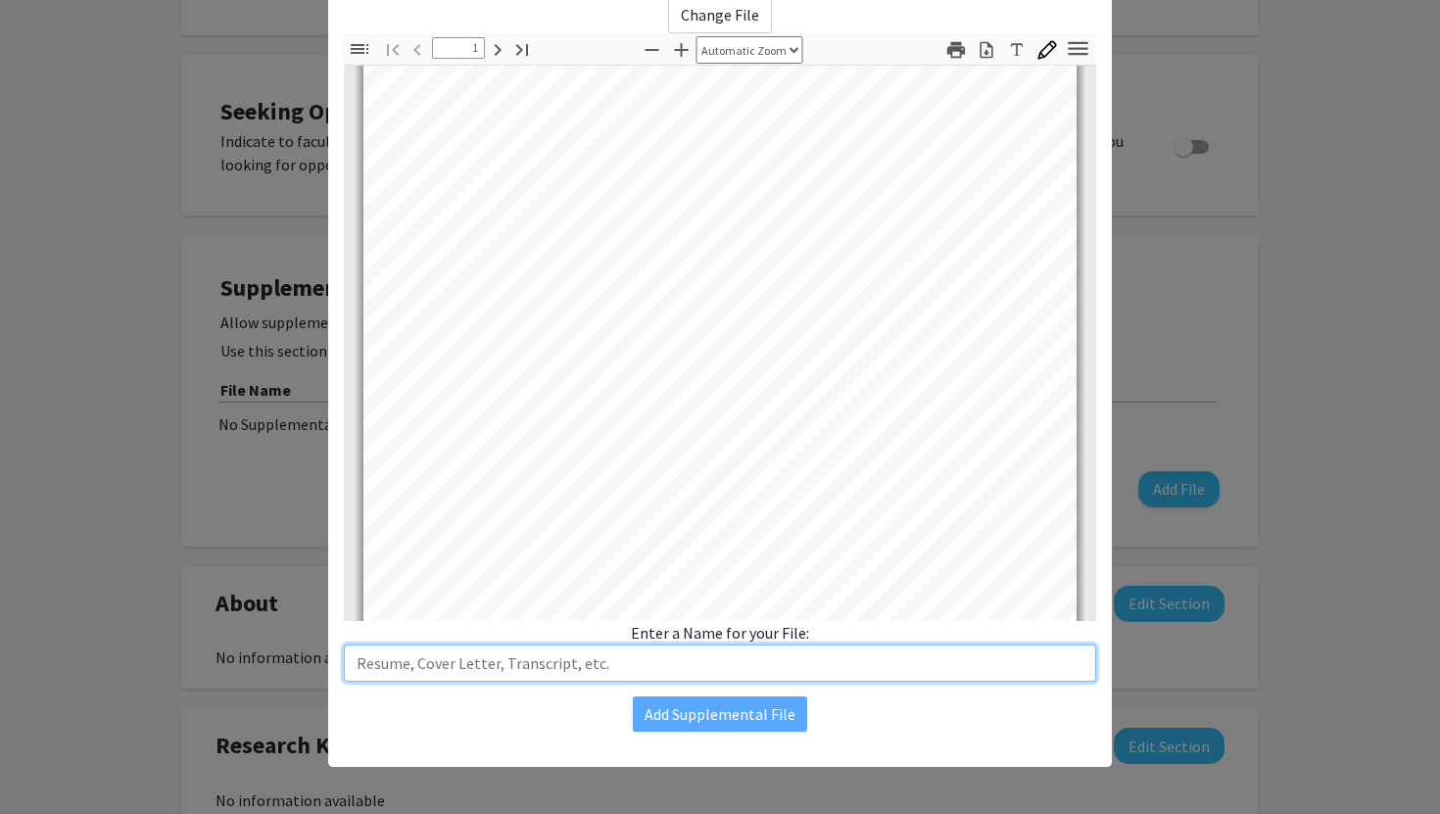
scroll to position [192, 0]
click at [729, 671] on input "text" at bounding box center [720, 663] width 752 height 37
type input "Resume"
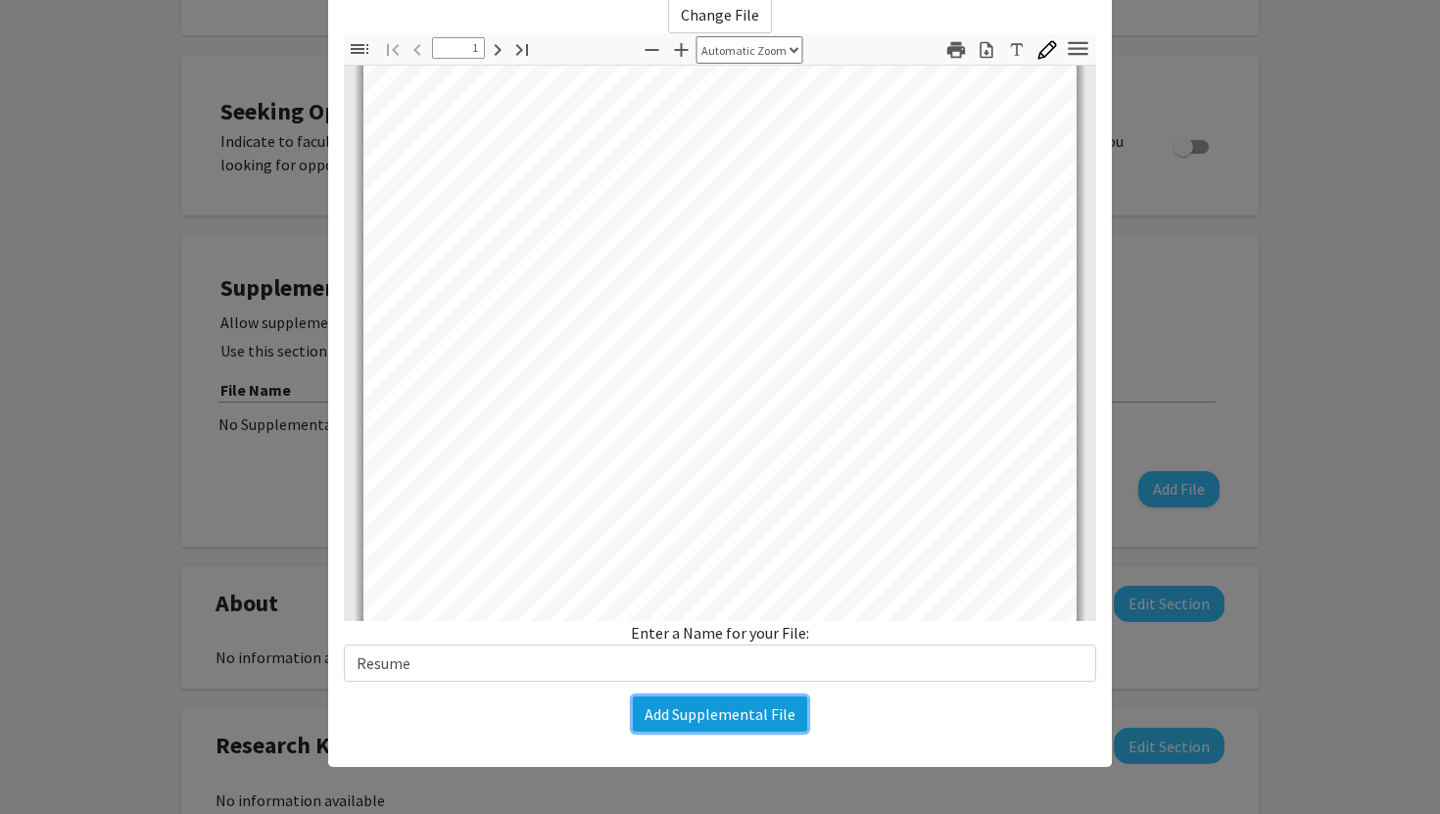
click at [741, 725] on button "Add Supplemental File" at bounding box center [720, 714] width 174 height 35
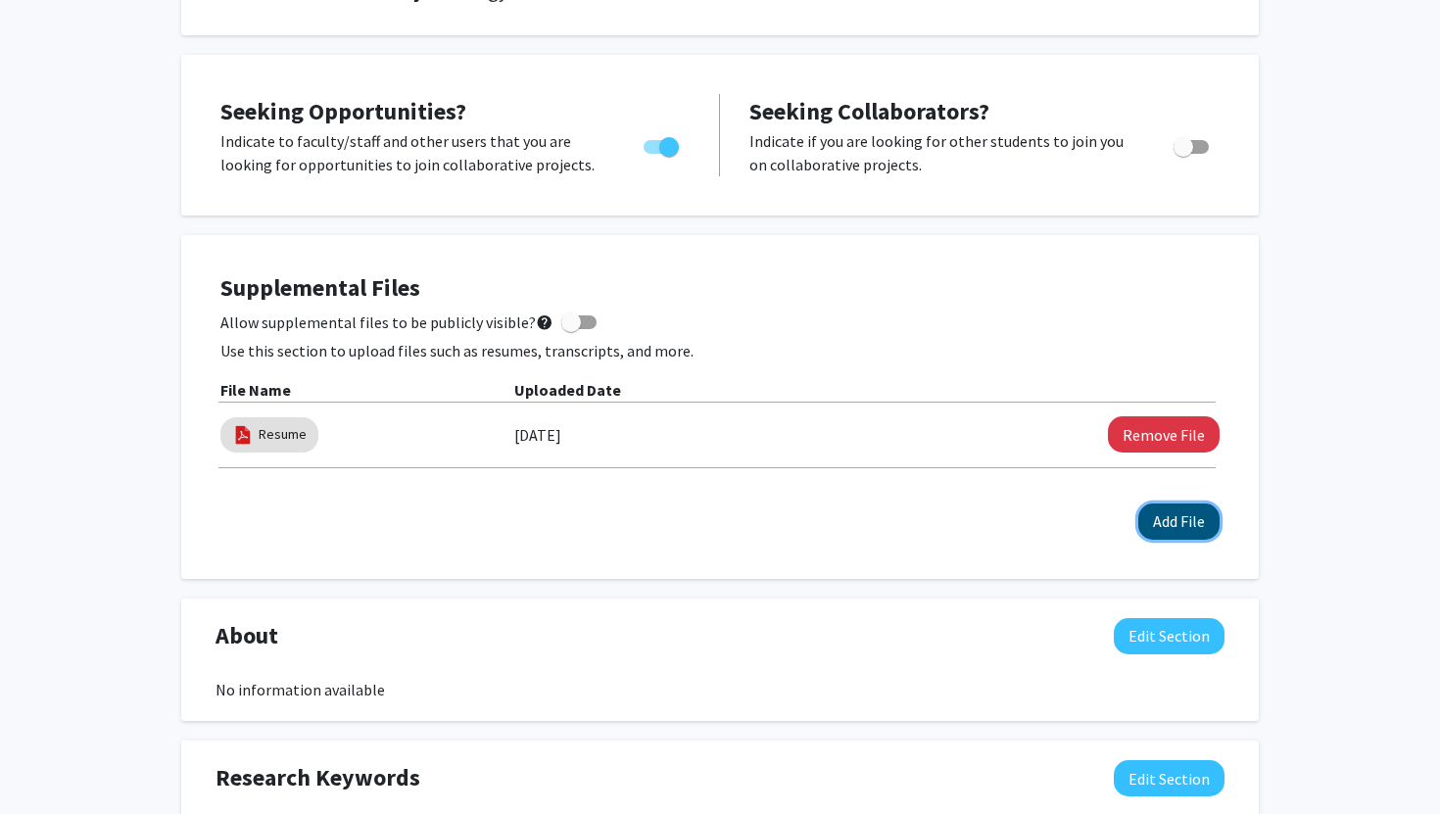
click at [1201, 511] on button "Add File" at bounding box center [1178, 522] width 81 height 36
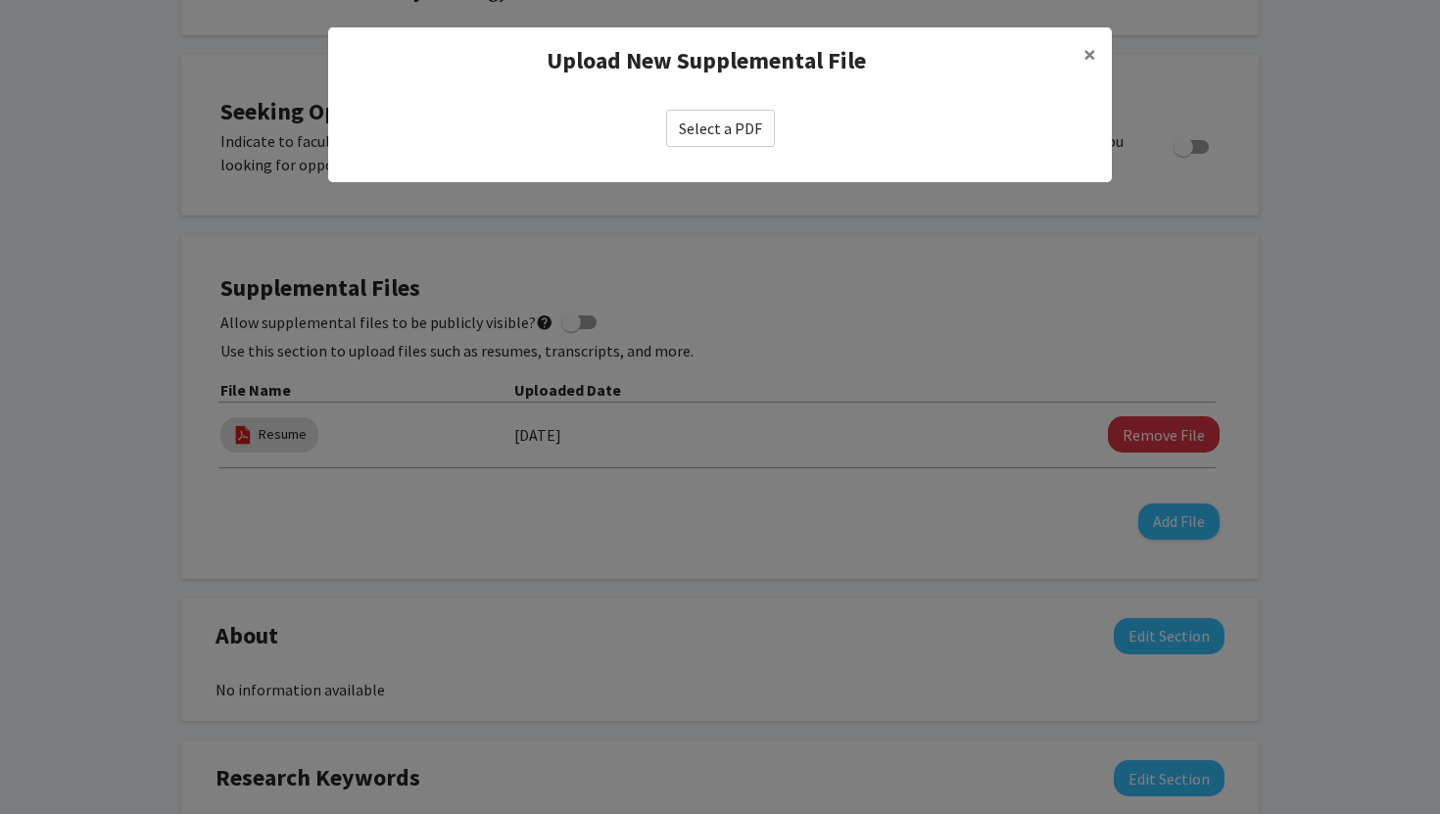
click at [746, 125] on label "Select a PDF" at bounding box center [720, 128] width 109 height 37
click at [0, 0] on input "Select a PDF" at bounding box center [0, 0] width 0 height 0
click at [1091, 45] on span "×" at bounding box center [1089, 54] width 13 height 30
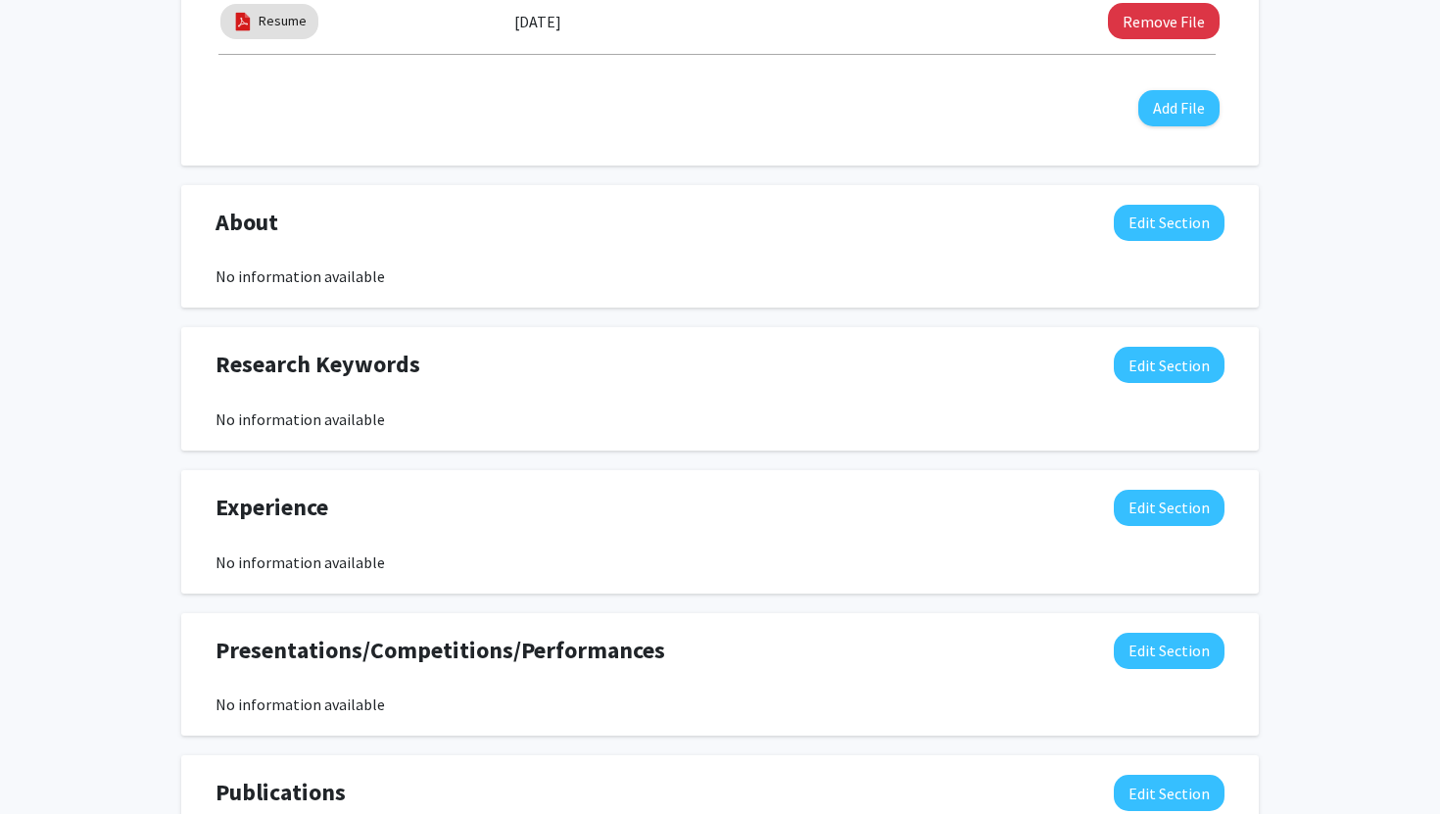
click at [891, 251] on div "About Edit Section No information available" at bounding box center [720, 247] width 1038 height 84
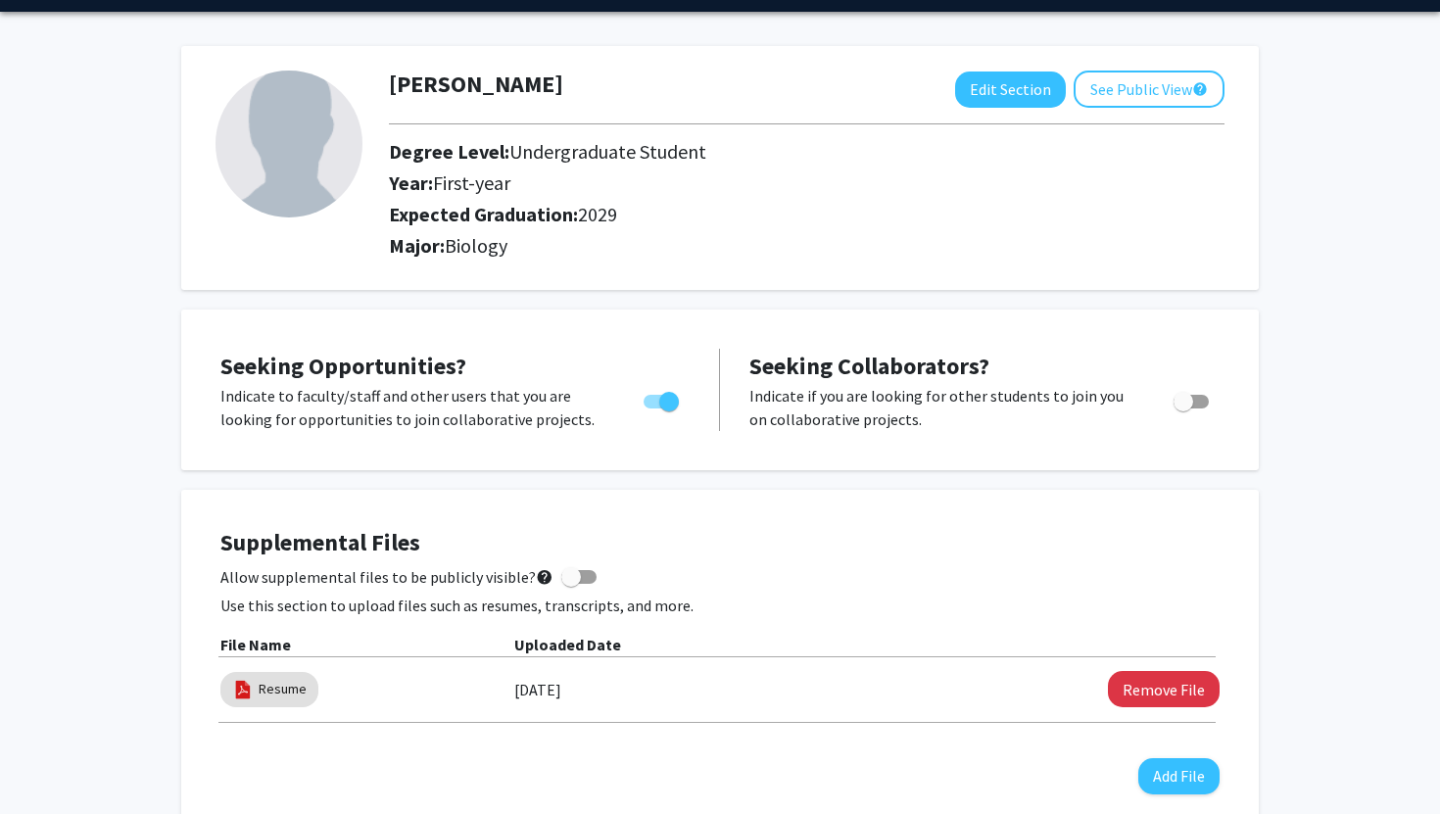
scroll to position [0, 0]
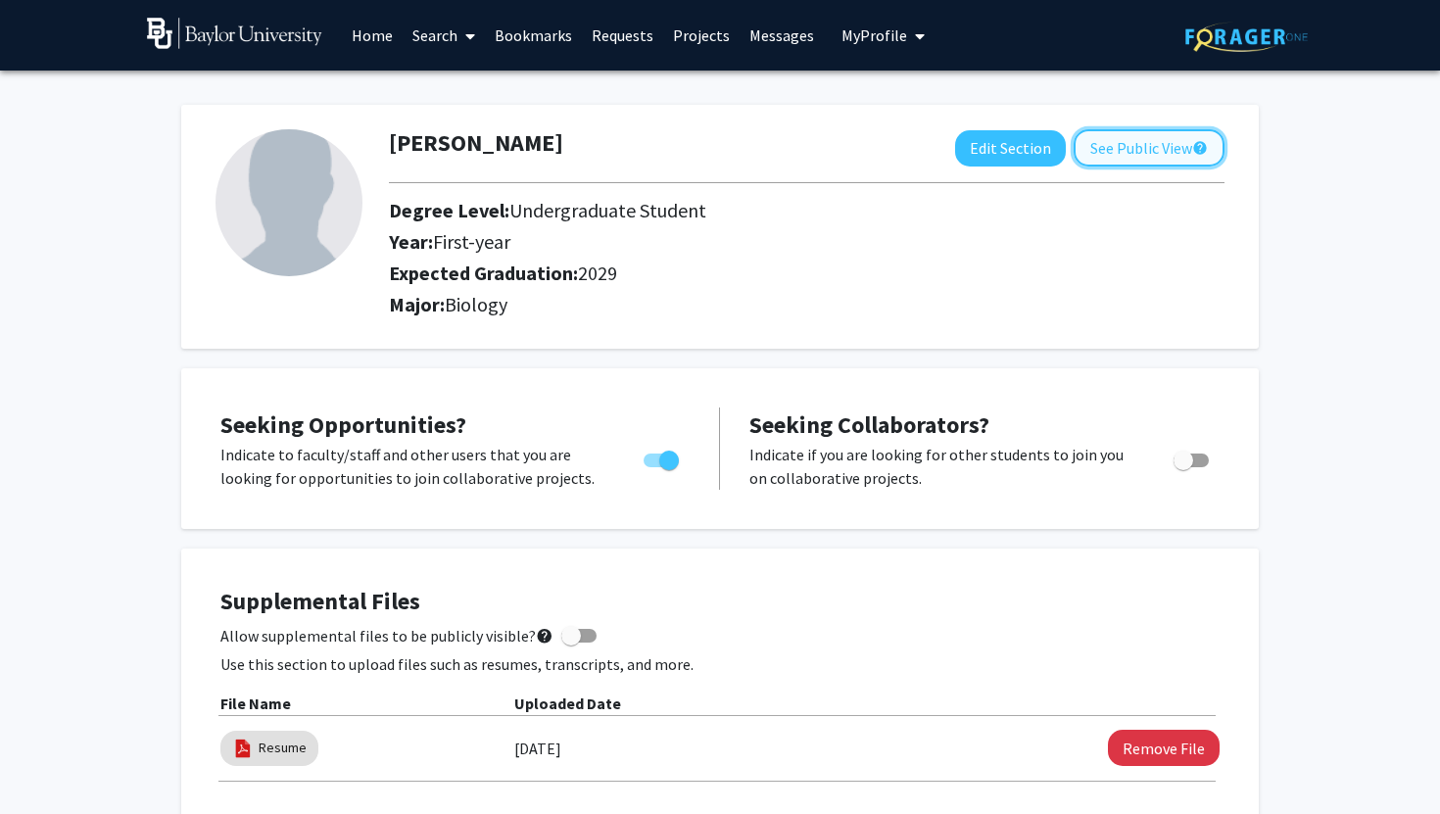
click at [1180, 148] on button "See Public View help" at bounding box center [1149, 147] width 151 height 37
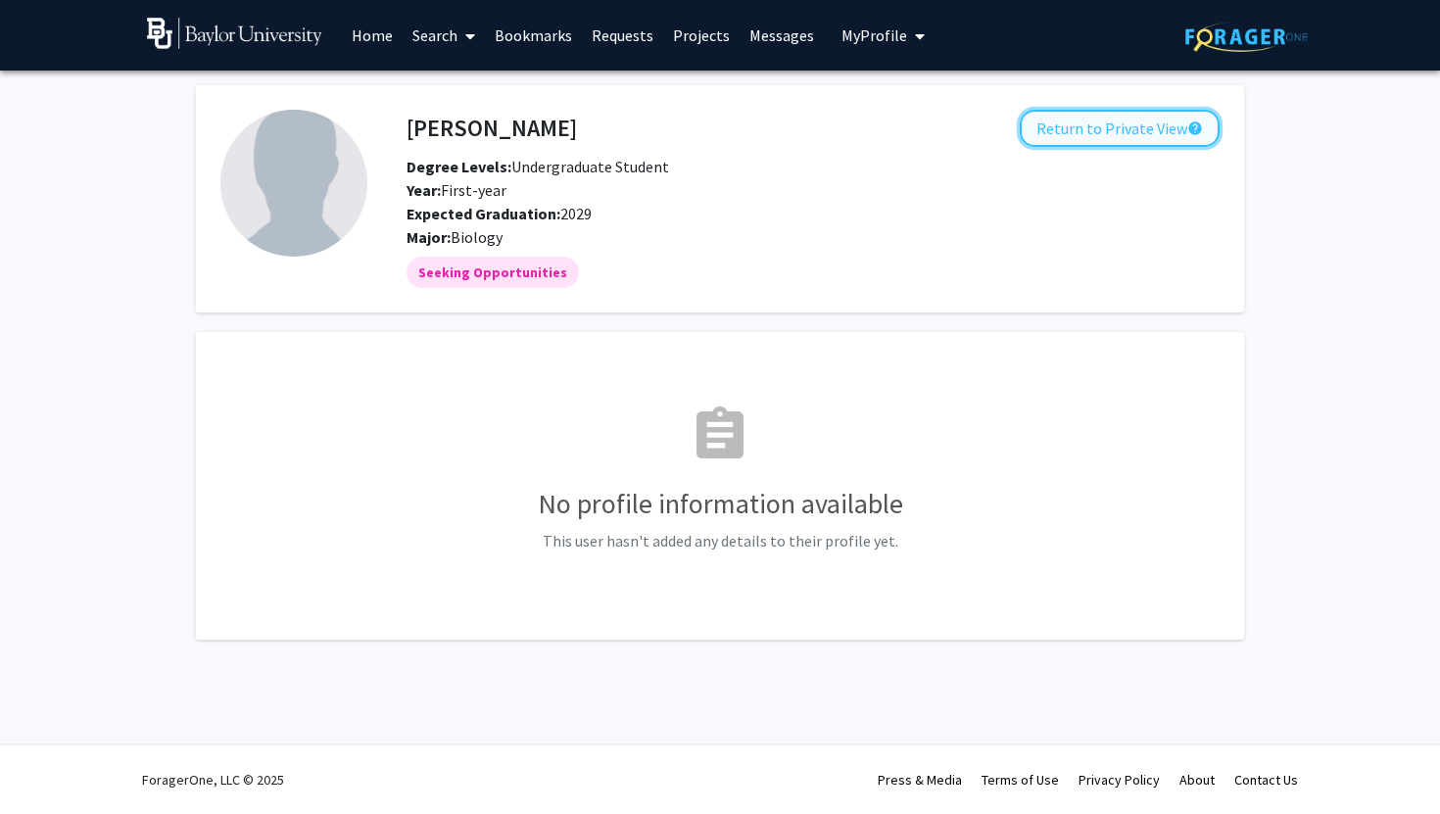
click at [1185, 125] on button "Return to Private View help" at bounding box center [1120, 128] width 200 height 37
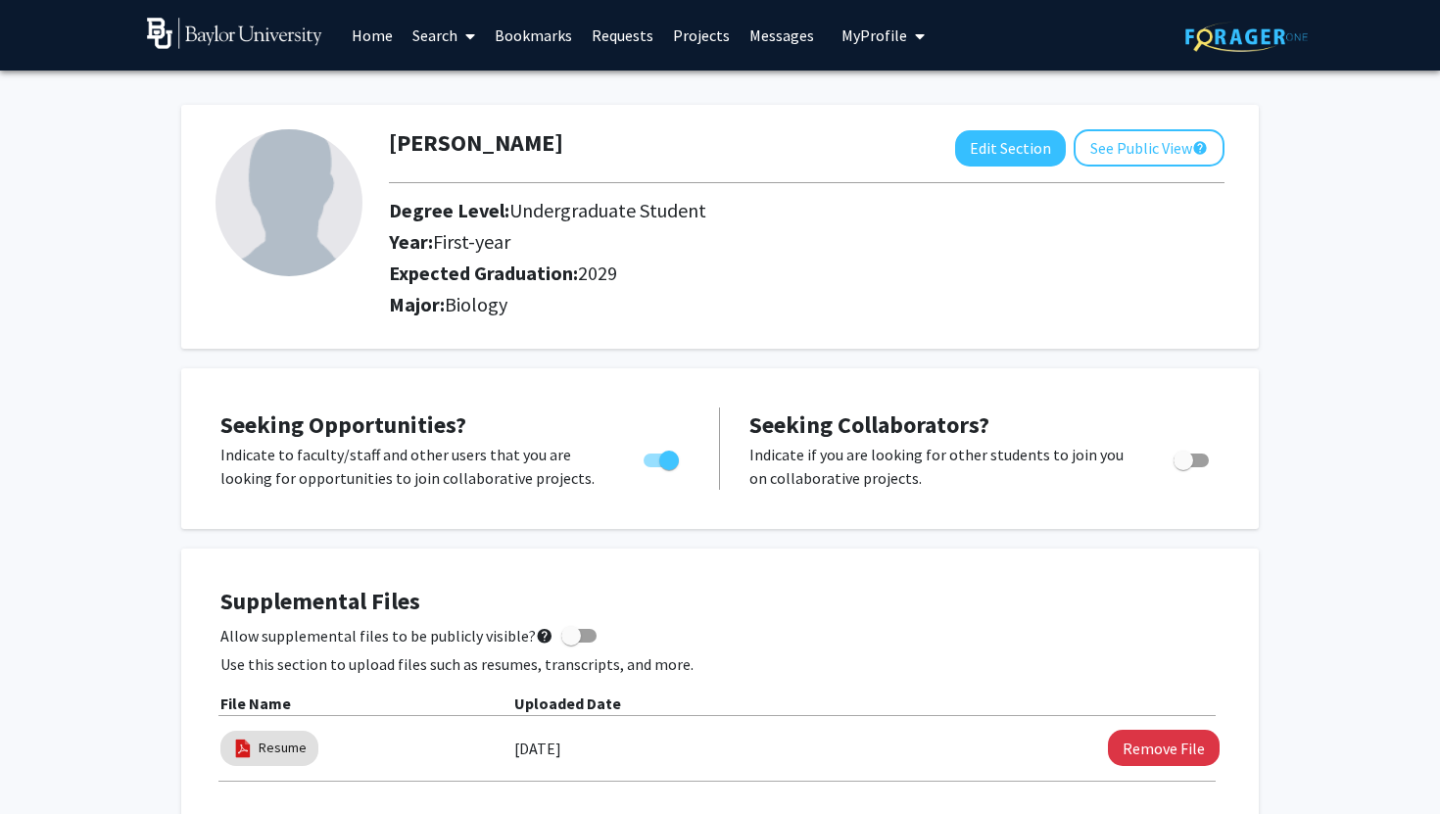
click at [626, 38] on link "Requests" at bounding box center [622, 35] width 81 height 69
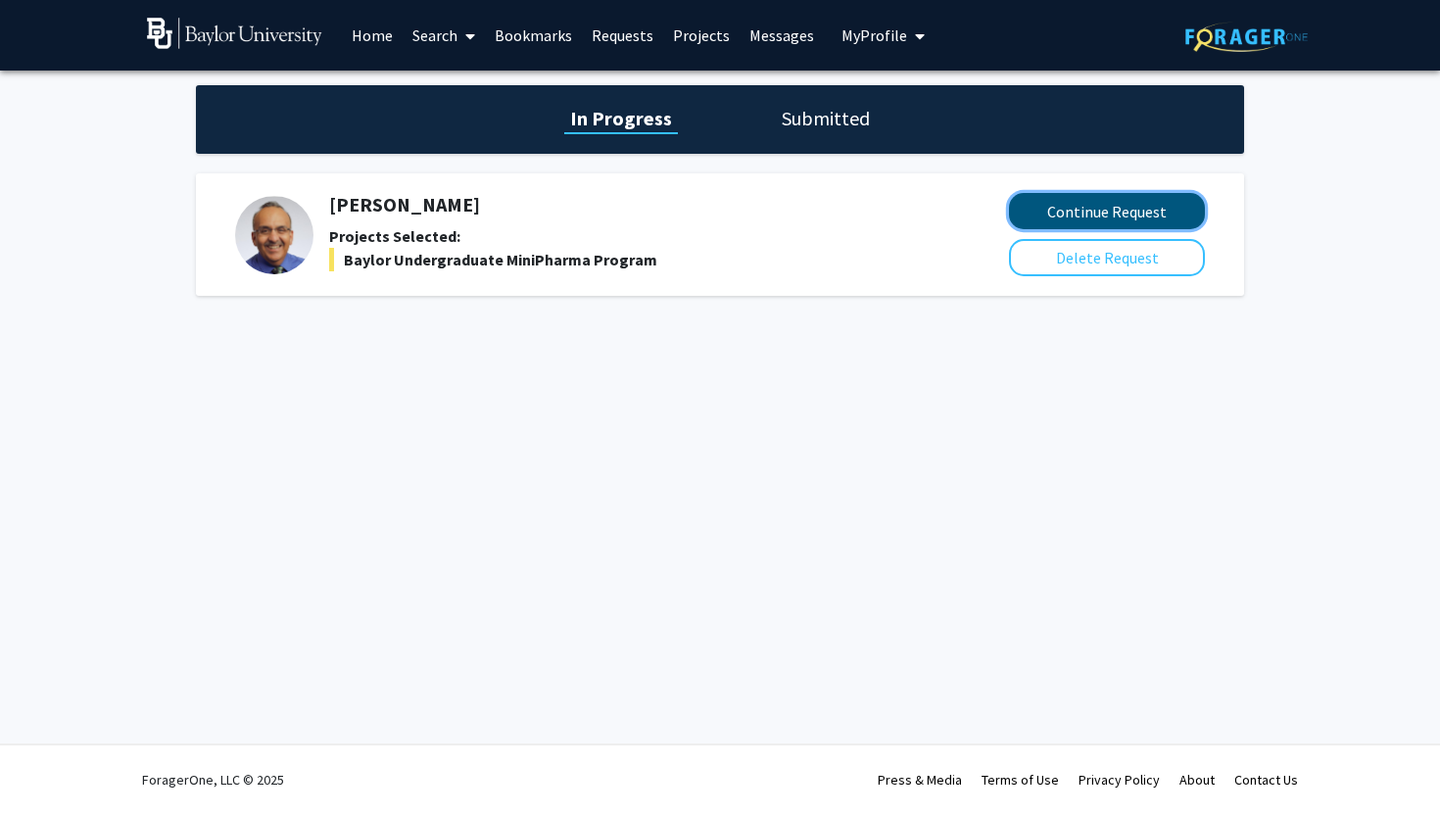
click at [1093, 208] on button "Continue Request" at bounding box center [1107, 211] width 196 height 36
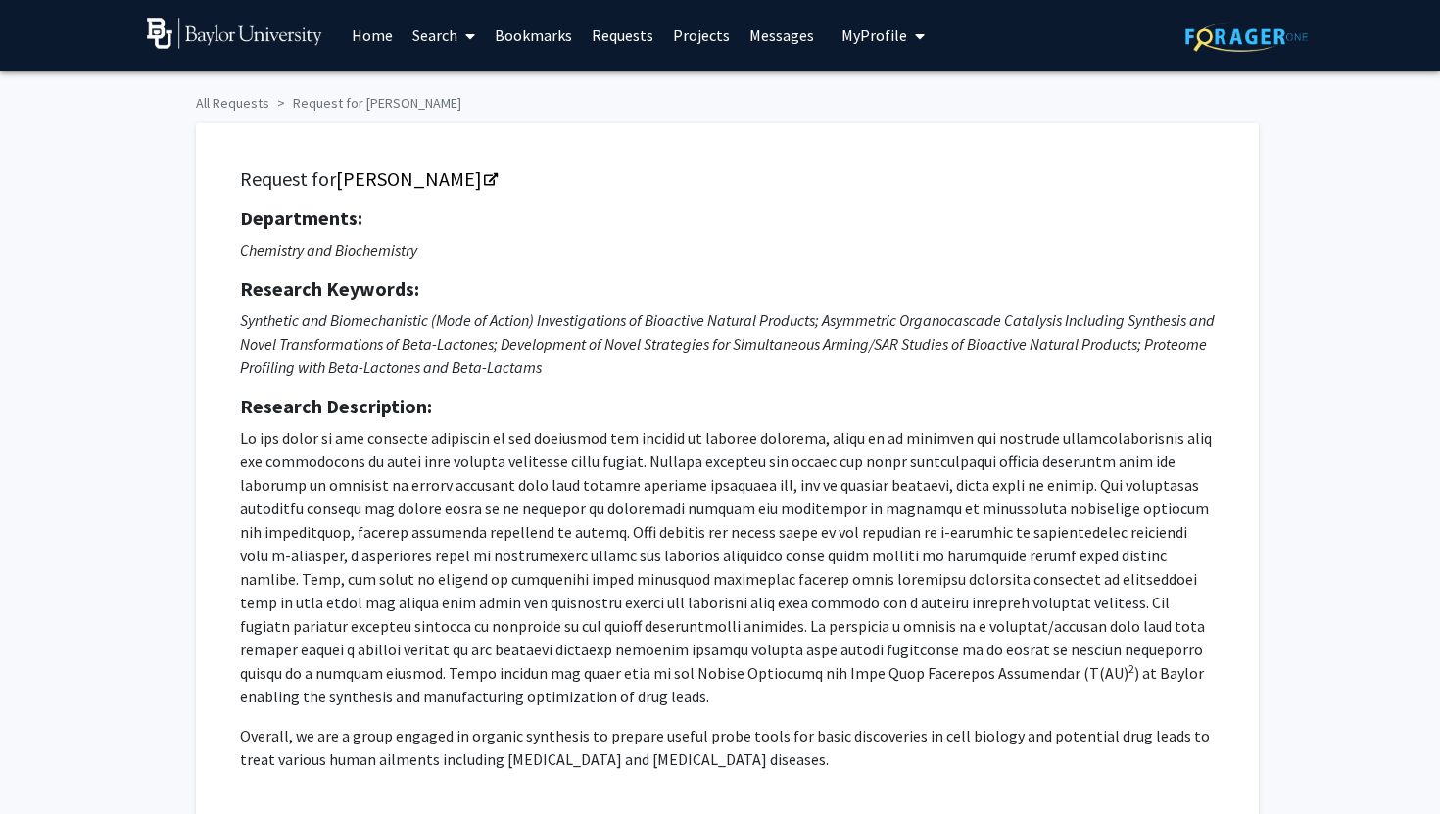
checkbox input "true"
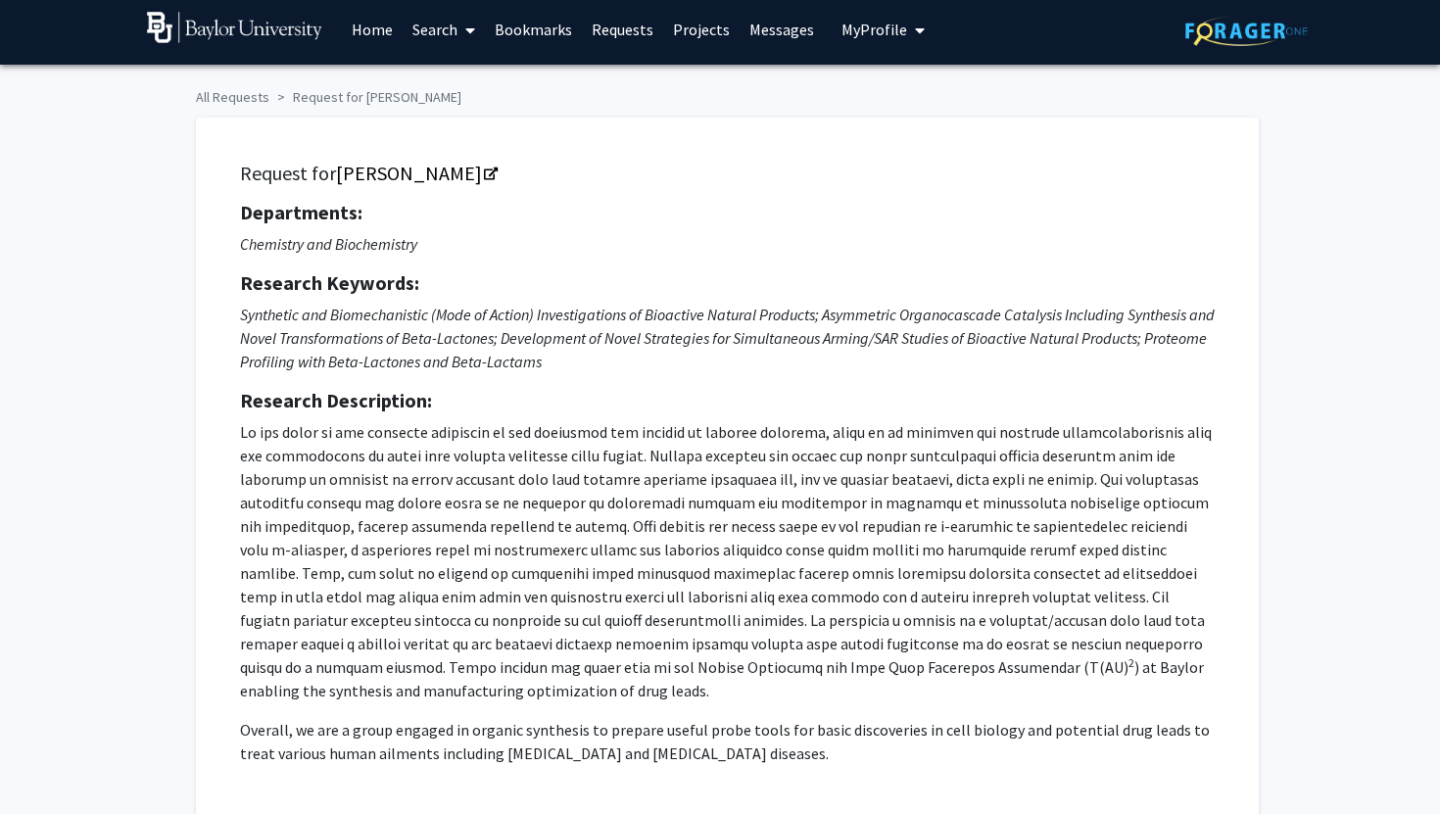
scroll to position [1216, 0]
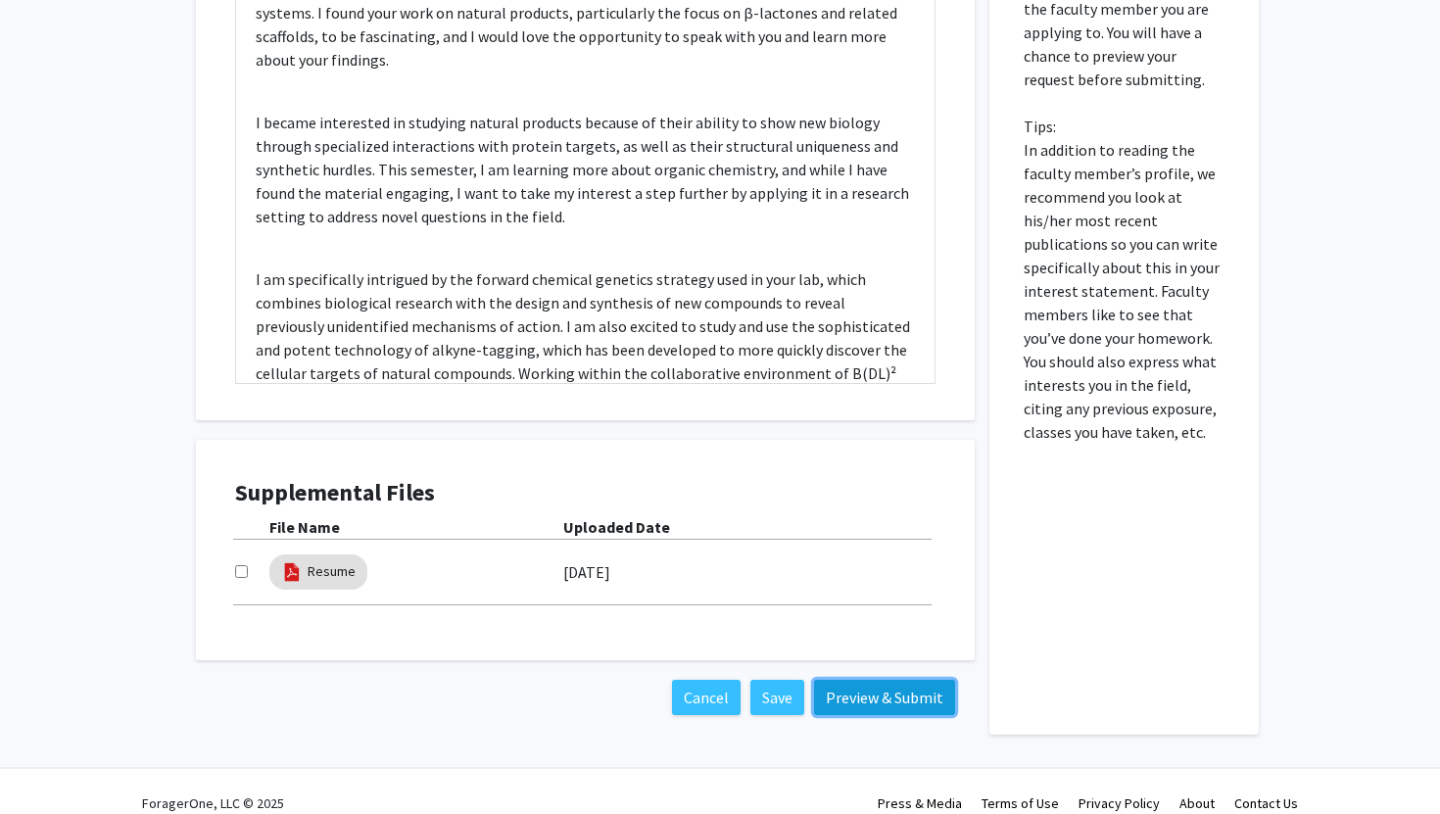
click at [840, 680] on button "Preview & Submit" at bounding box center [884, 697] width 141 height 35
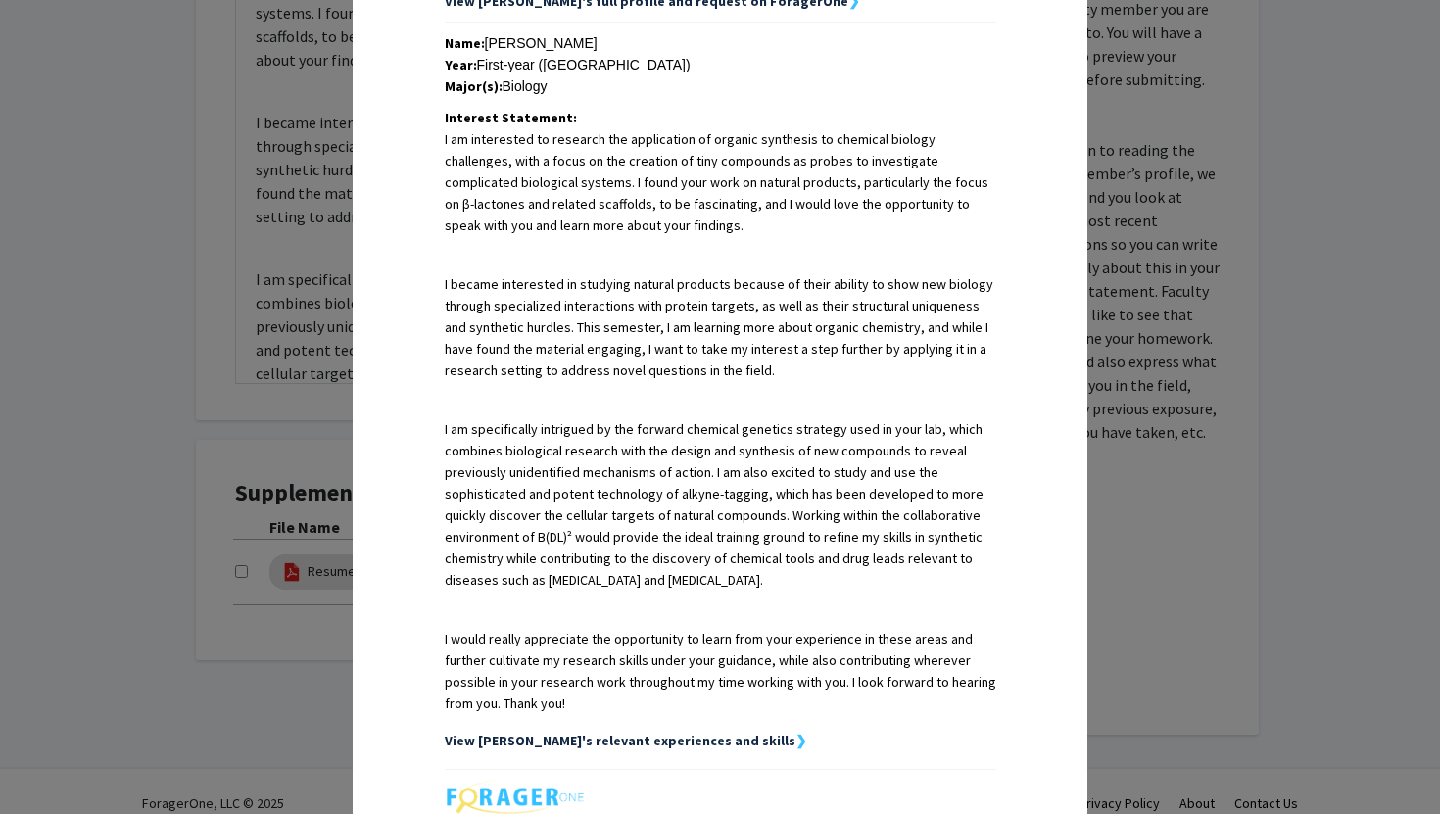
scroll to position [667, 0]
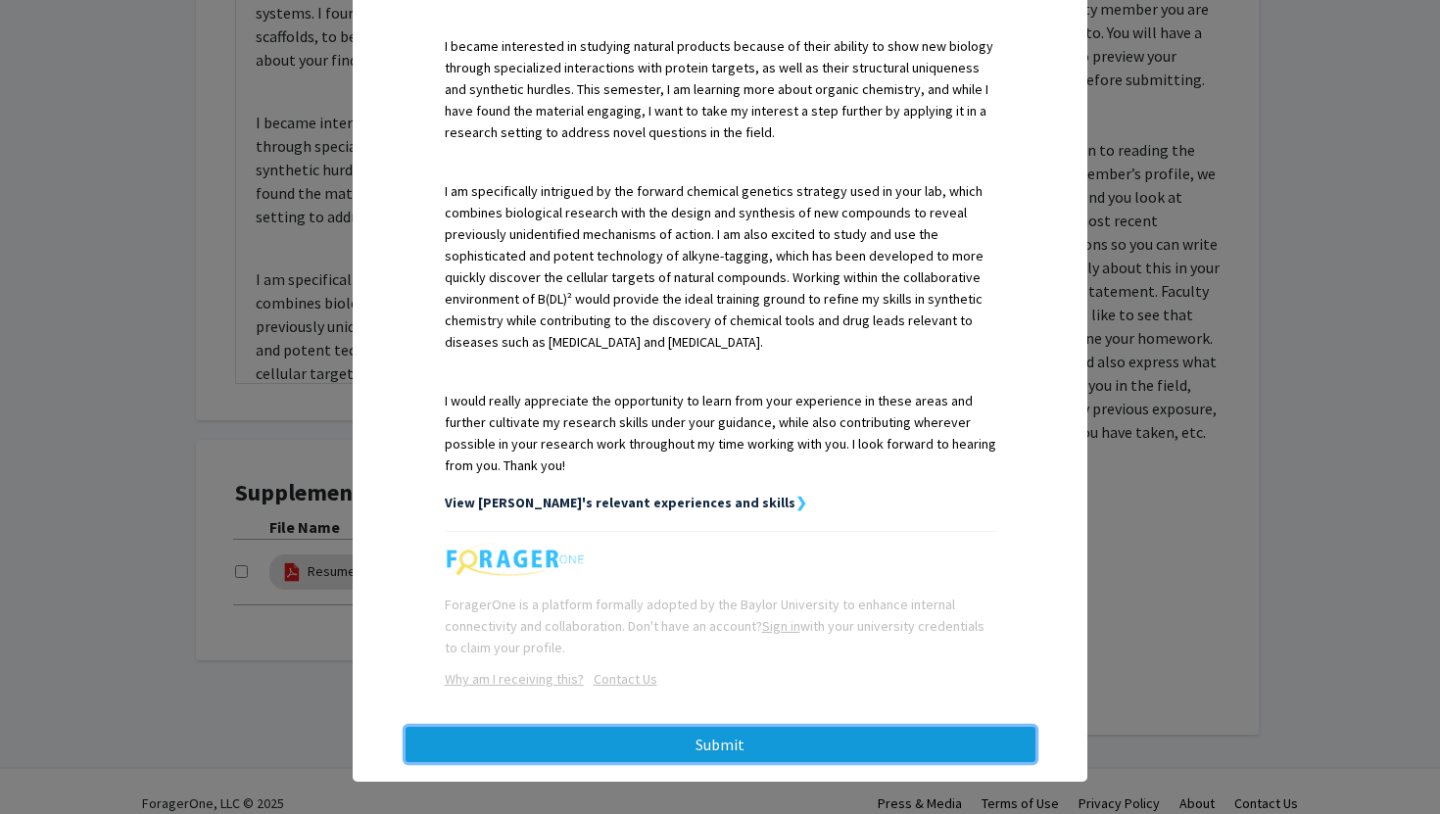
click at [621, 729] on button "Submit" at bounding box center [721, 744] width 630 height 35
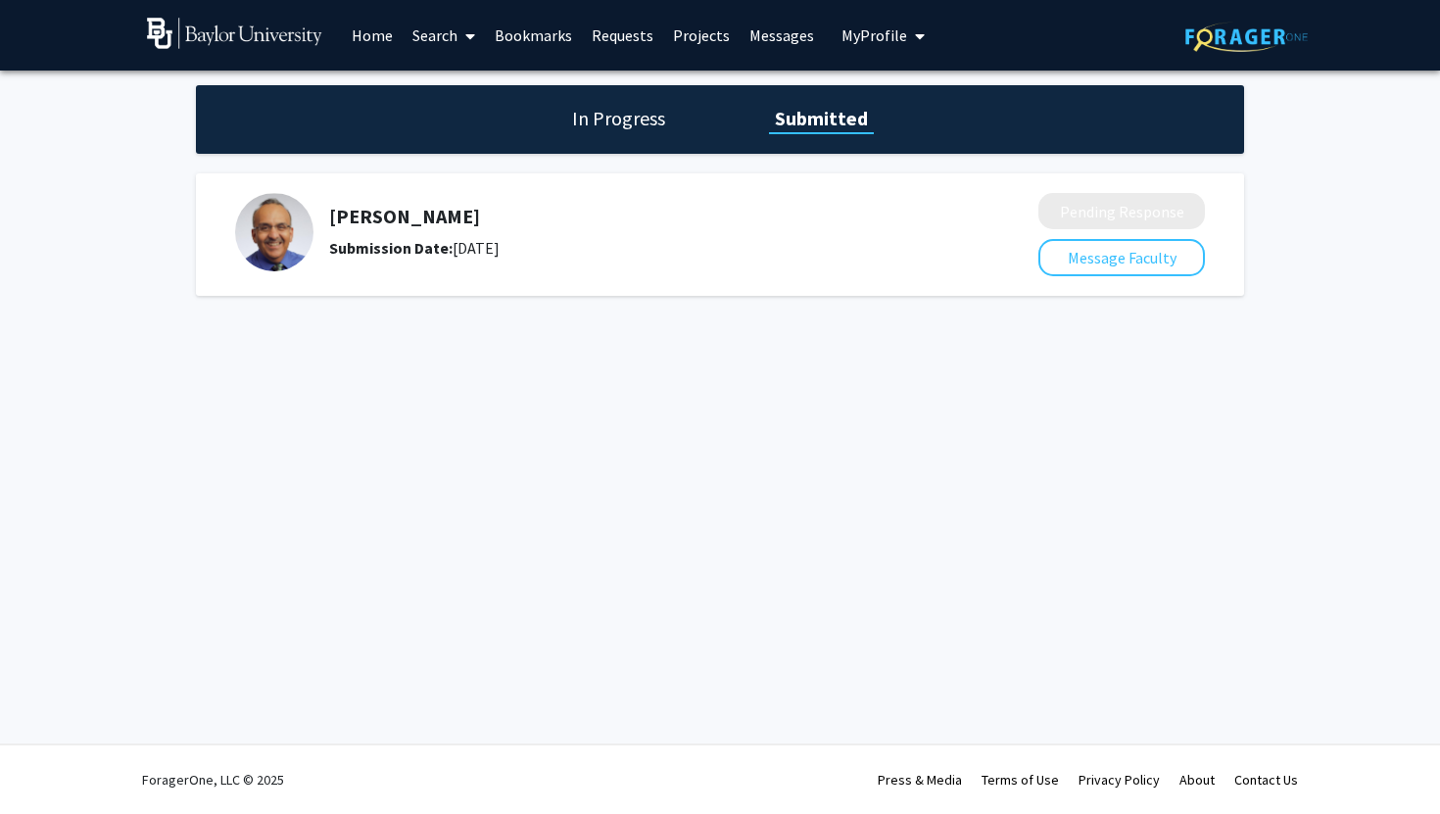
click at [622, 115] on h1 "In Progress" at bounding box center [618, 118] width 105 height 27
